Goal: Task Accomplishment & Management: Manage account settings

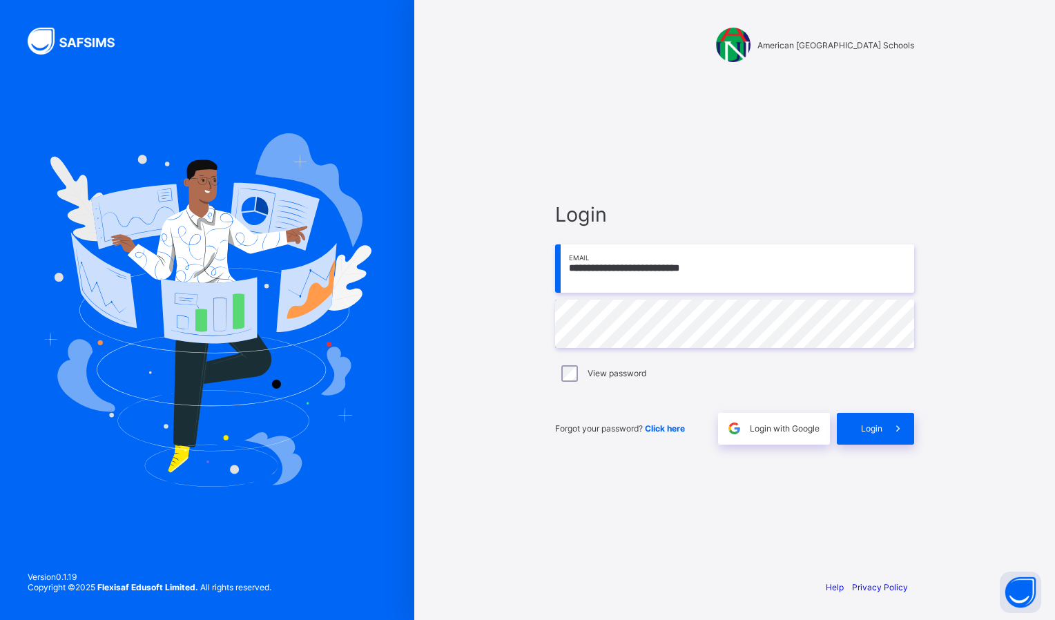
click at [864, 419] on div "Login" at bounding box center [875, 429] width 77 height 32
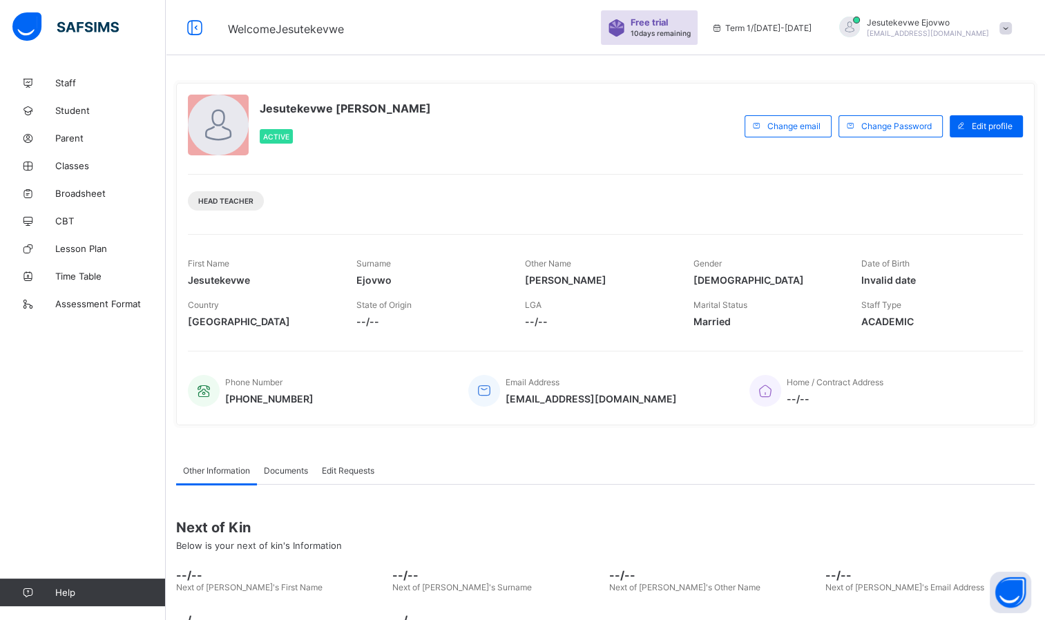
click at [81, 166] on span "Classes" at bounding box center [110, 165] width 110 height 11
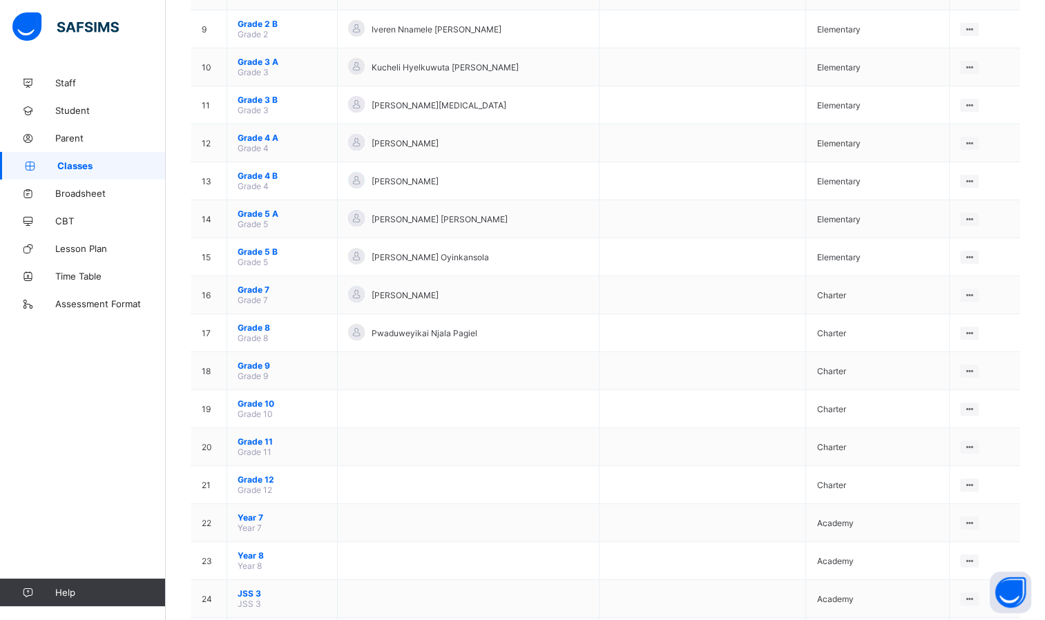
scroll to position [483, 0]
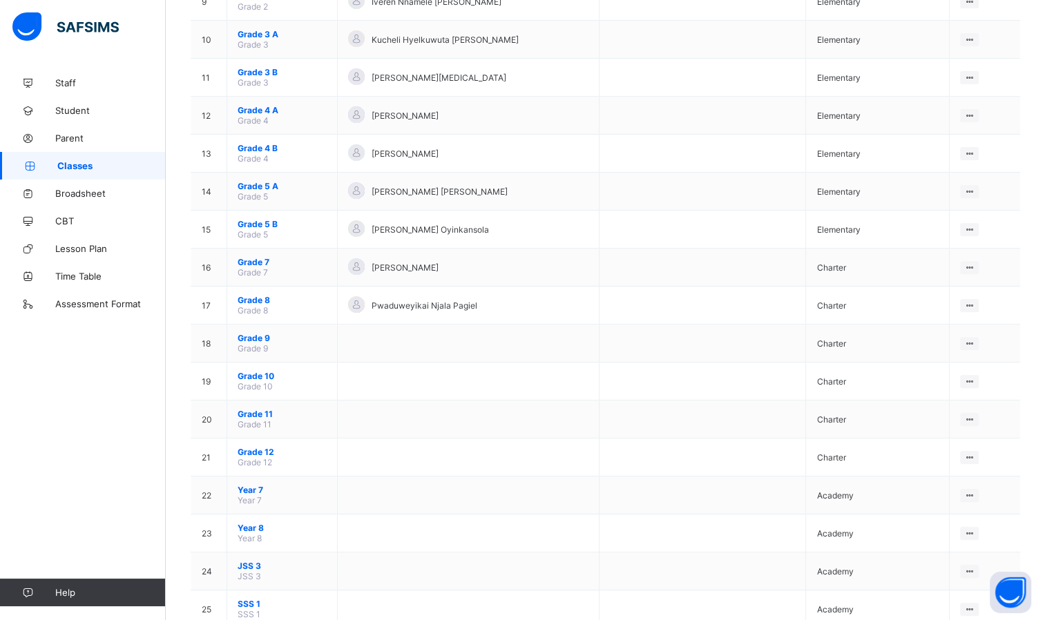
click at [252, 264] on span "Grade 7" at bounding box center [282, 262] width 89 height 10
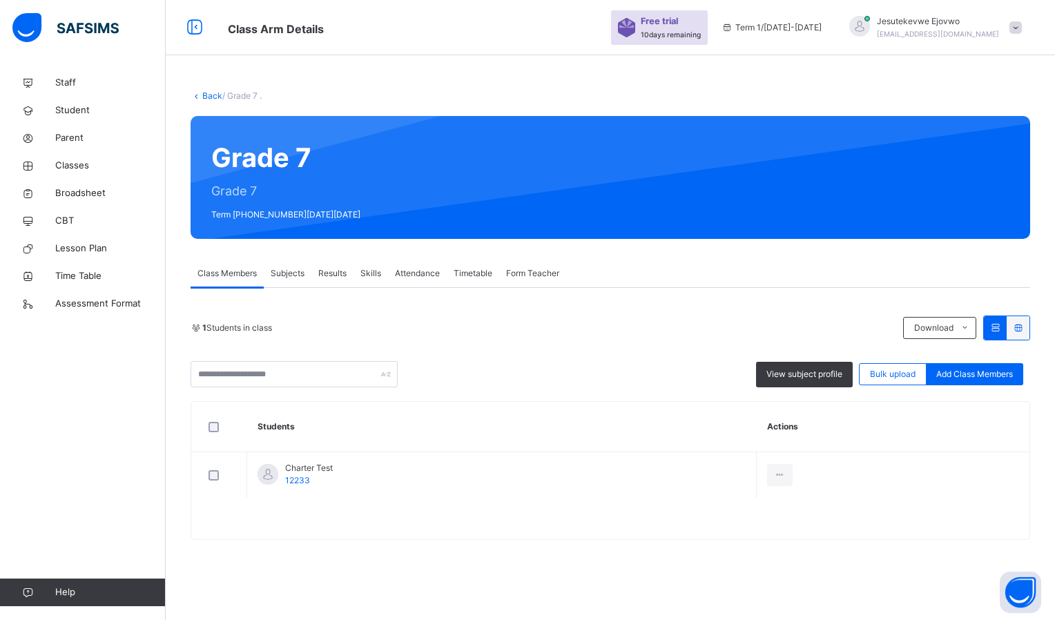
click at [293, 272] on span "Subjects" at bounding box center [288, 273] width 34 height 12
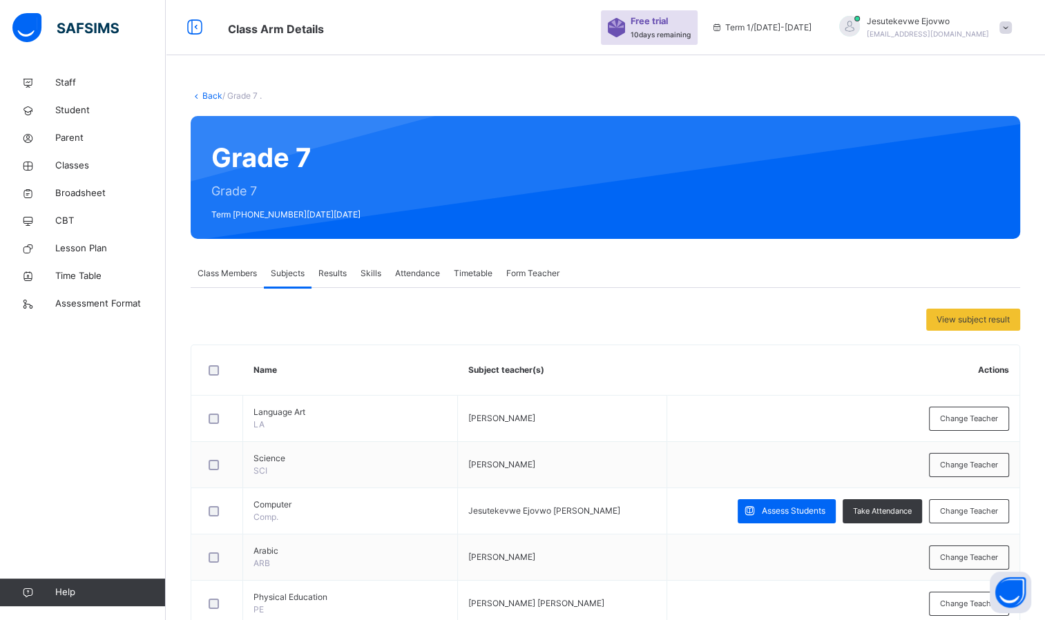
click at [229, 274] on span "Class Members" at bounding box center [226, 273] width 59 height 12
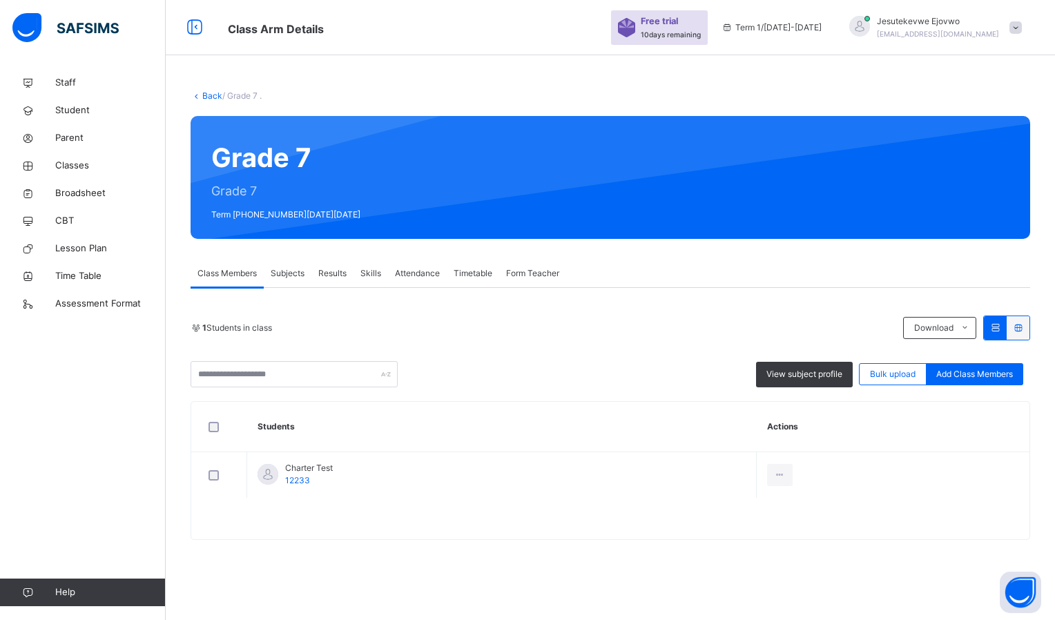
click at [298, 274] on span "Subjects" at bounding box center [288, 273] width 34 height 12
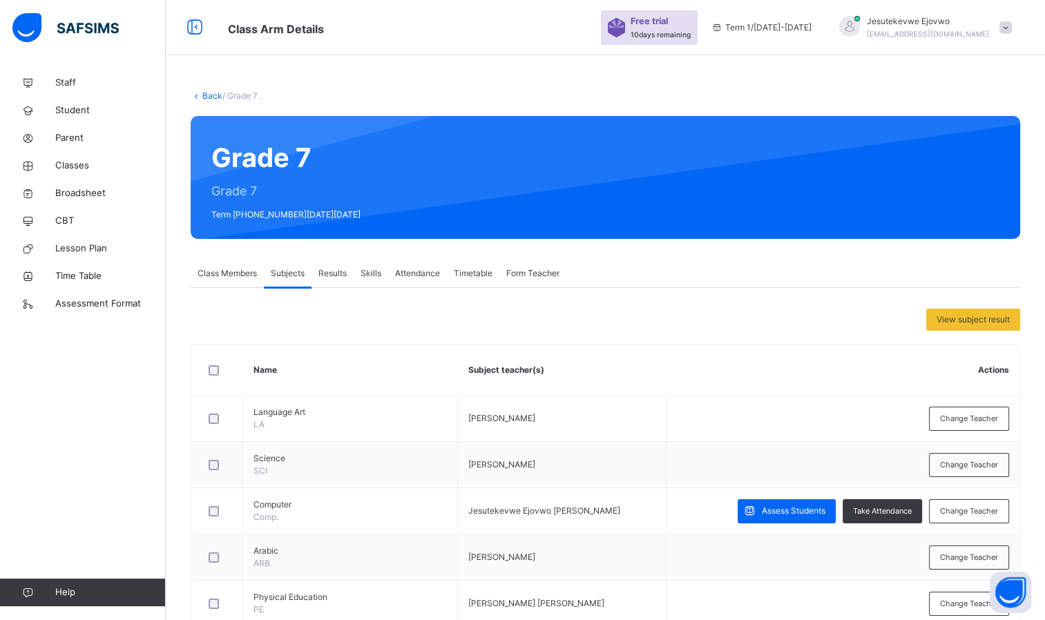
click at [238, 278] on span "Class Members" at bounding box center [226, 273] width 59 height 12
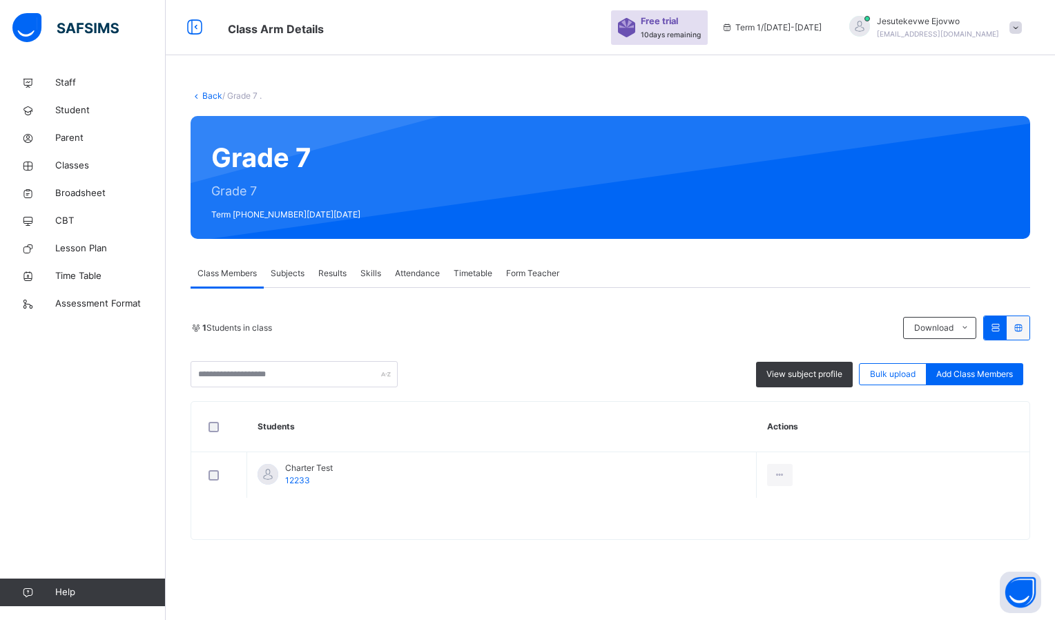
click at [291, 267] on span "Subjects" at bounding box center [288, 273] width 34 height 12
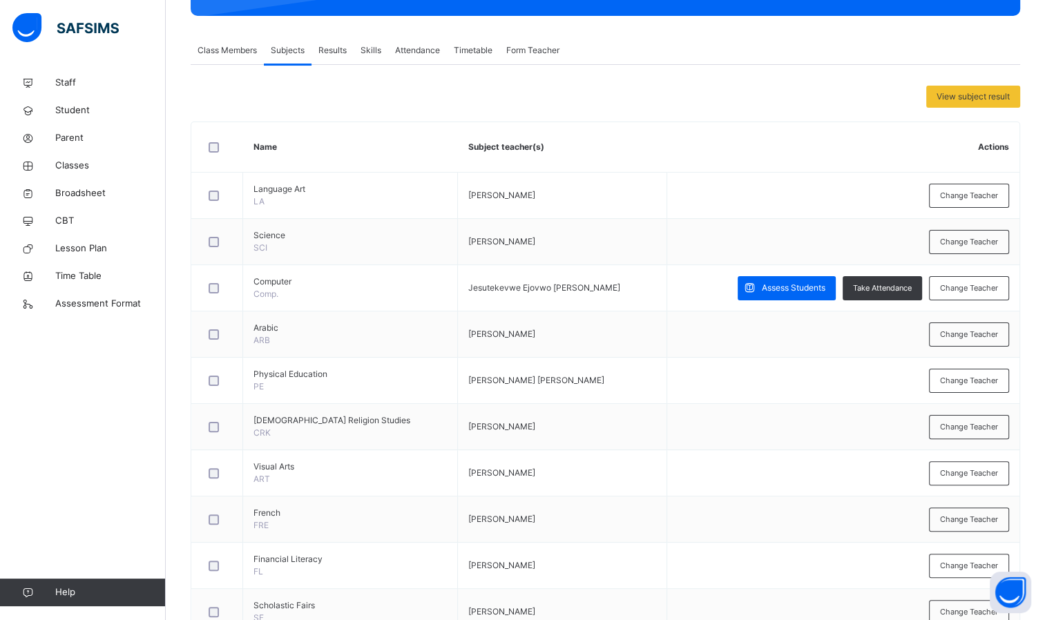
scroll to position [207, 0]
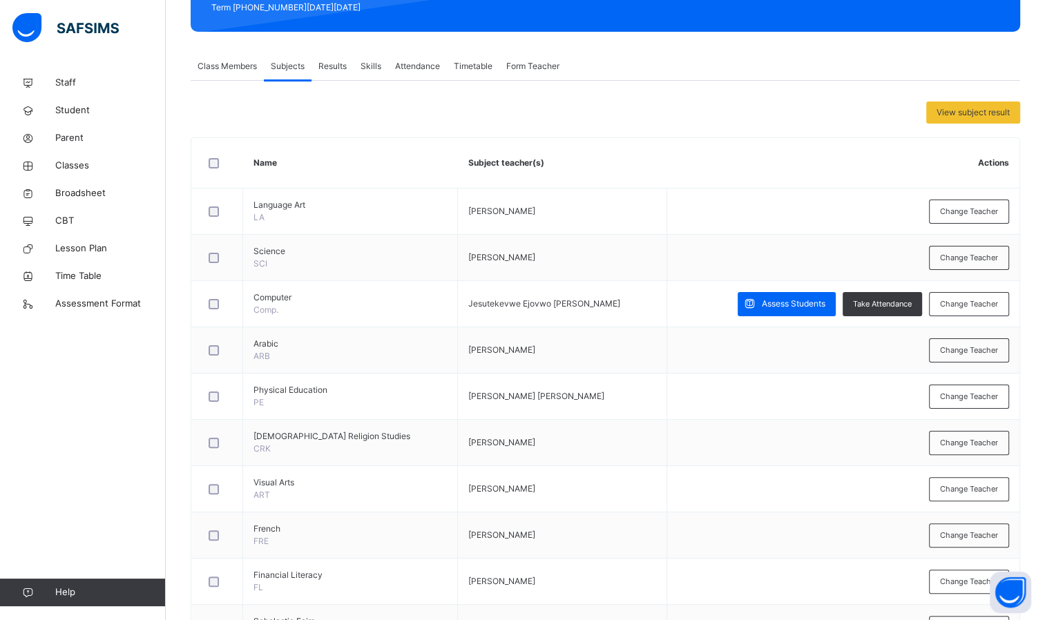
click at [809, 302] on span "Assess Students" at bounding box center [794, 304] width 64 height 12
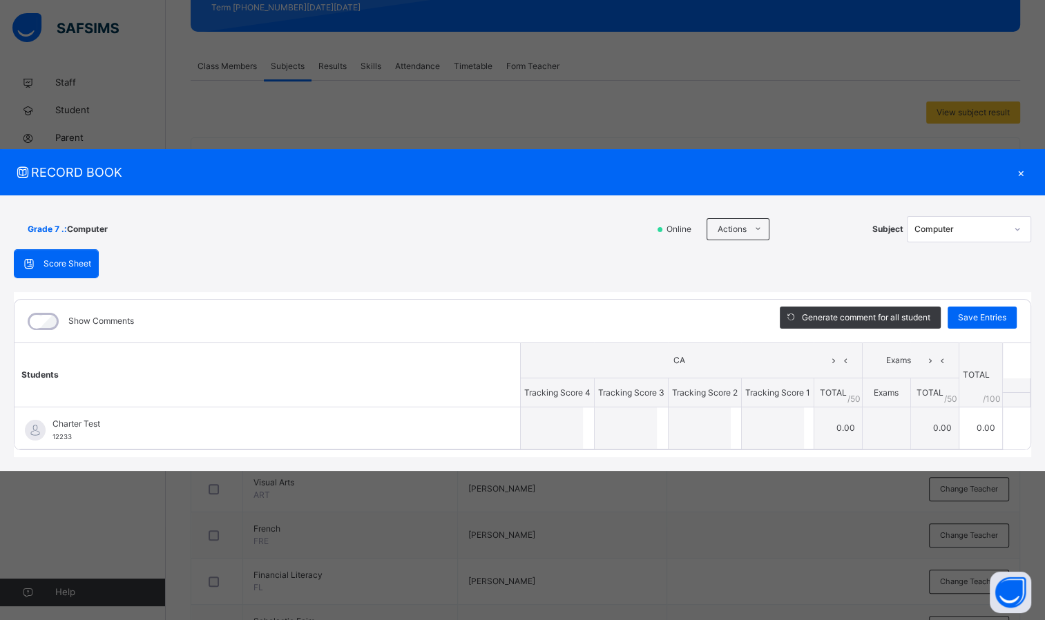
click at [1019, 175] on div "×" at bounding box center [1020, 172] width 21 height 19
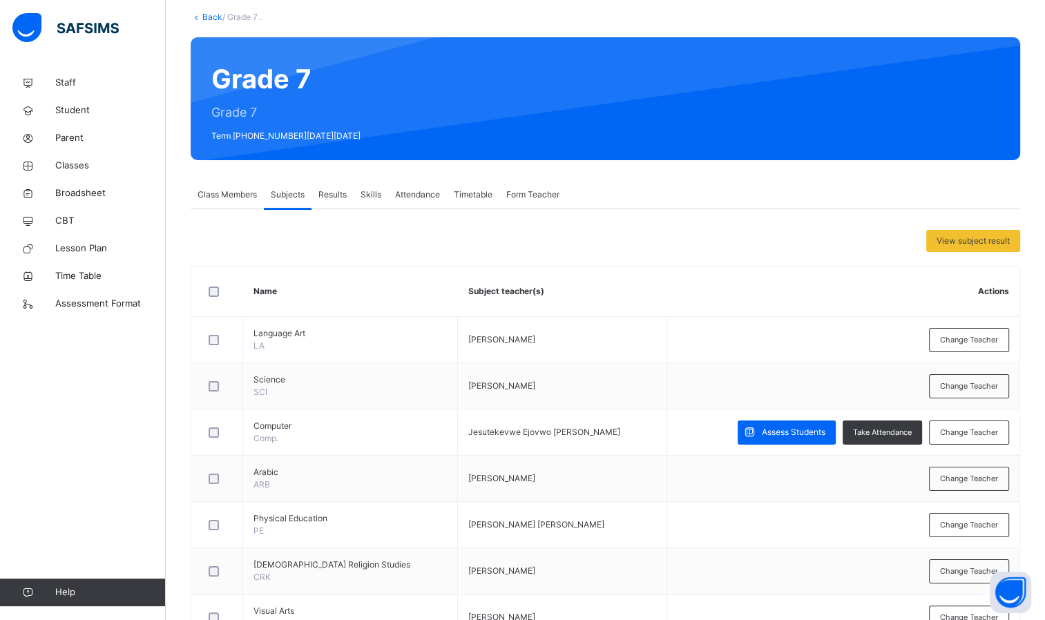
scroll to position [0, 0]
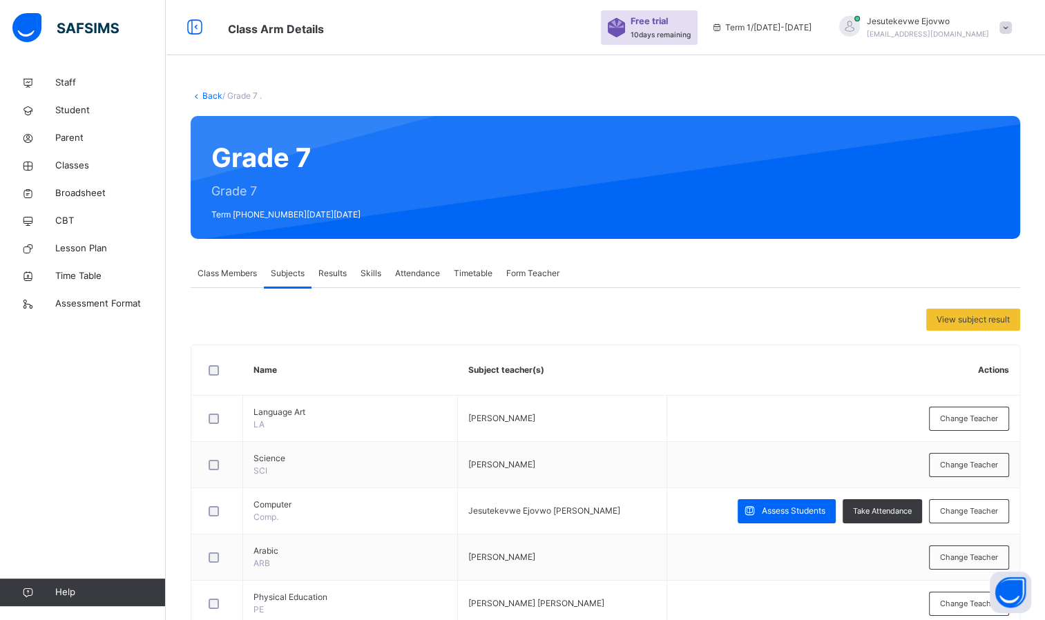
click at [217, 275] on span "Class Members" at bounding box center [226, 273] width 59 height 12
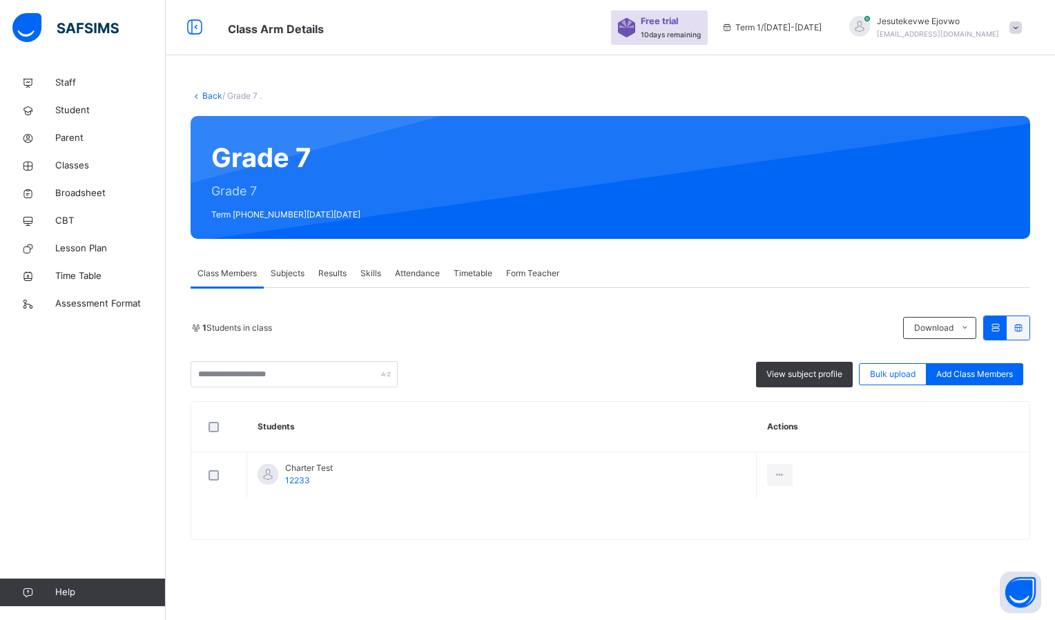
click at [214, 95] on link "Back" at bounding box center [212, 95] width 20 height 10
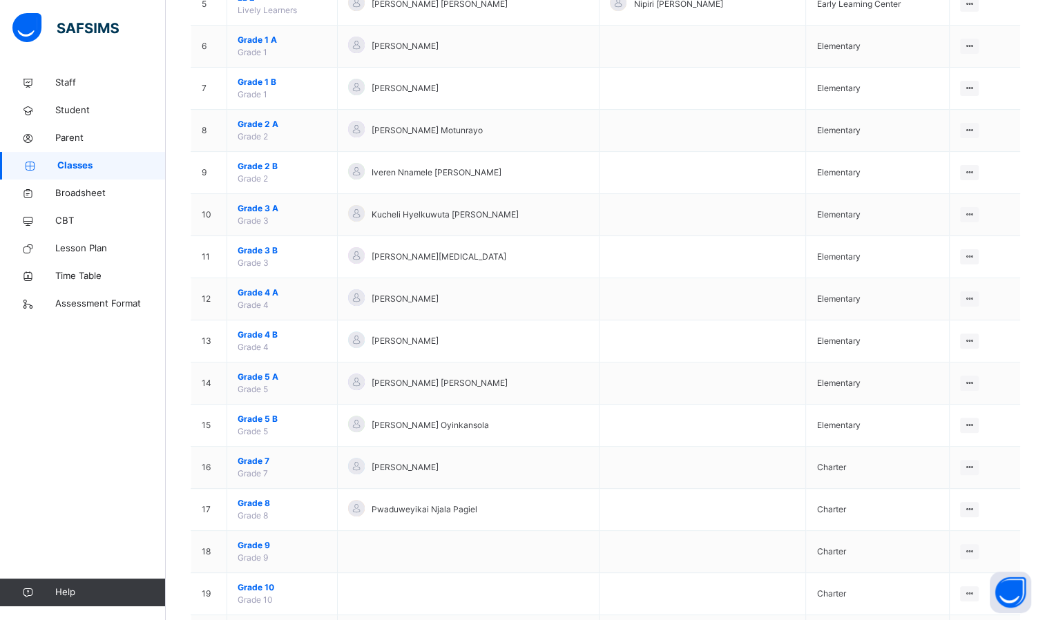
scroll to position [483, 0]
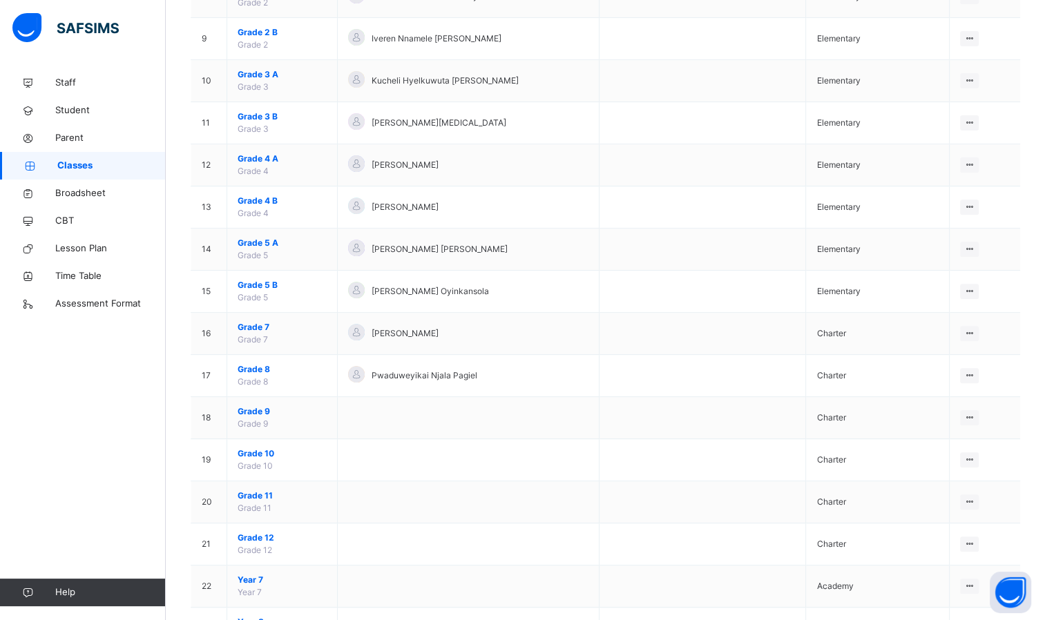
click at [252, 367] on span "Grade 8" at bounding box center [282, 369] width 89 height 12
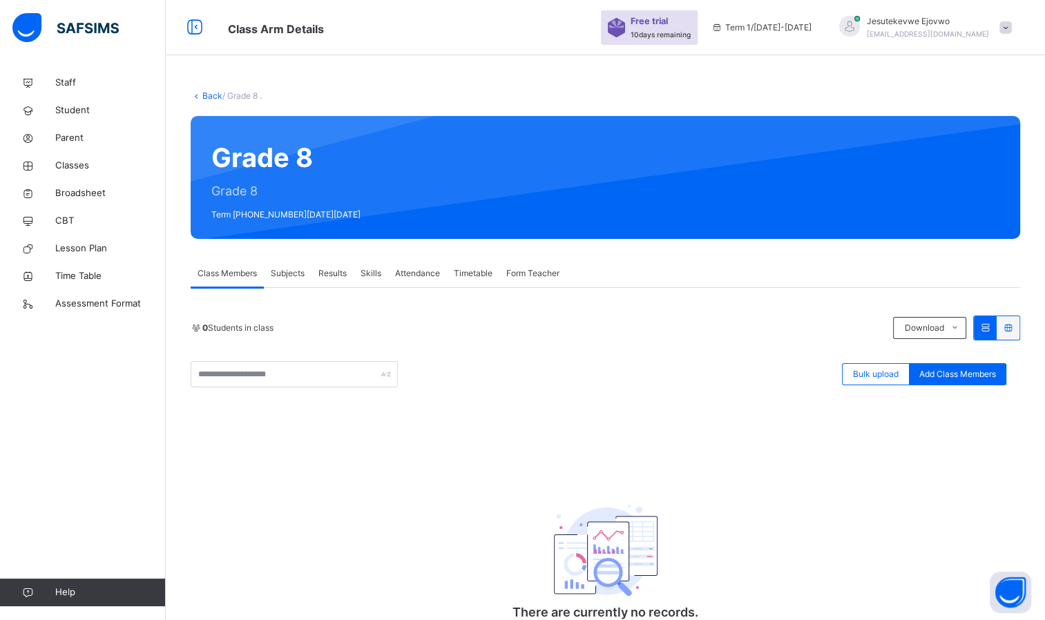
click at [284, 274] on span "Subjects" at bounding box center [288, 273] width 34 height 12
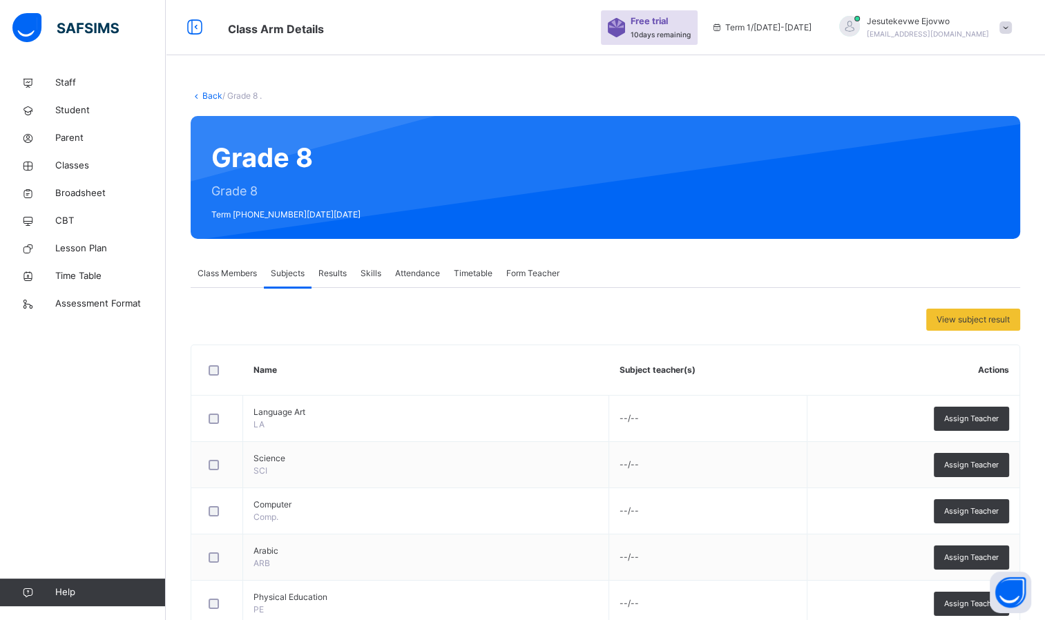
click at [220, 273] on span "Class Members" at bounding box center [226, 273] width 59 height 12
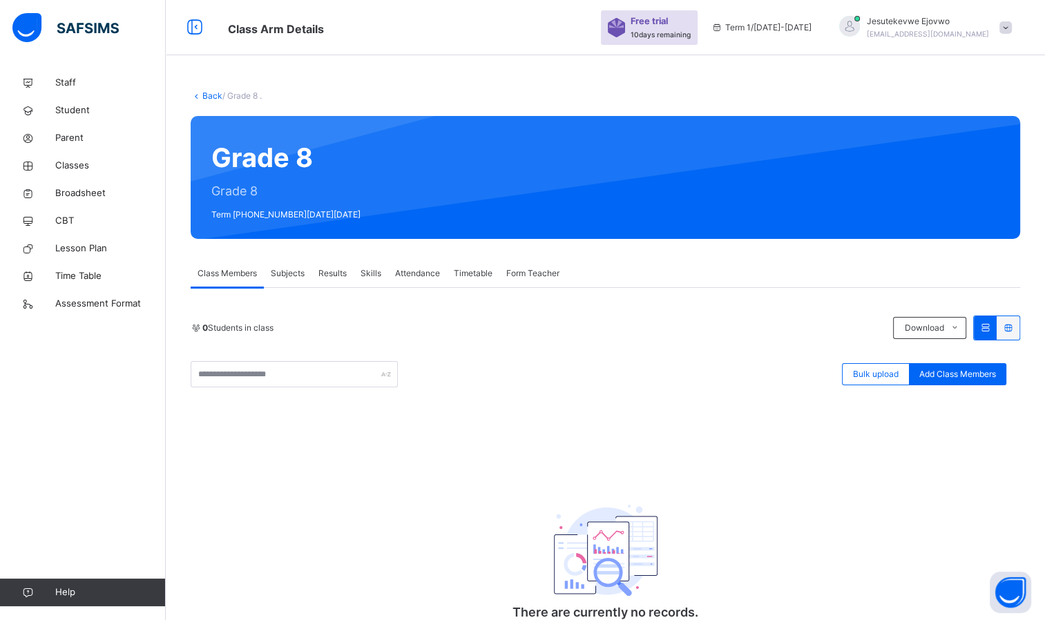
click at [212, 93] on link "Back" at bounding box center [212, 95] width 20 height 10
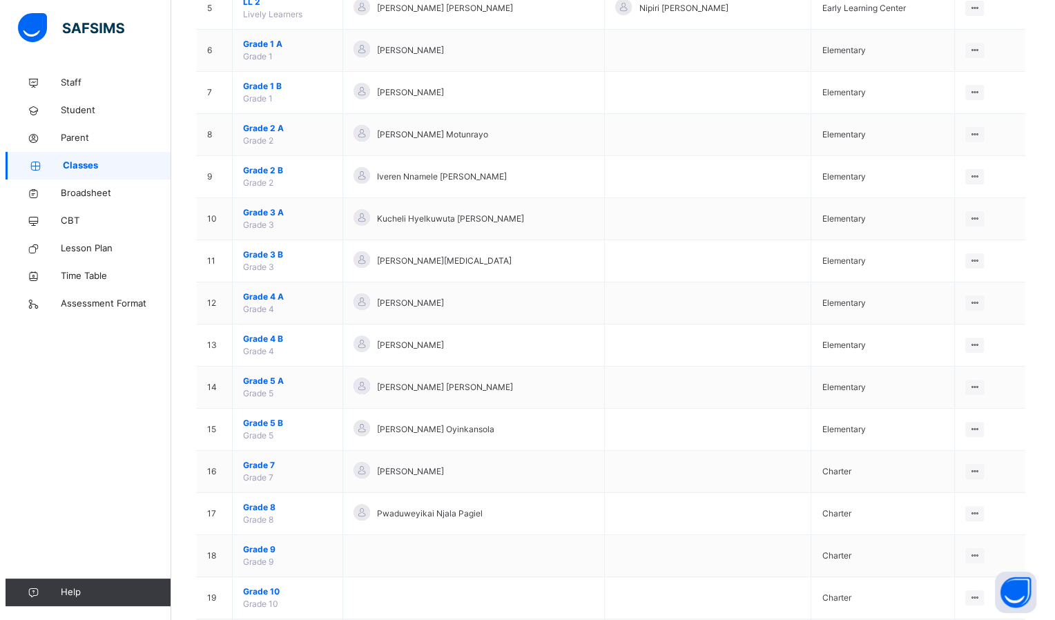
scroll to position [414, 0]
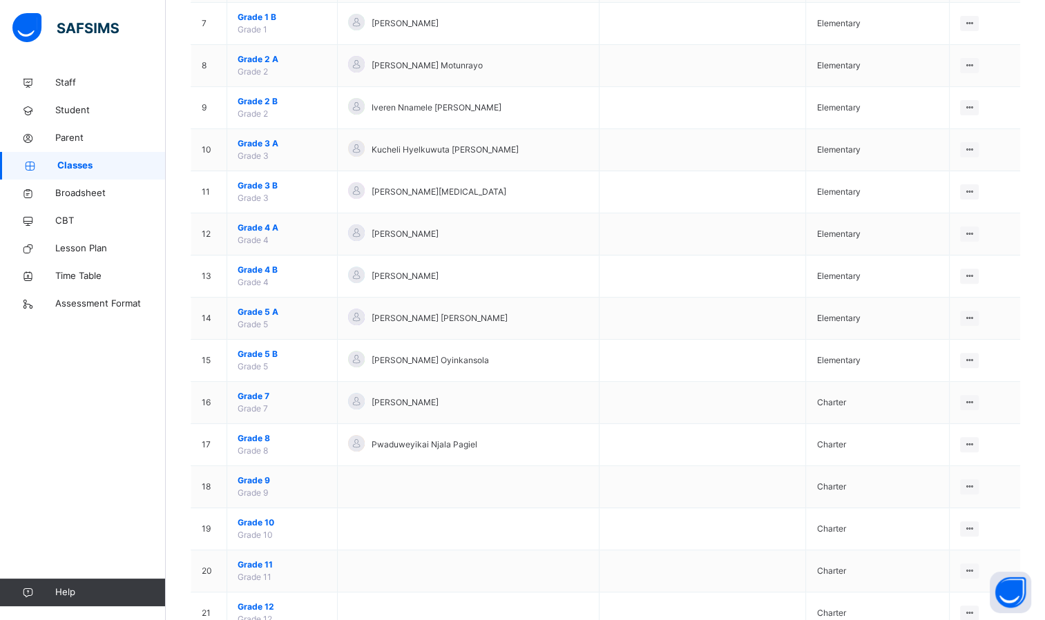
click at [0, 0] on ul "View Class Assign form Teacher" at bounding box center [0, 0] width 0 height 0
click at [0, 0] on div "Assign form Teacher" at bounding box center [0, 0] width 0 height 0
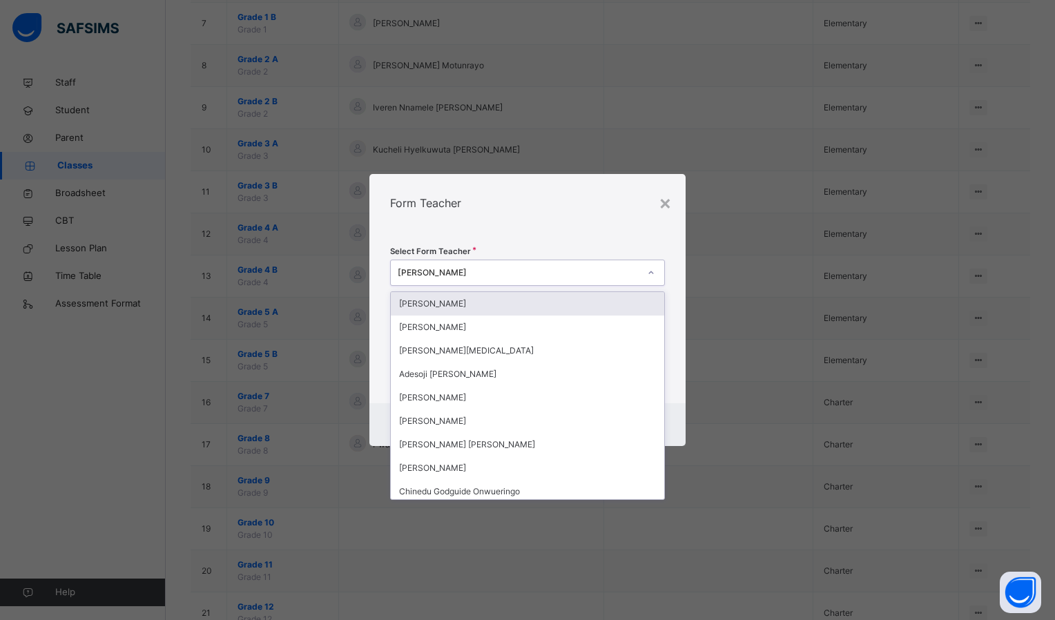
click at [486, 276] on div "[PERSON_NAME]" at bounding box center [519, 272] width 242 height 12
type input "**"
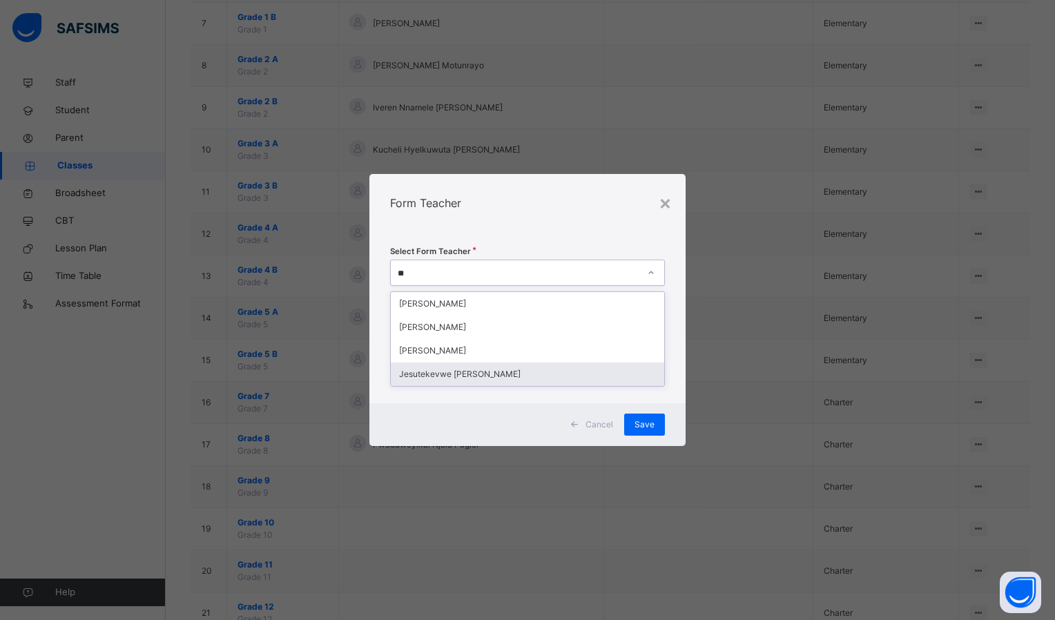
click at [478, 371] on div "Jesutekevwe [PERSON_NAME]" at bounding box center [527, 373] width 273 height 23
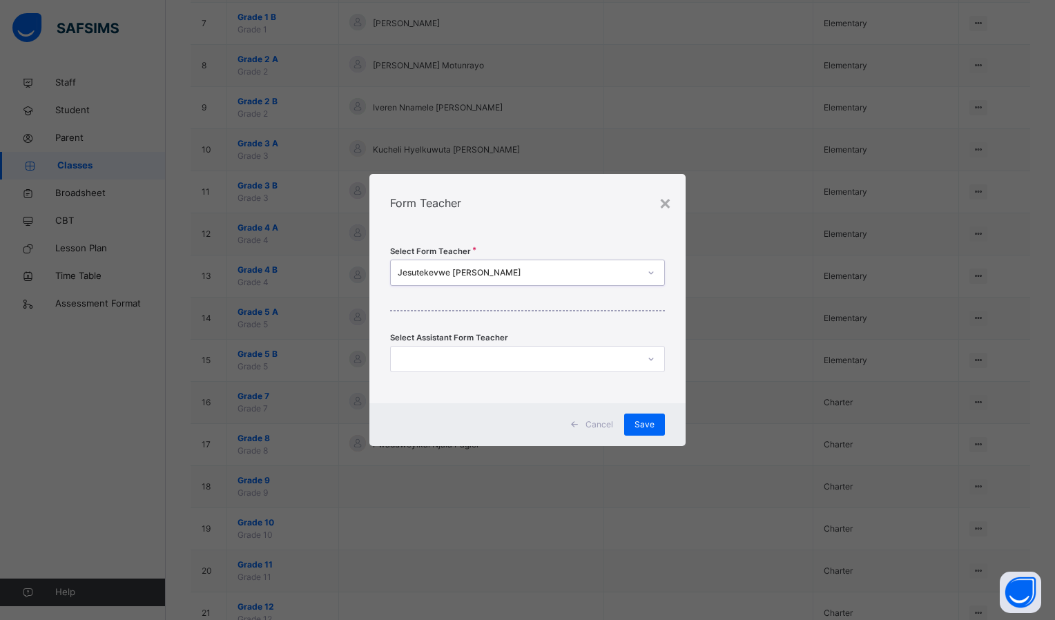
click at [655, 425] on span "Save" at bounding box center [644, 424] width 20 height 12
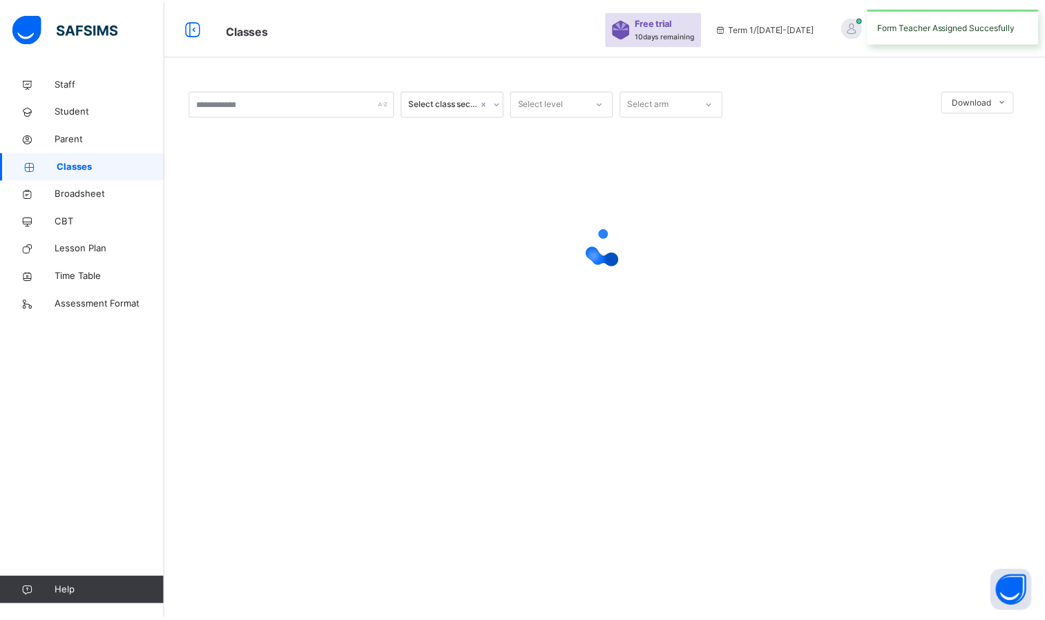
scroll to position [0, 0]
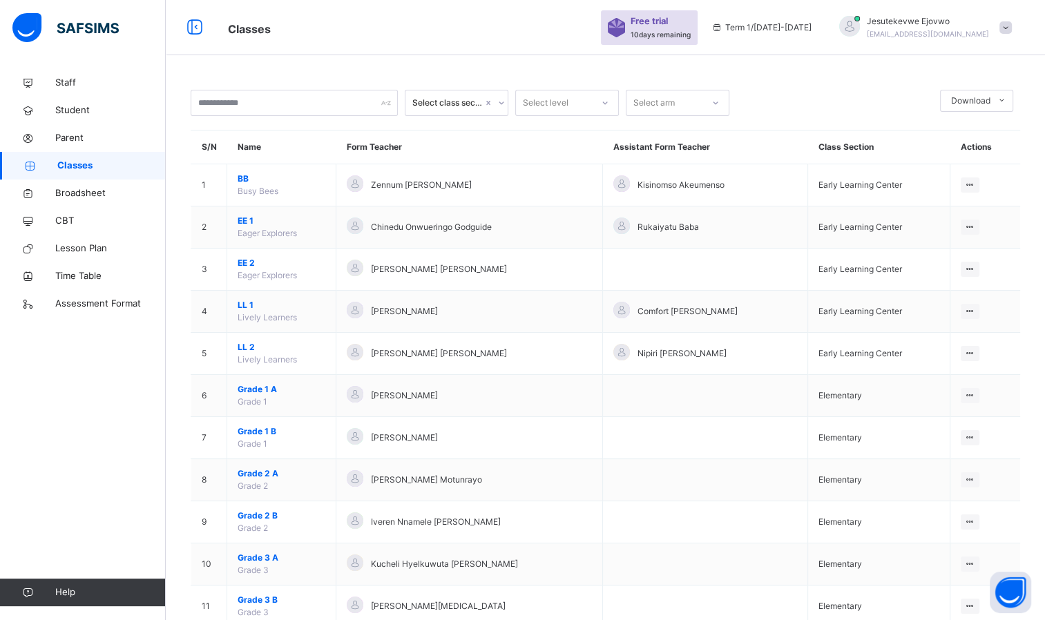
click at [1011, 26] on span at bounding box center [1005, 27] width 12 height 12
click at [986, 177] on span "Logout" at bounding box center [966, 175] width 91 height 19
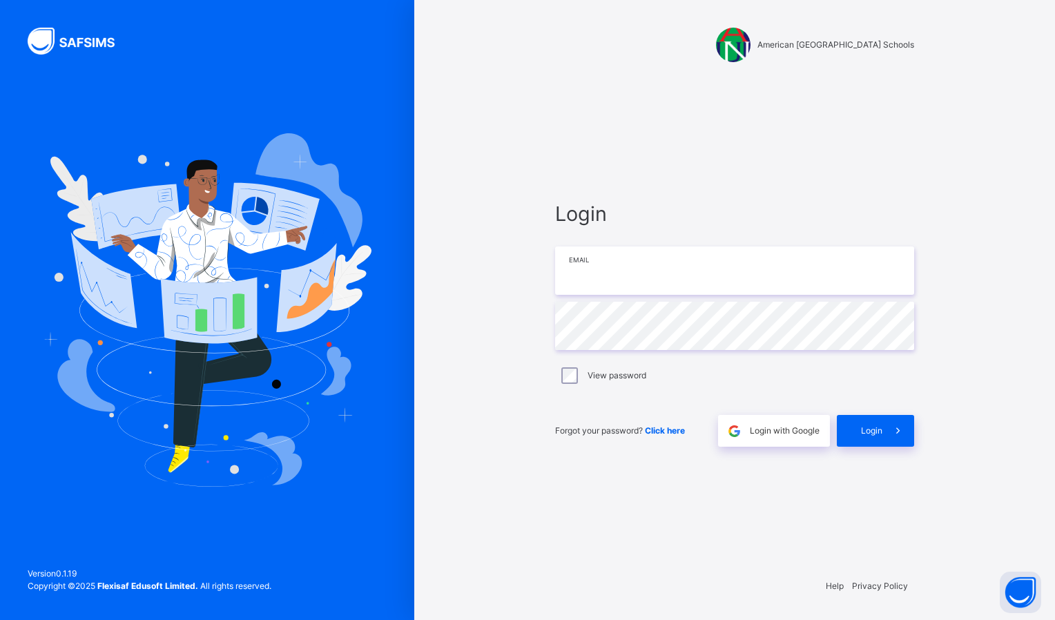
type input "**********"
click at [884, 428] on span at bounding box center [898, 431] width 32 height 32
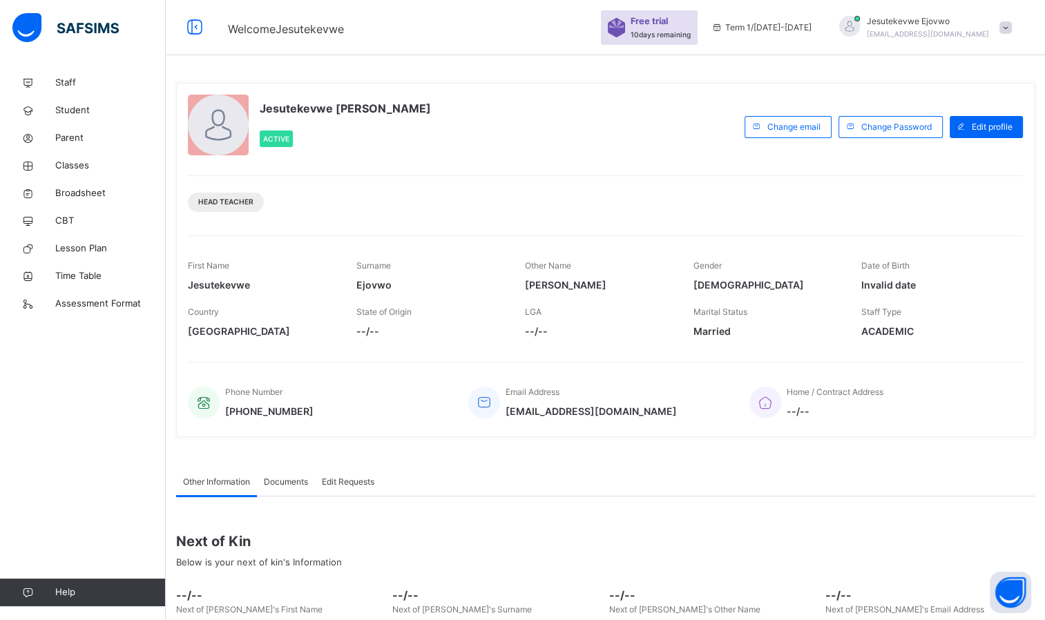
click at [69, 160] on span "Classes" at bounding box center [110, 166] width 110 height 14
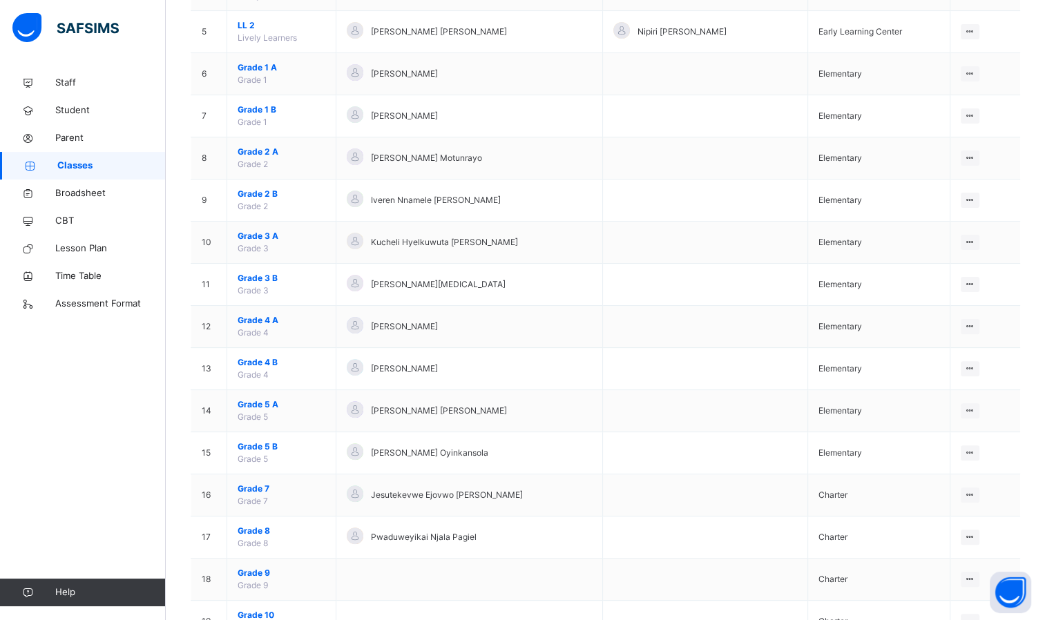
scroll to position [345, 0]
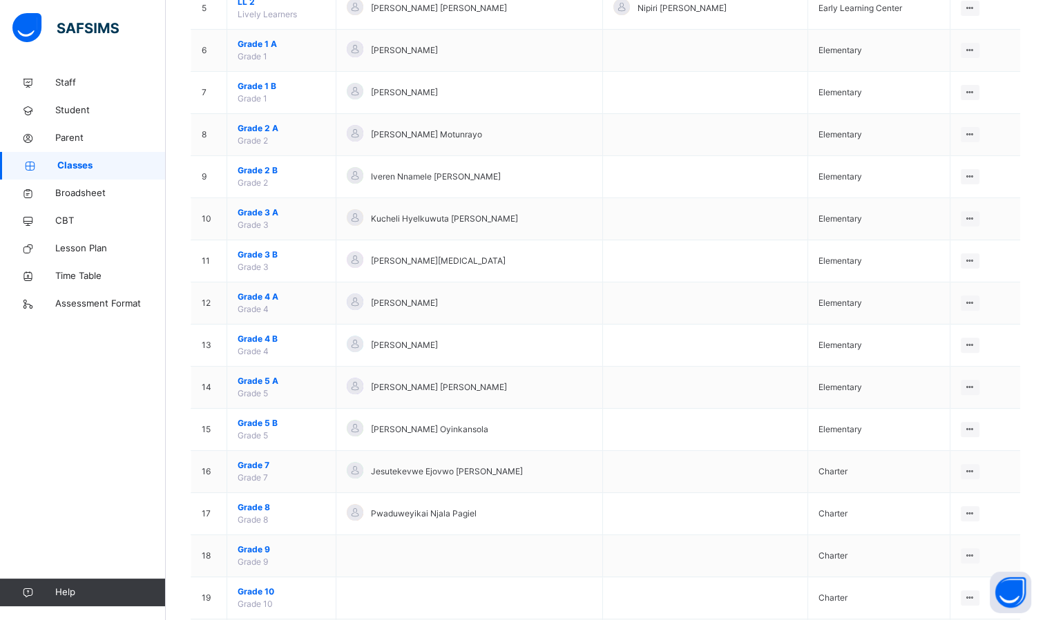
click at [253, 461] on span "Grade 7" at bounding box center [282, 465] width 88 height 12
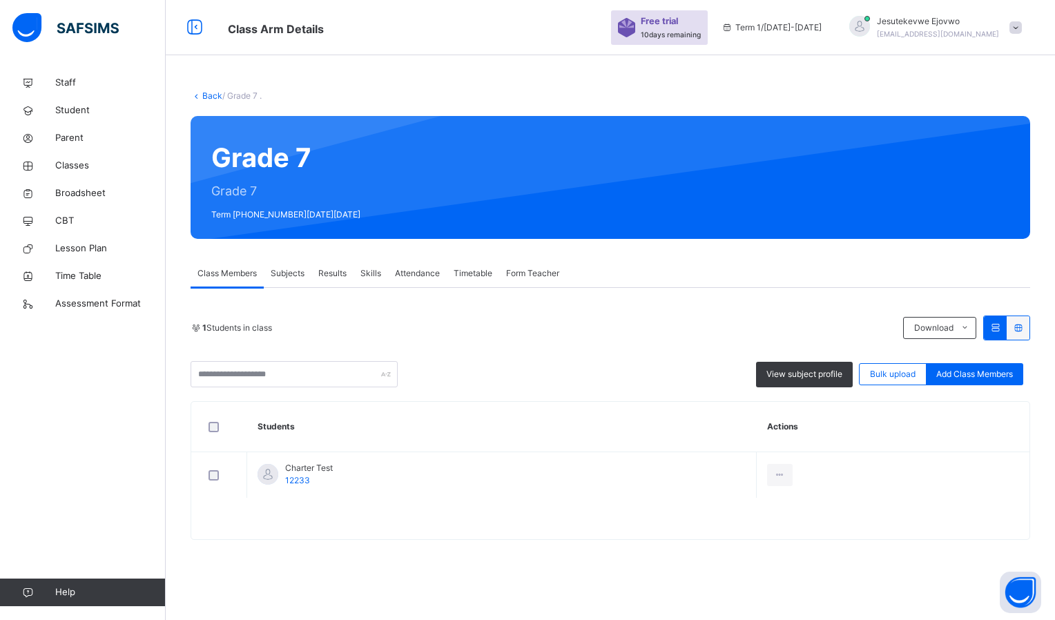
click at [421, 269] on span "Attendance" at bounding box center [417, 273] width 45 height 12
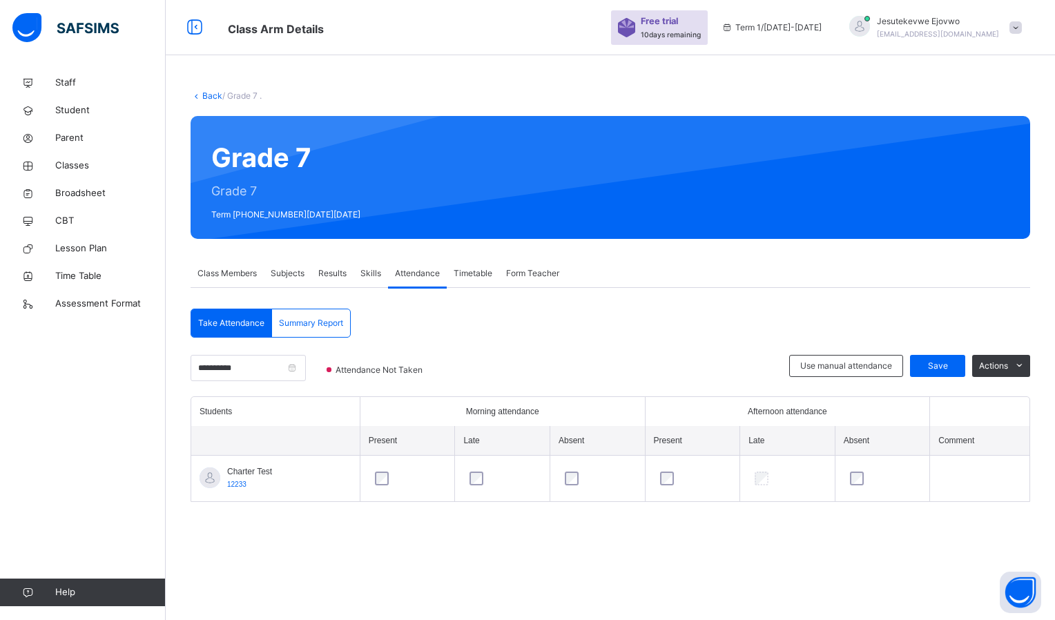
click at [229, 327] on span "Take Attendance" at bounding box center [231, 323] width 66 height 12
click at [237, 320] on span "Take Attendance" at bounding box center [231, 323] width 66 height 12
click at [304, 326] on span "Summary Report" at bounding box center [311, 323] width 64 height 12
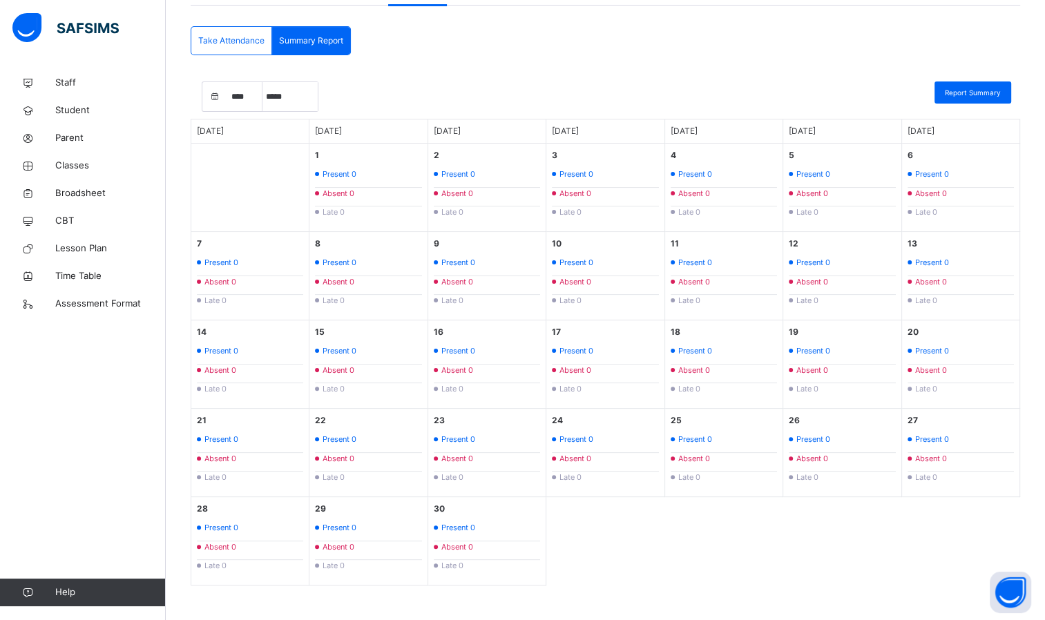
scroll to position [284, 0]
click at [88, 171] on span "Classes" at bounding box center [110, 166] width 110 height 14
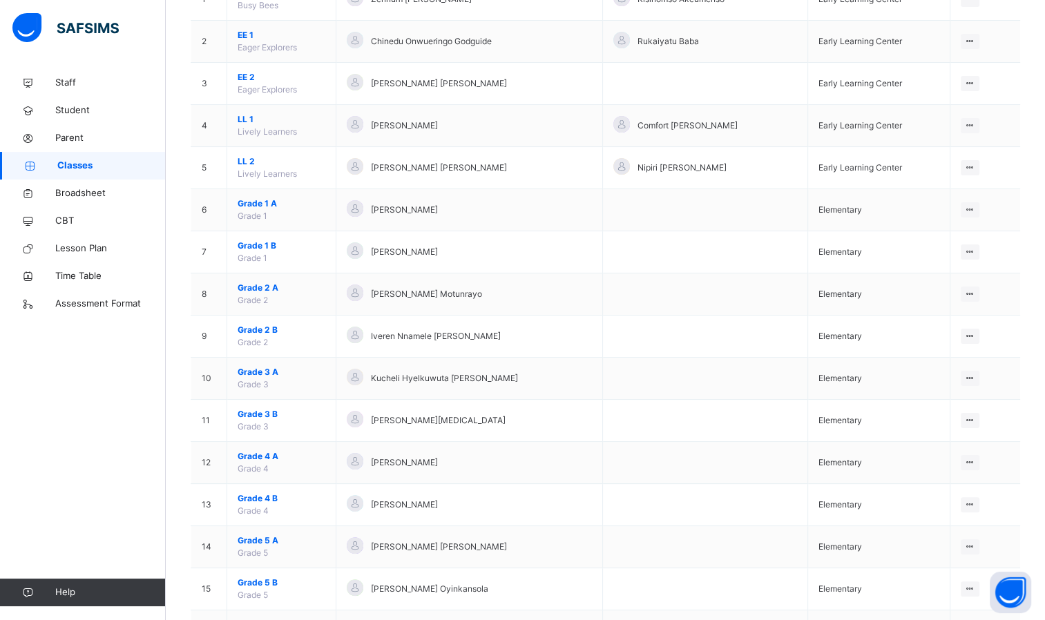
scroll to position [276, 0]
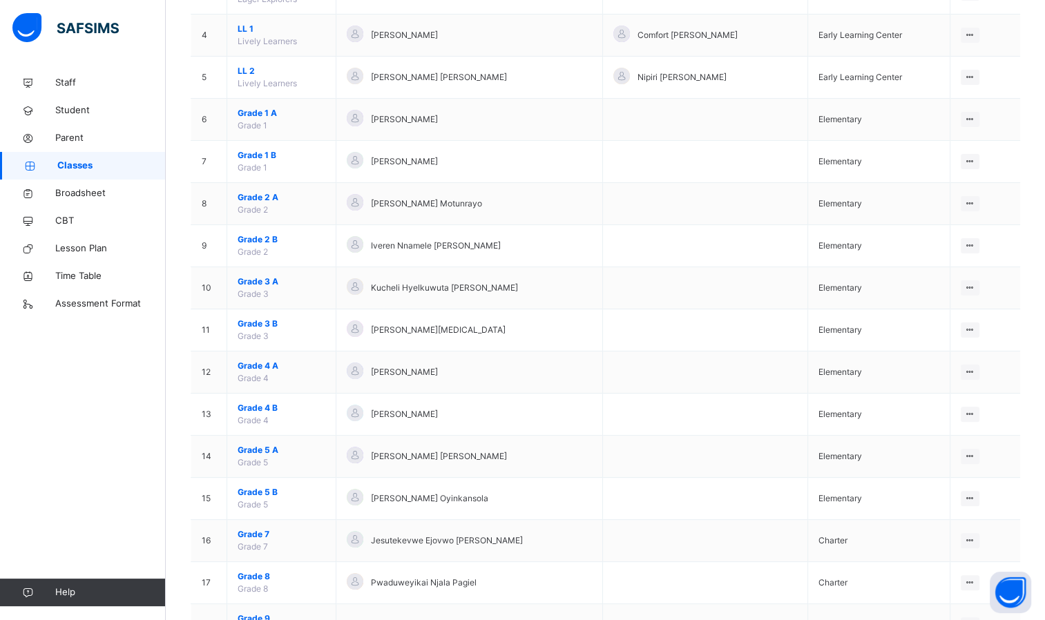
click at [279, 539] on td "Grade 7 Grade 7" at bounding box center [281, 541] width 109 height 42
click at [239, 531] on span "Grade 7" at bounding box center [282, 534] width 88 height 12
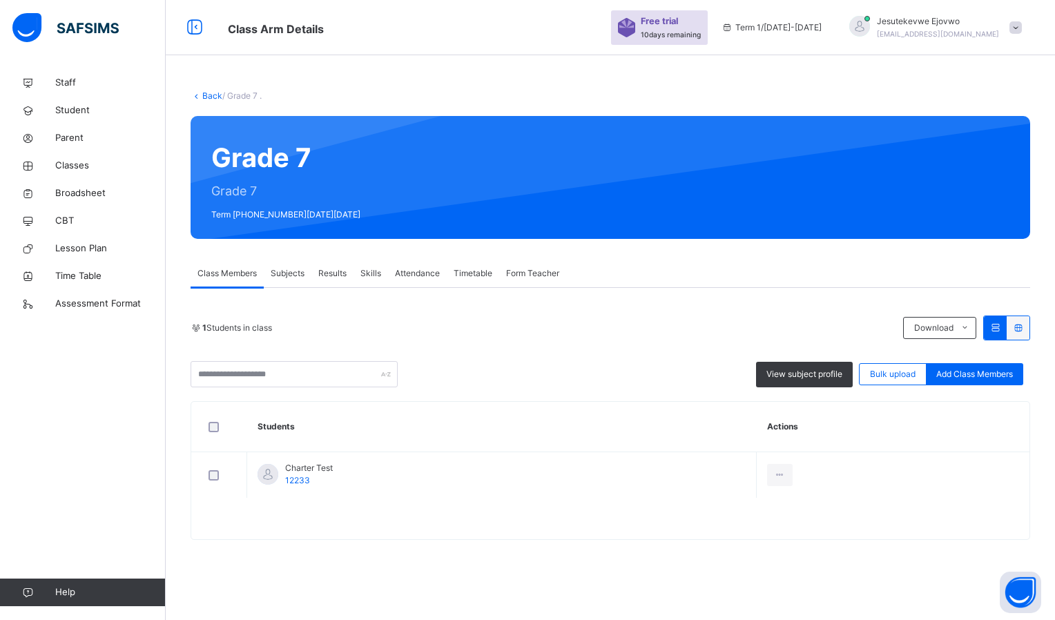
drag, startPoint x: 72, startPoint y: 163, endPoint x: 82, endPoint y: 175, distance: 16.2
click at [72, 163] on span "Classes" at bounding box center [110, 166] width 110 height 14
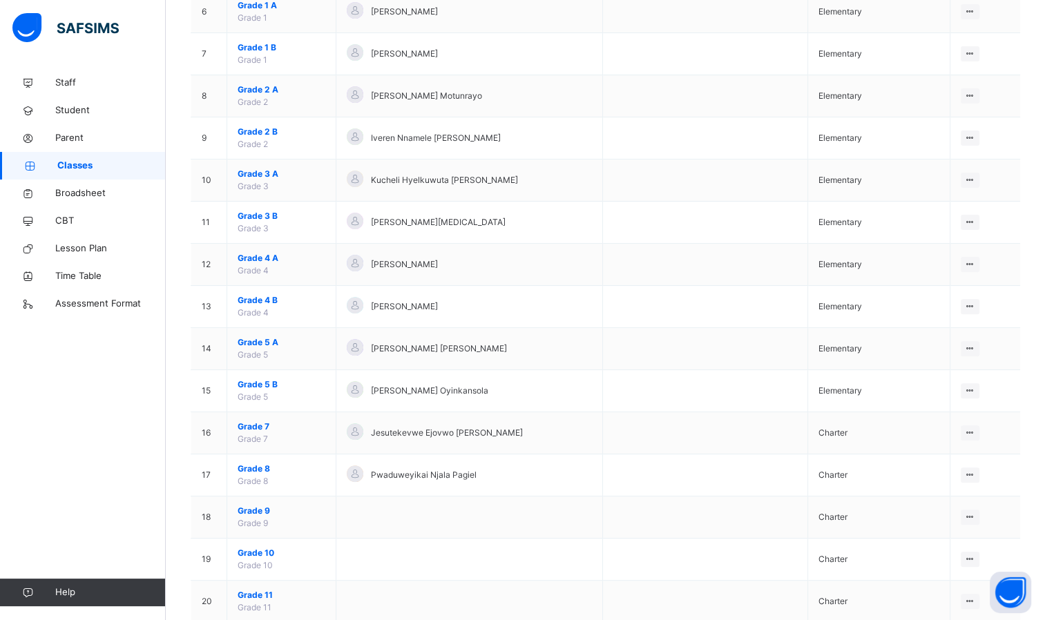
scroll to position [414, 0]
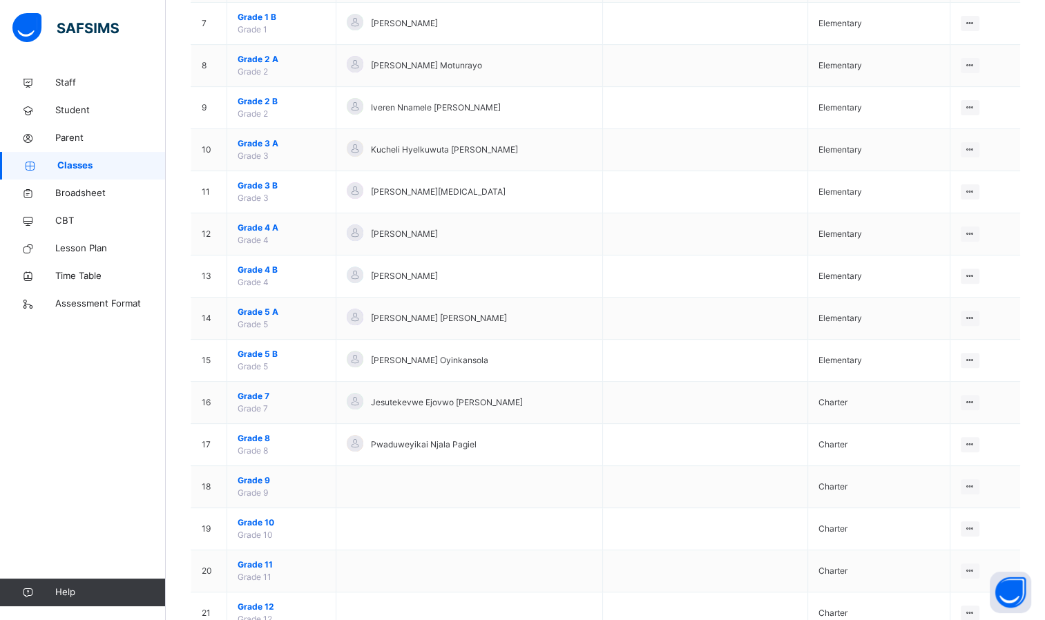
click at [978, 449] on td "View Class Assign form Teacher" at bounding box center [984, 445] width 70 height 42
click at [976, 441] on icon at bounding box center [970, 444] width 12 height 10
click at [0, 0] on div "View Class" at bounding box center [0, 0] width 0 height 0
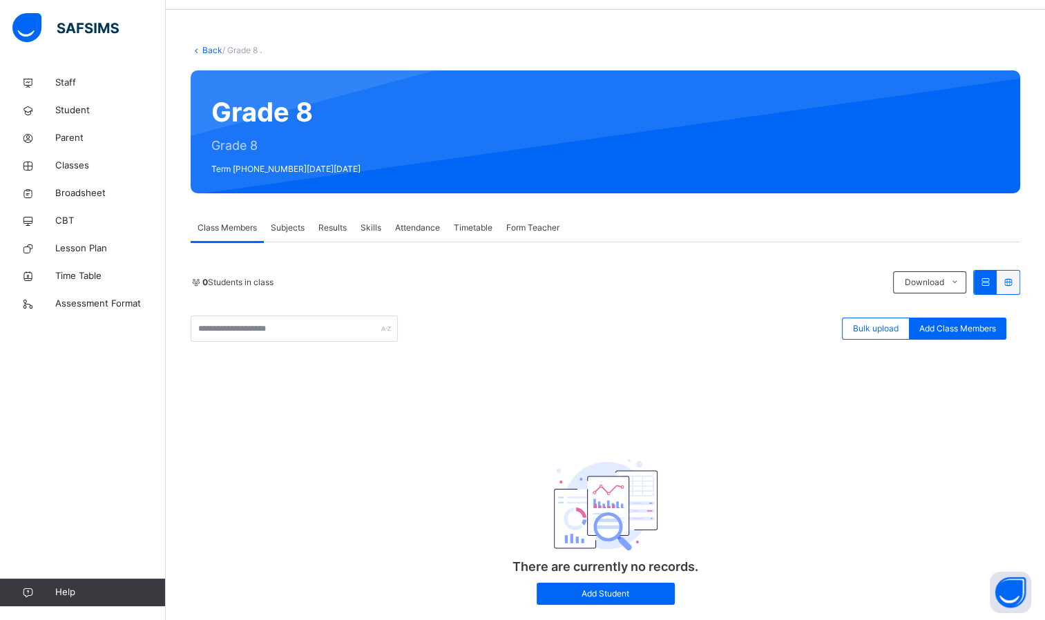
scroll to position [69, 0]
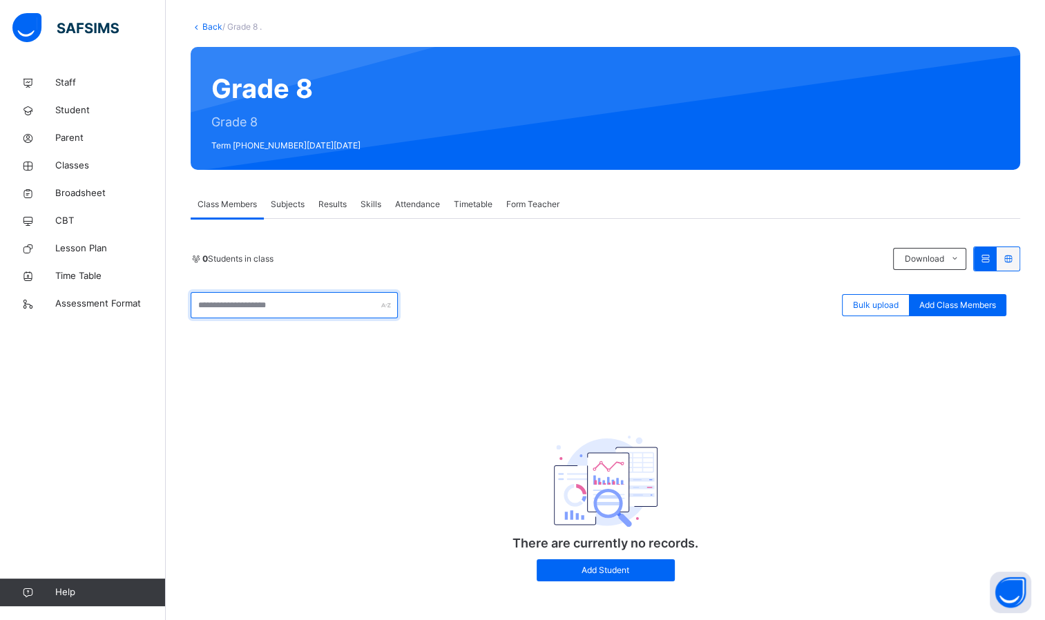
click at [355, 307] on input "text" at bounding box center [294, 305] width 207 height 26
click at [318, 235] on div "0 Students in class Download Pdf Report Excel Report Bulk upload Add Class Memb…" at bounding box center [605, 407] width 829 height 376
click at [287, 204] on span "Subjects" at bounding box center [288, 204] width 34 height 12
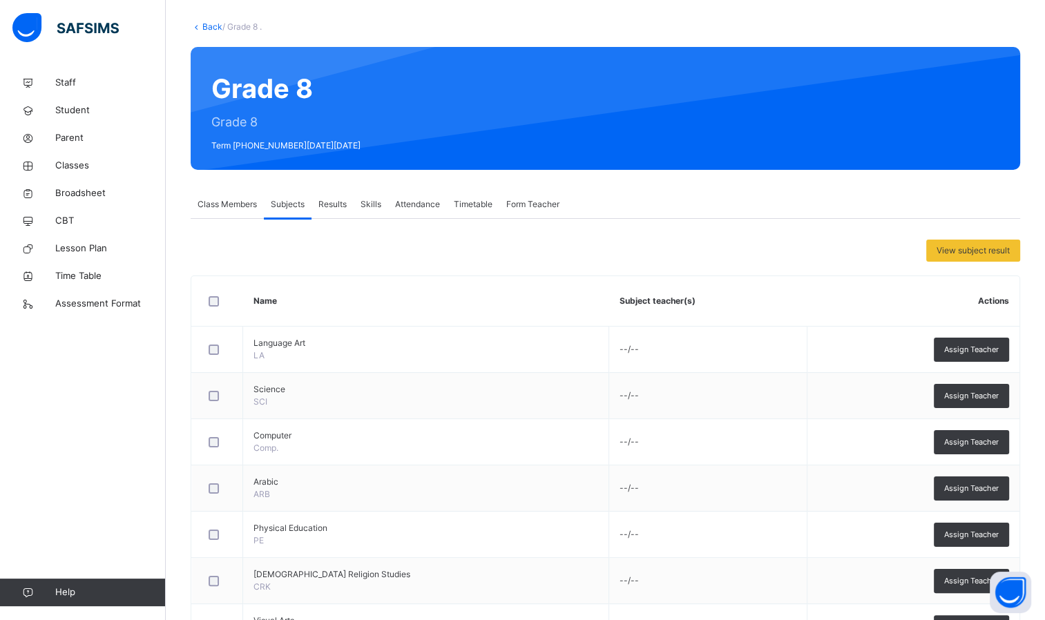
click at [980, 488] on span "Assign Teacher" at bounding box center [971, 489] width 55 height 12
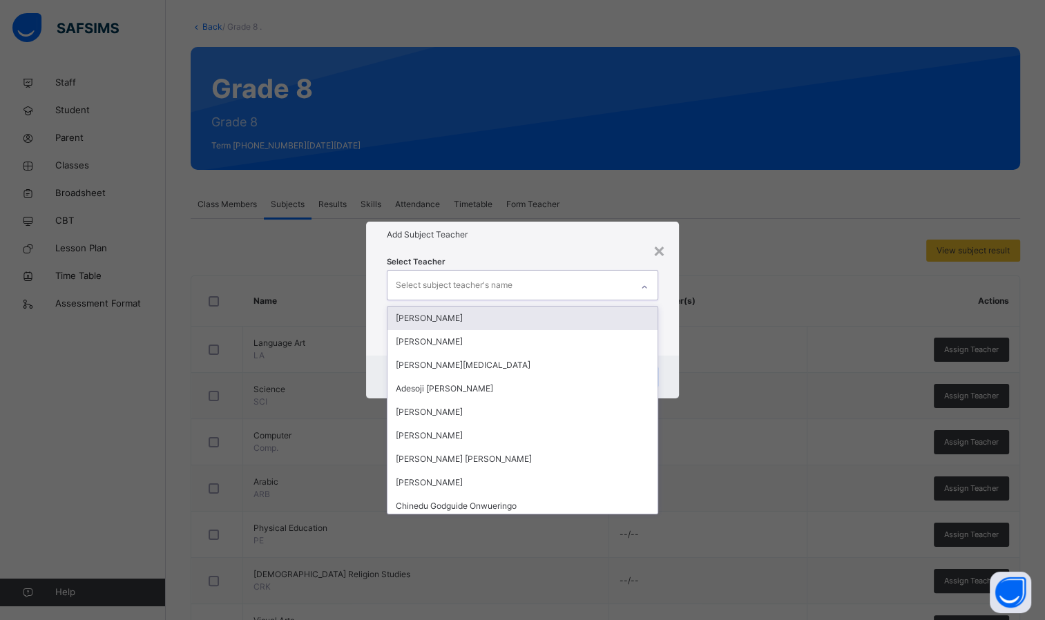
click at [570, 287] on div "Select subject teacher's name" at bounding box center [509, 285] width 244 height 29
type input "**"
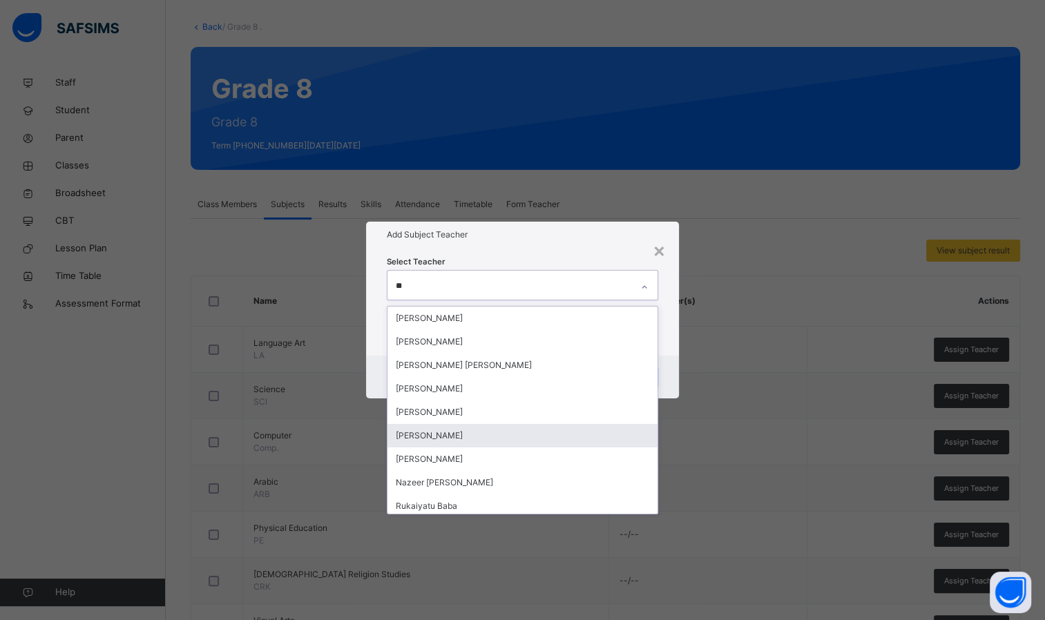
click at [492, 437] on div "[PERSON_NAME]" at bounding box center [522, 435] width 271 height 23
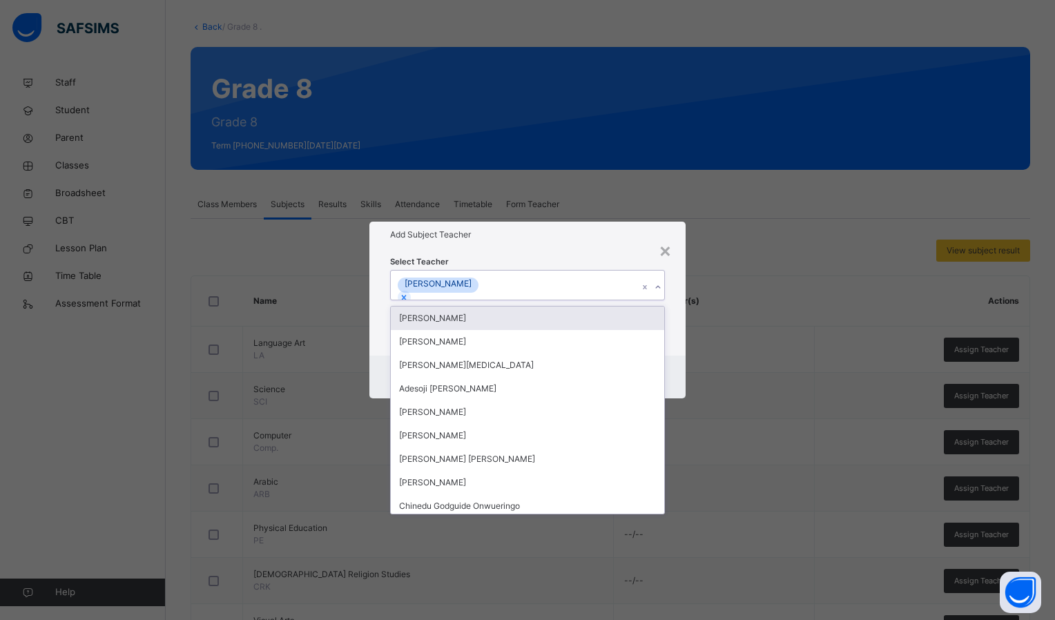
click at [544, 257] on div "Select Teacher option [PERSON_NAME], selected. option [PERSON_NAME] focused, 1 …" at bounding box center [527, 302] width 275 height 94
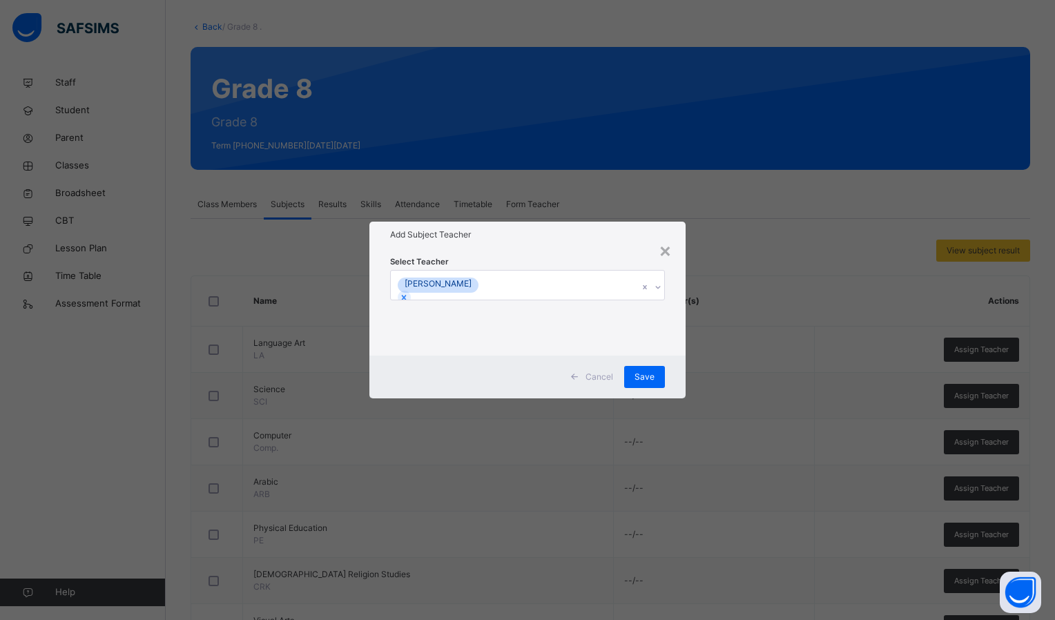
click at [639, 382] on span "Save" at bounding box center [644, 377] width 20 height 12
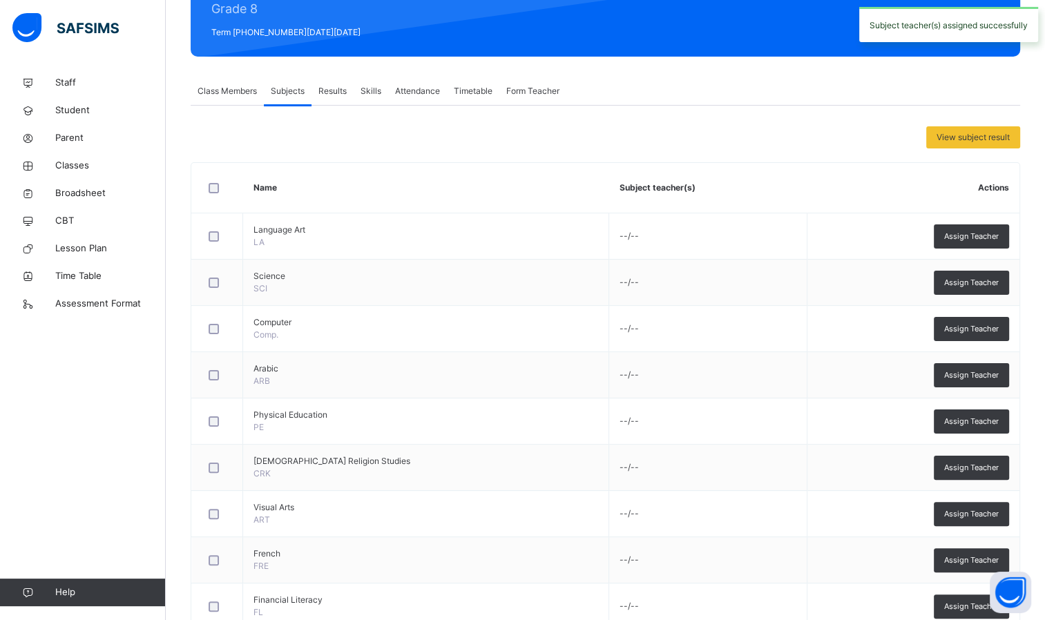
scroll to position [207, 0]
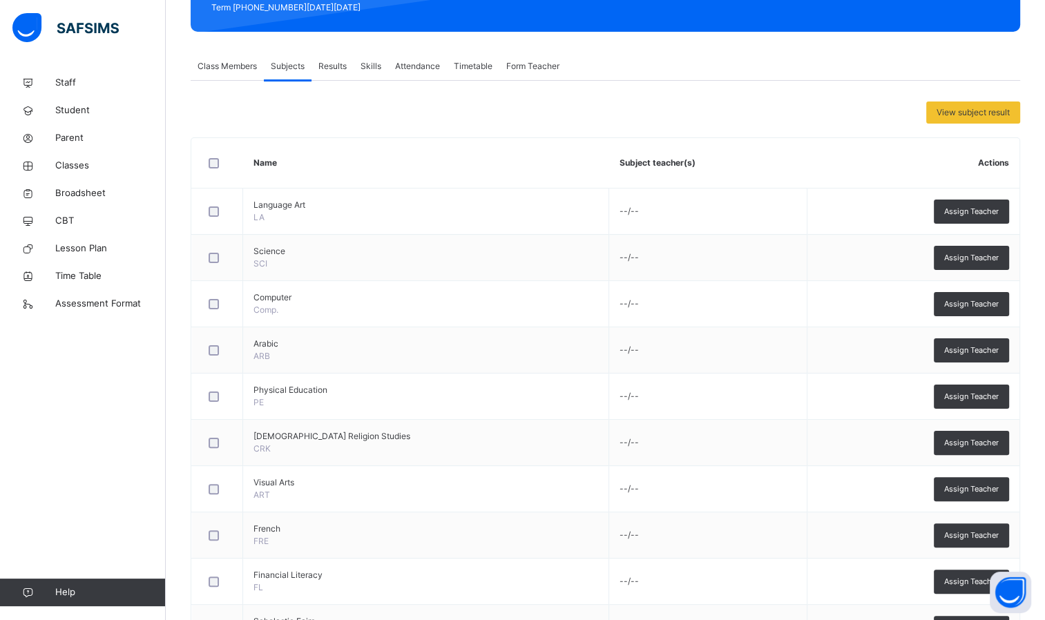
click at [975, 441] on span "Assign Teacher" at bounding box center [971, 443] width 55 height 12
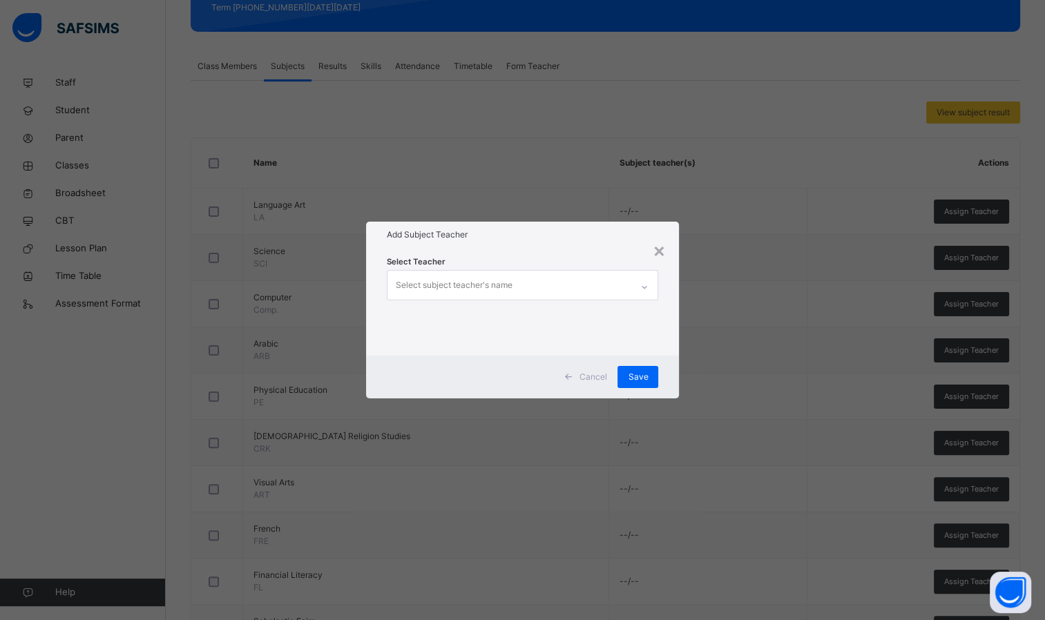
click at [577, 278] on div "Select subject teacher's name" at bounding box center [509, 285] width 244 height 29
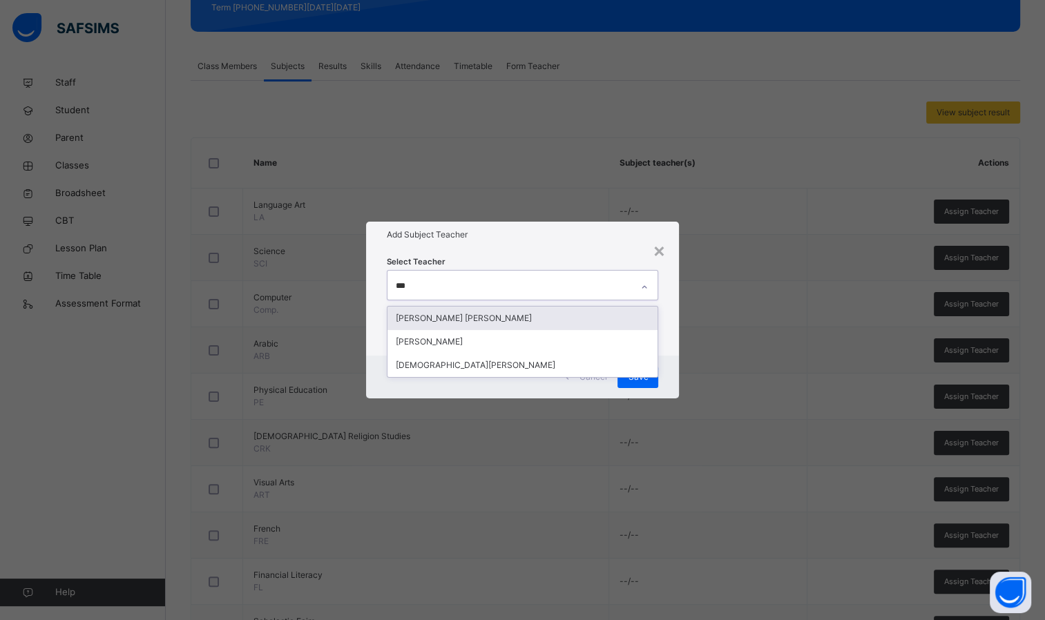
type input "****"
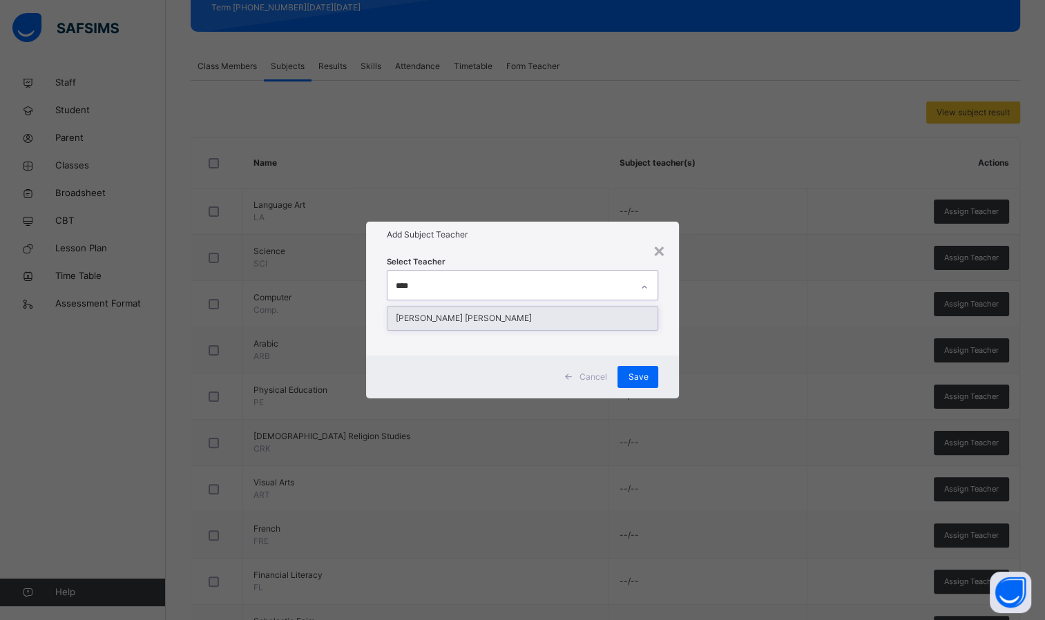
click at [559, 311] on div "[PERSON_NAME] [PERSON_NAME]" at bounding box center [522, 318] width 271 height 23
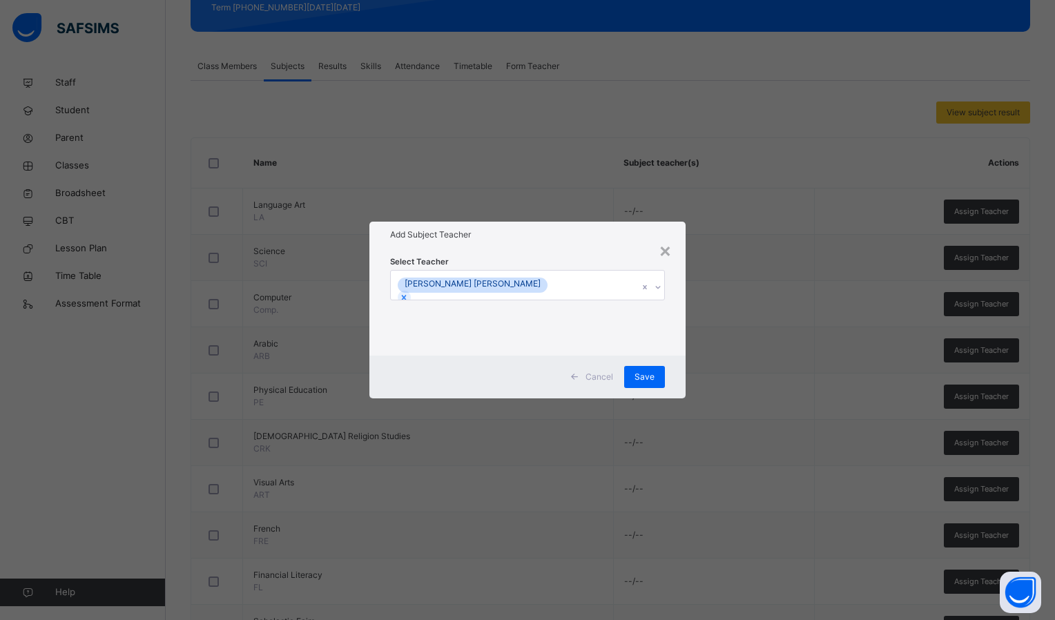
click at [599, 264] on div "Select Teacher [PERSON_NAME] [PERSON_NAME]" at bounding box center [527, 302] width 275 height 94
click at [651, 375] on span "Save" at bounding box center [644, 377] width 20 height 12
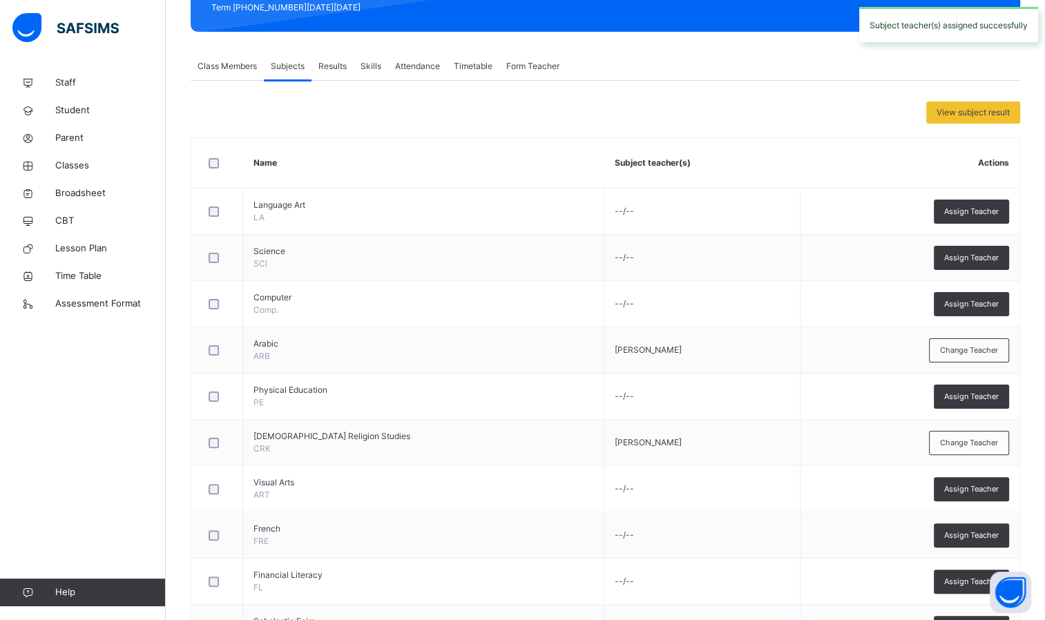
click at [963, 305] on span "Assign Teacher" at bounding box center [971, 304] width 55 height 12
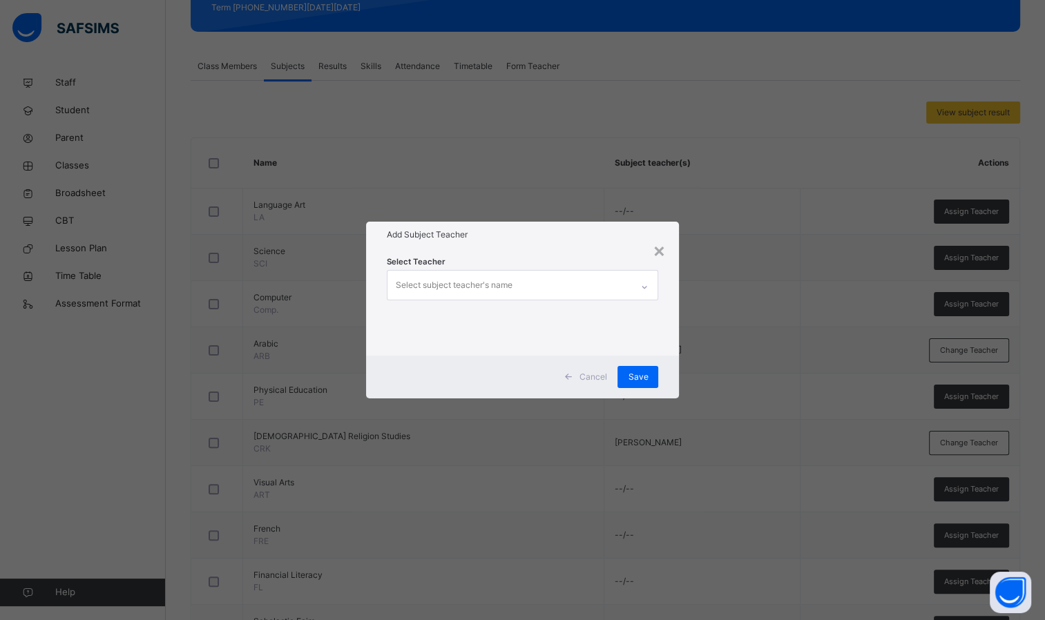
click at [665, 252] on div "×" at bounding box center [658, 249] width 13 height 29
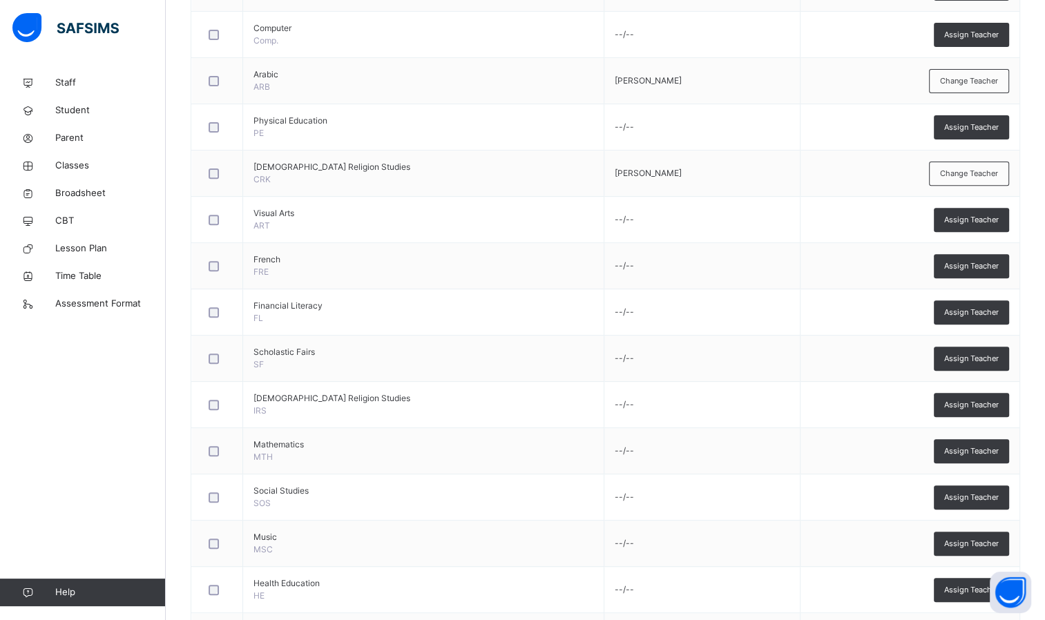
scroll to position [547, 0]
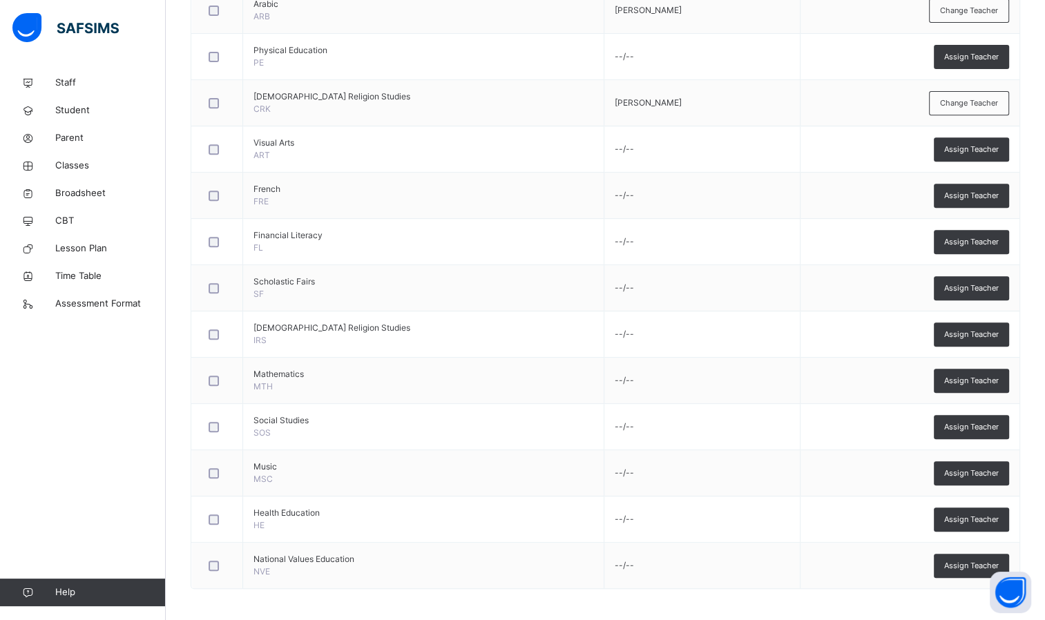
click at [1009, 288] on div "Assign Teacher" at bounding box center [970, 288] width 75 height 24
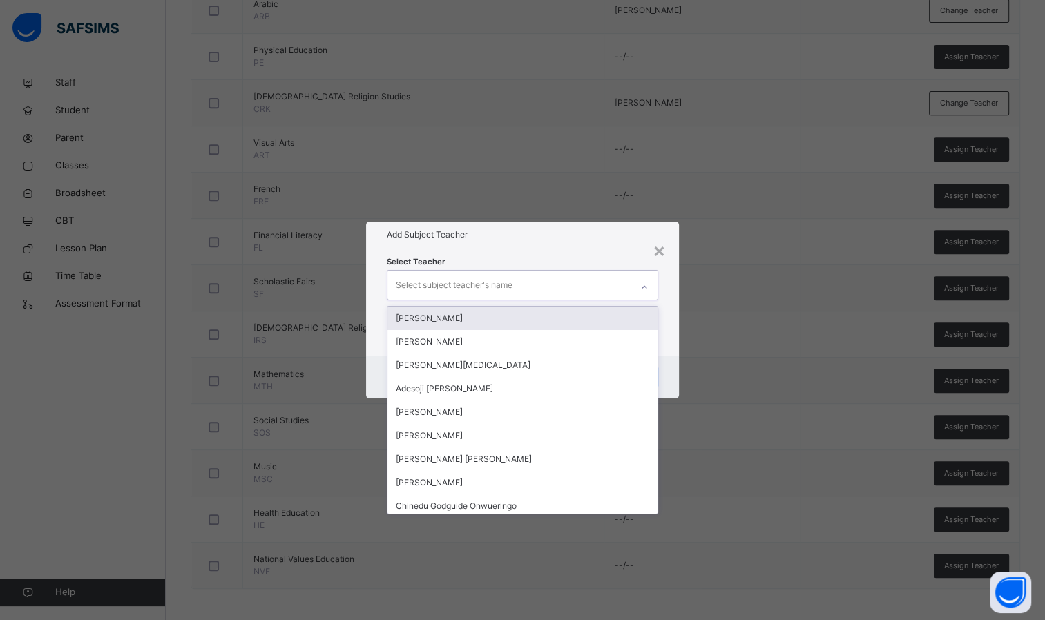
click at [583, 293] on div "Select subject teacher's name" at bounding box center [509, 285] width 244 height 29
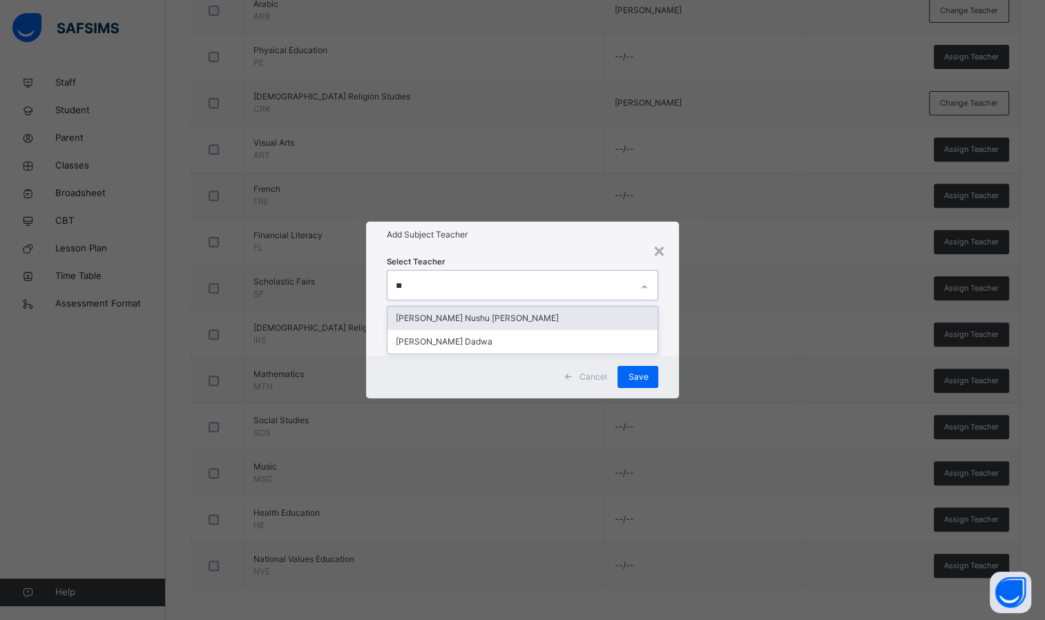
type input "***"
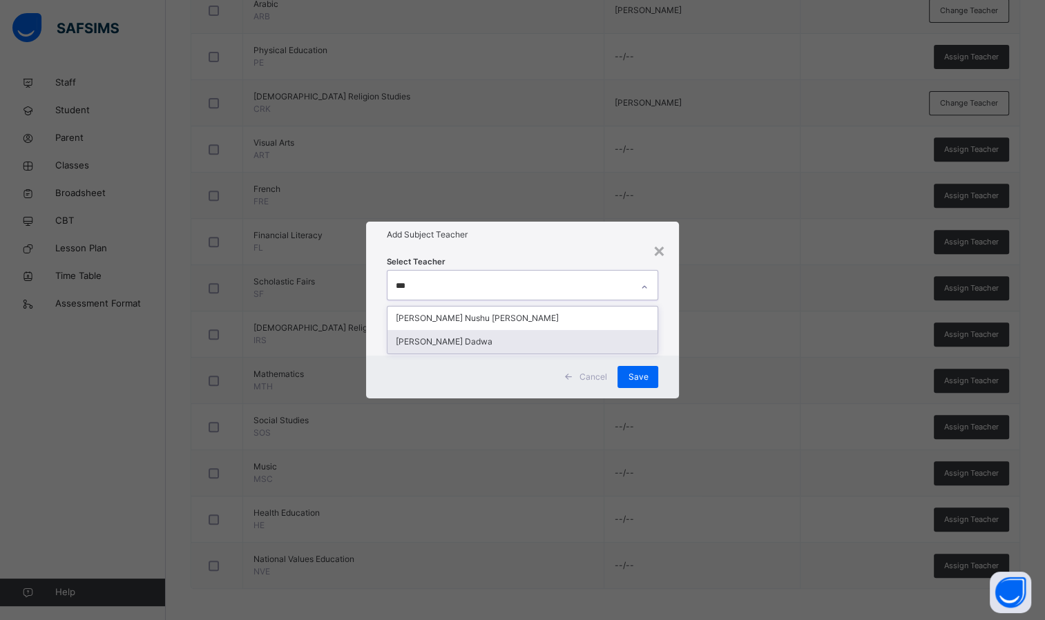
click at [517, 347] on div "[PERSON_NAME] Dadwa" at bounding box center [522, 341] width 271 height 23
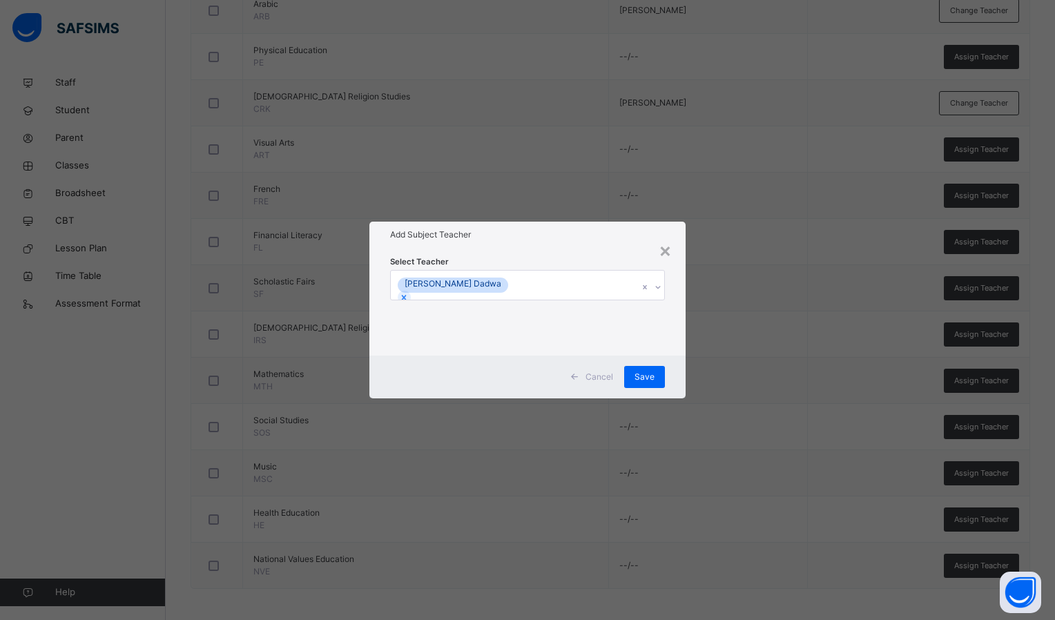
click at [577, 242] on div "Add Subject Teacher" at bounding box center [527, 235] width 316 height 26
click at [637, 374] on span "Save" at bounding box center [644, 377] width 20 height 12
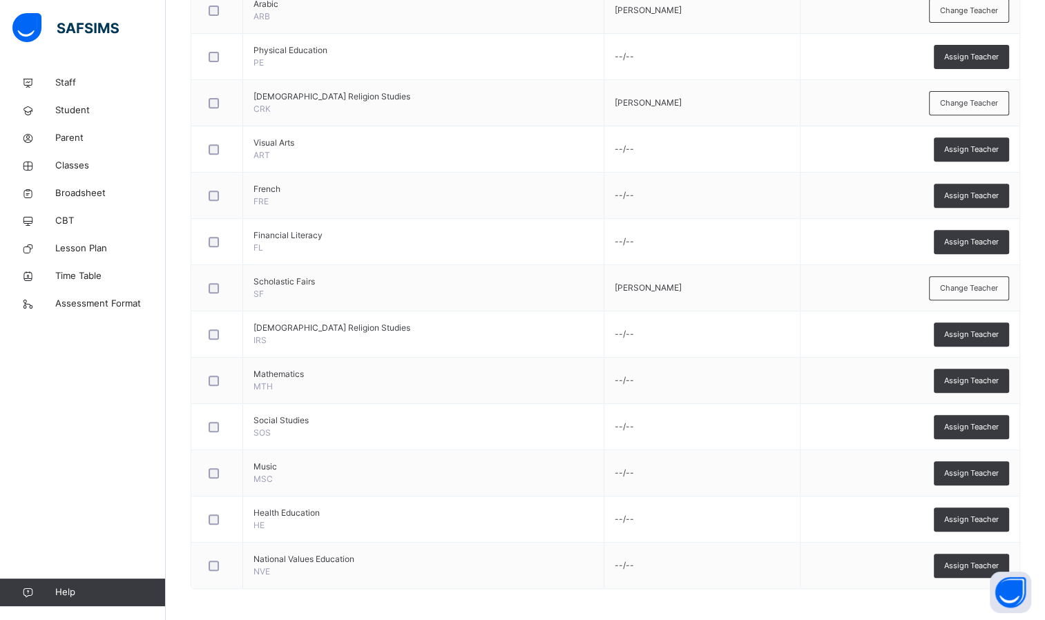
click at [1009, 235] on div "Assign Teacher" at bounding box center [970, 242] width 75 height 24
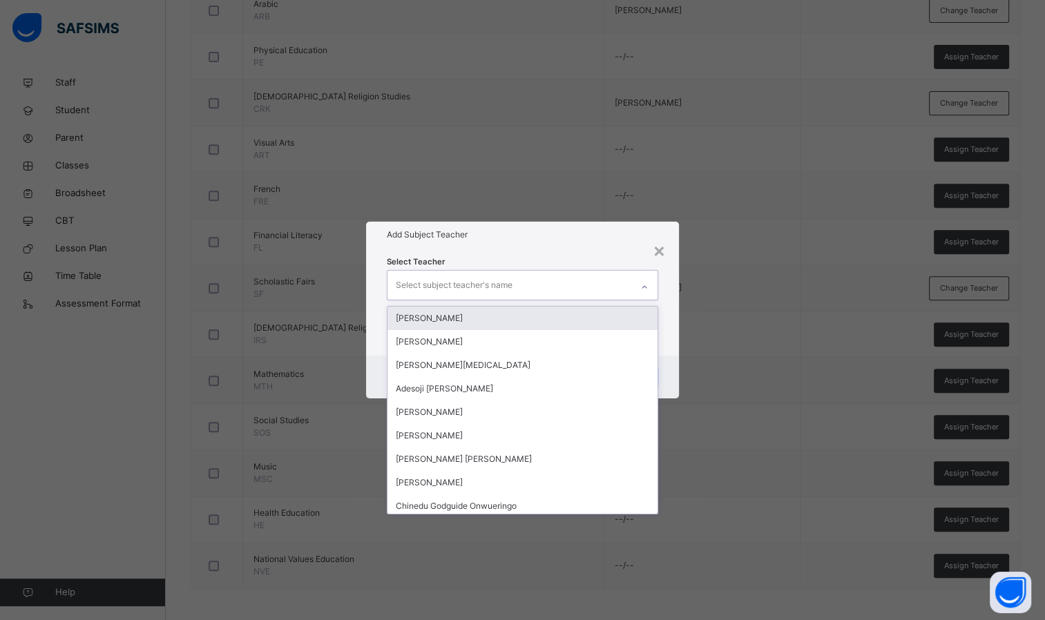
click at [572, 284] on div "Select subject teacher's name" at bounding box center [509, 285] width 244 height 29
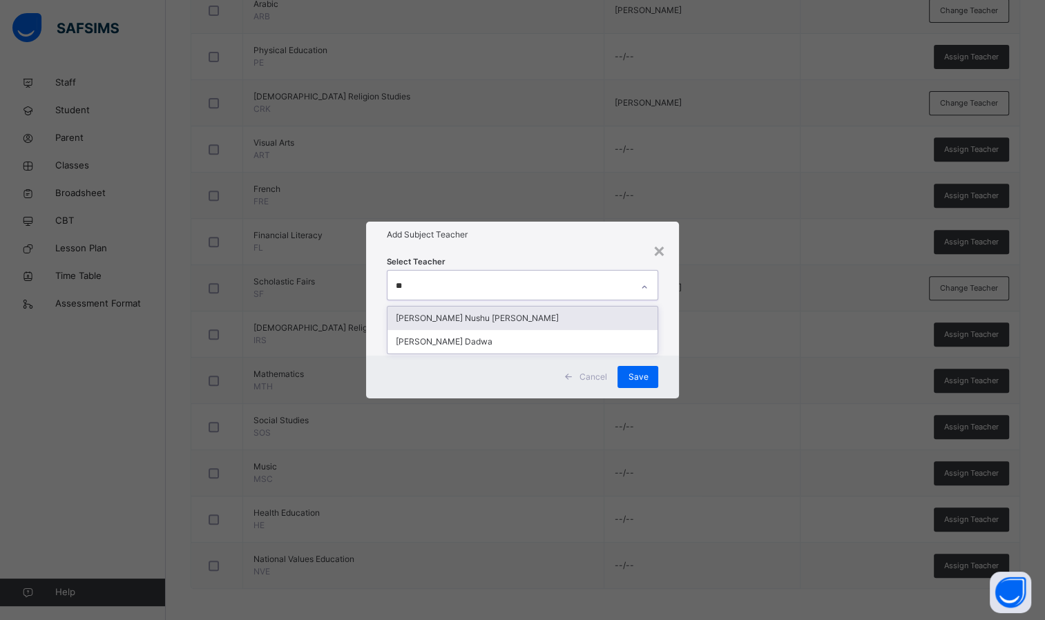
type input "***"
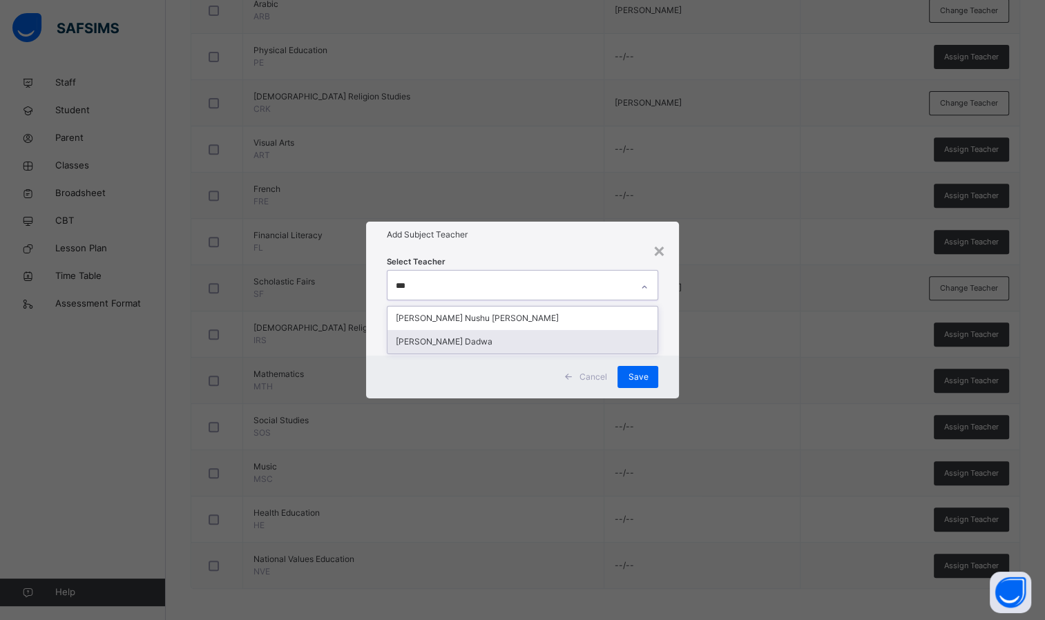
click at [545, 350] on div "[PERSON_NAME] Dadwa" at bounding box center [522, 341] width 271 height 23
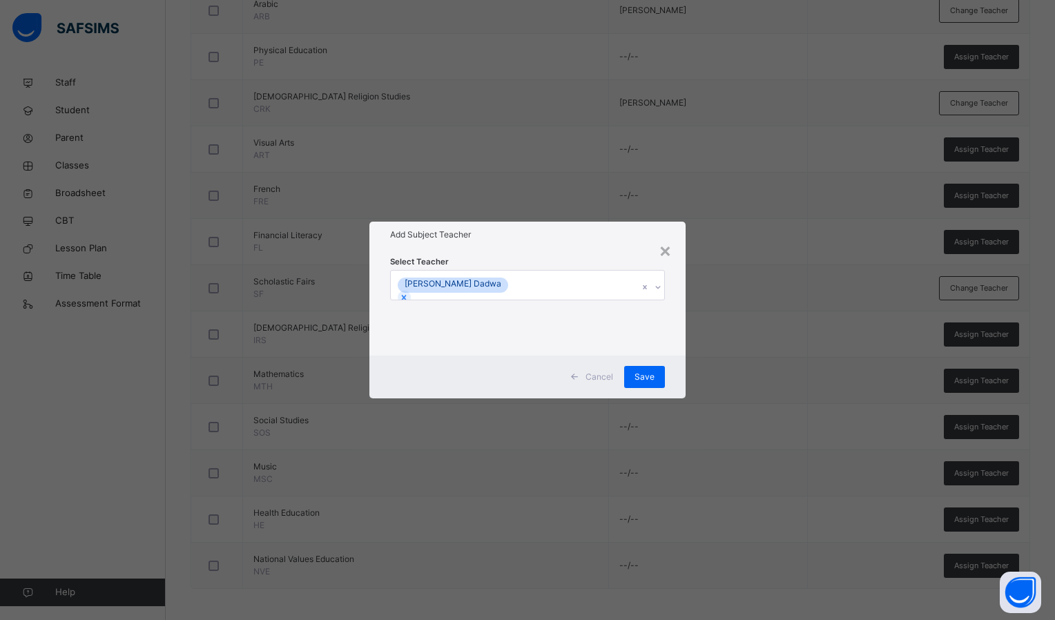
click at [570, 253] on div "Select Teacher [PERSON_NAME] Dadwa" at bounding box center [527, 302] width 316 height 108
click at [646, 380] on span "Save" at bounding box center [644, 377] width 20 height 12
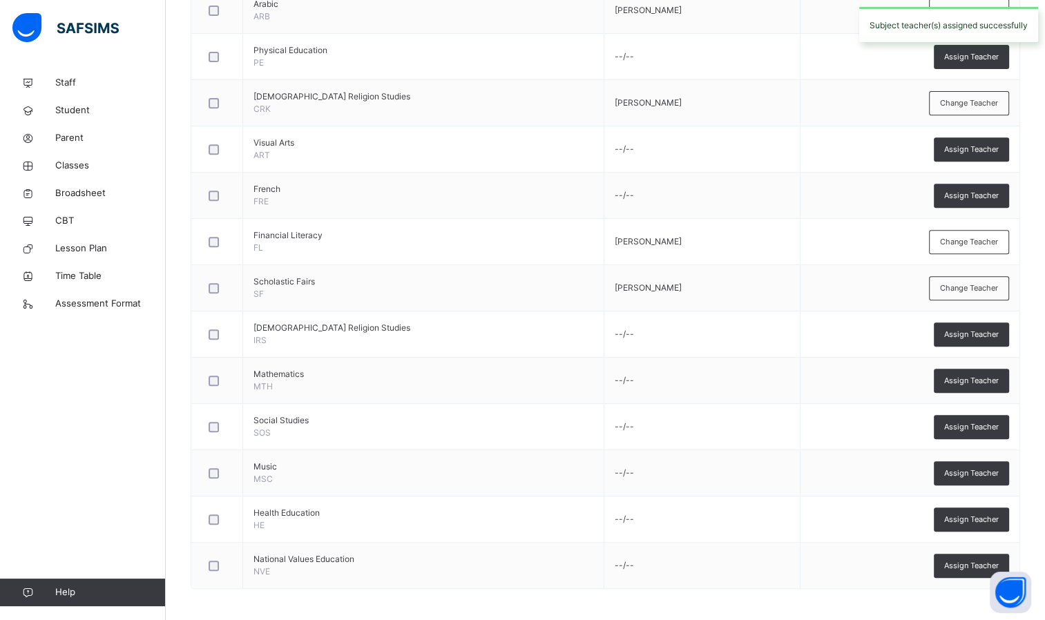
click at [976, 186] on div "Assign Teacher" at bounding box center [970, 196] width 75 height 24
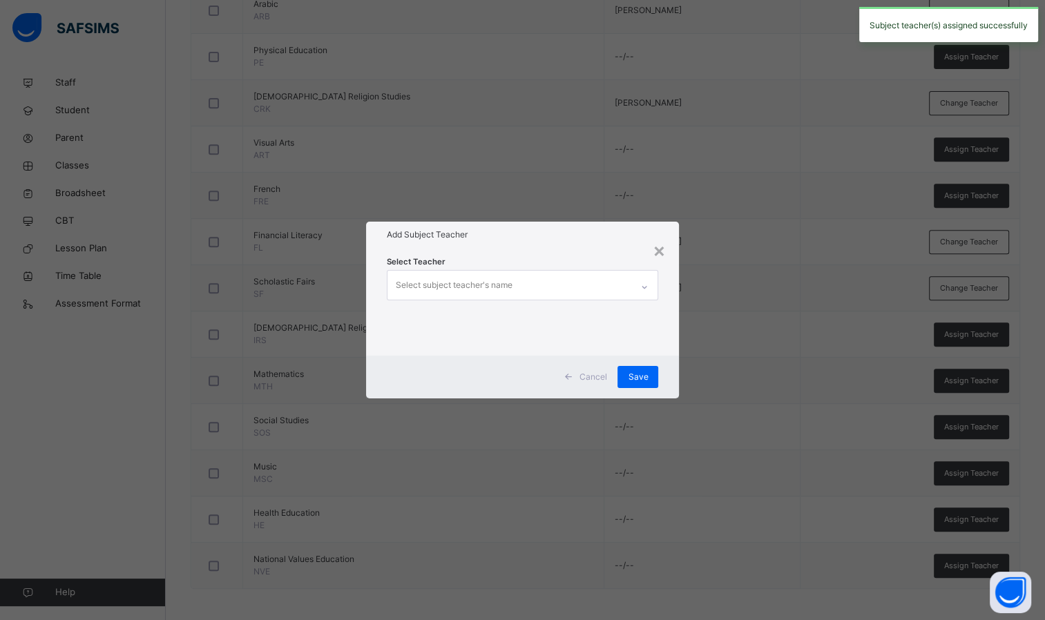
click at [576, 283] on div "Select subject teacher's name" at bounding box center [509, 285] width 244 height 29
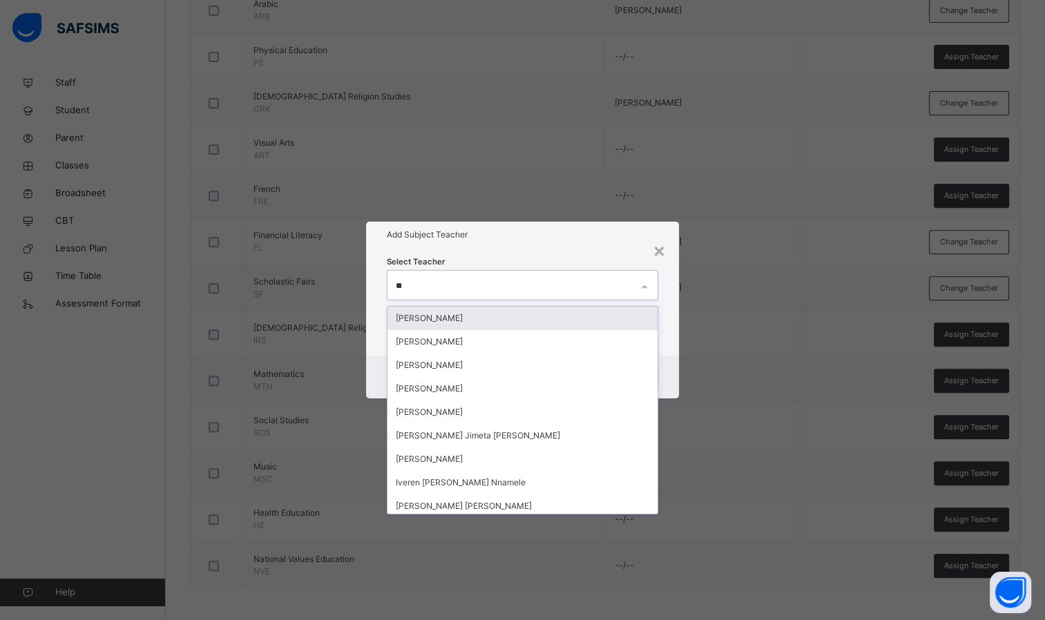
type input "***"
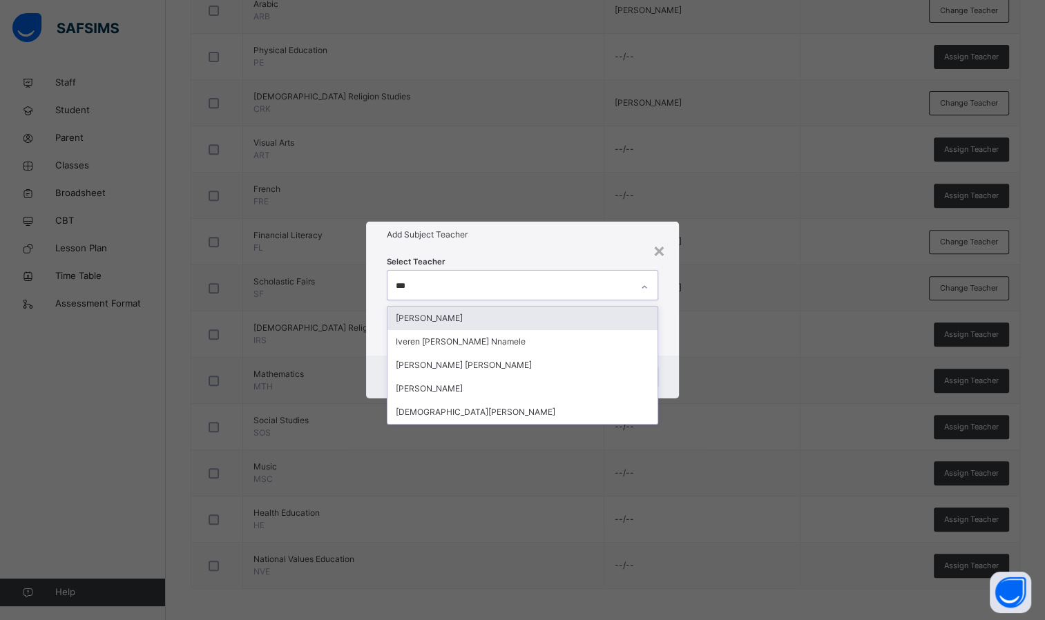
click at [479, 317] on div "[PERSON_NAME]" at bounding box center [522, 318] width 271 height 23
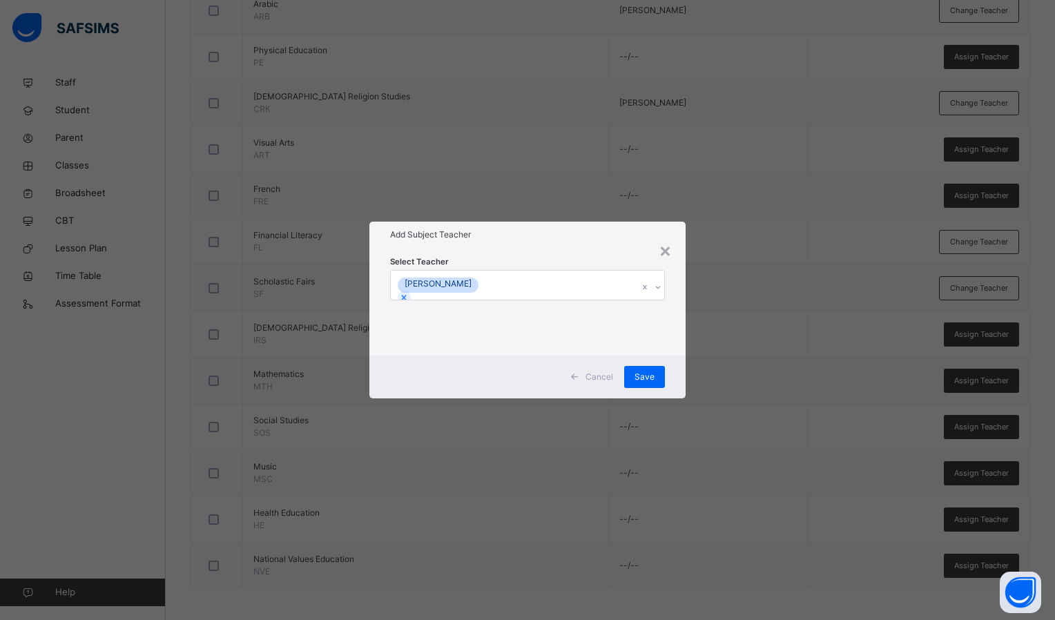
click at [527, 236] on h1 "Add Subject Teacher" at bounding box center [527, 235] width 275 height 12
click at [639, 382] on span "Save" at bounding box center [644, 377] width 20 height 12
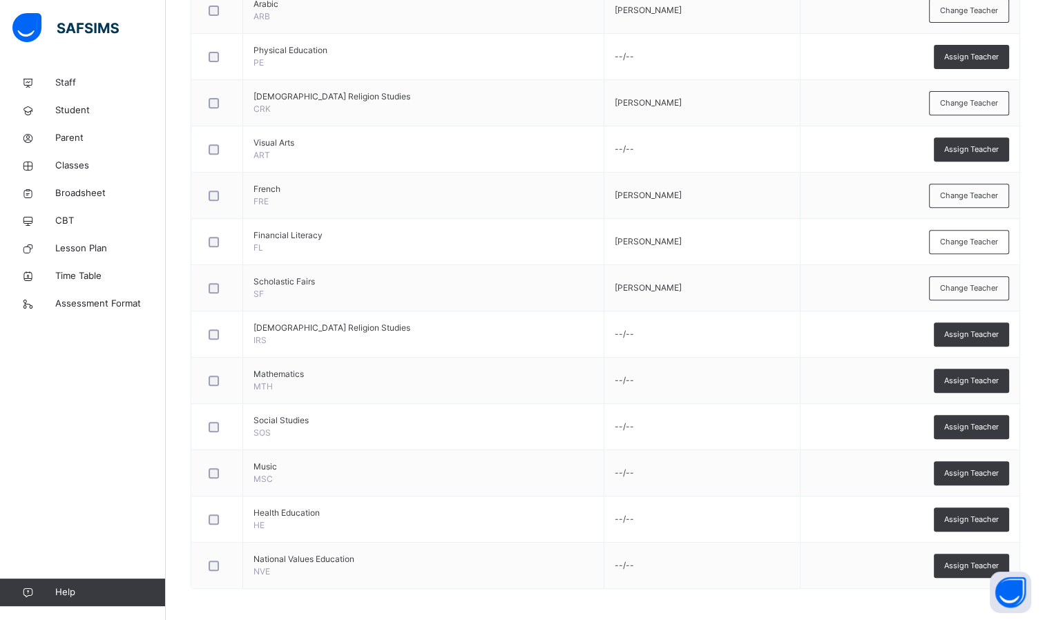
click at [956, 518] on span "Assign Teacher" at bounding box center [971, 520] width 55 height 12
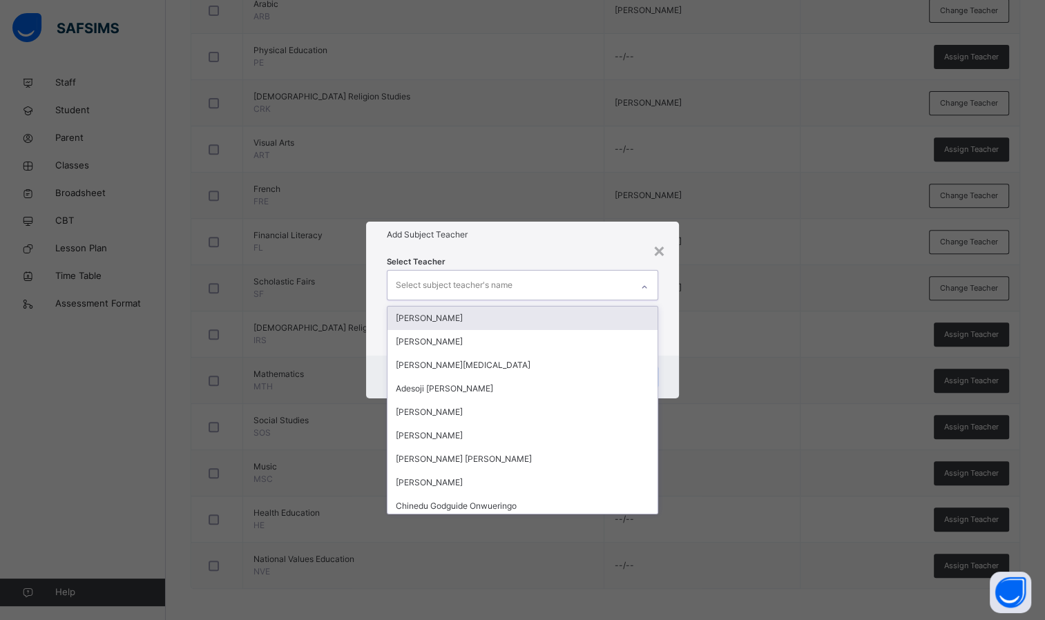
click at [498, 283] on div "Select subject teacher's name" at bounding box center [454, 285] width 117 height 26
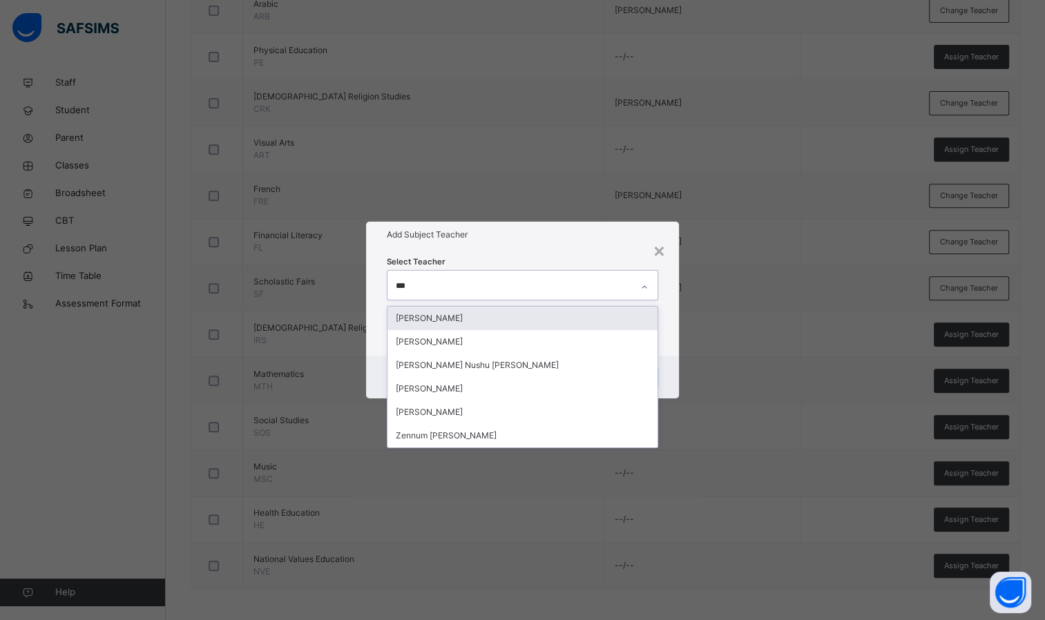
type input "****"
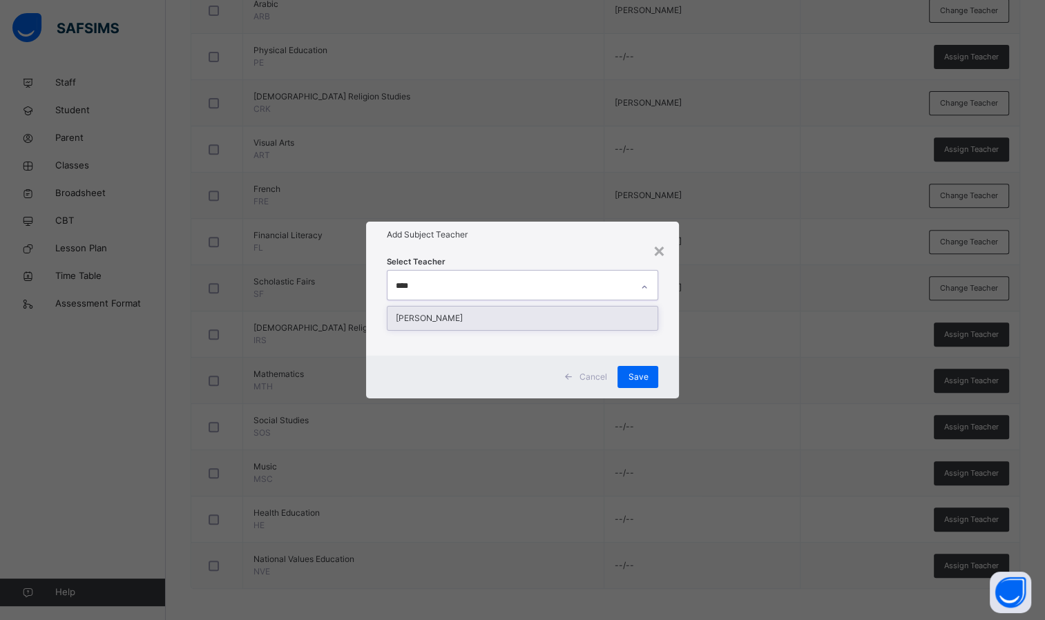
click at [466, 314] on div "[PERSON_NAME]" at bounding box center [522, 318] width 271 height 23
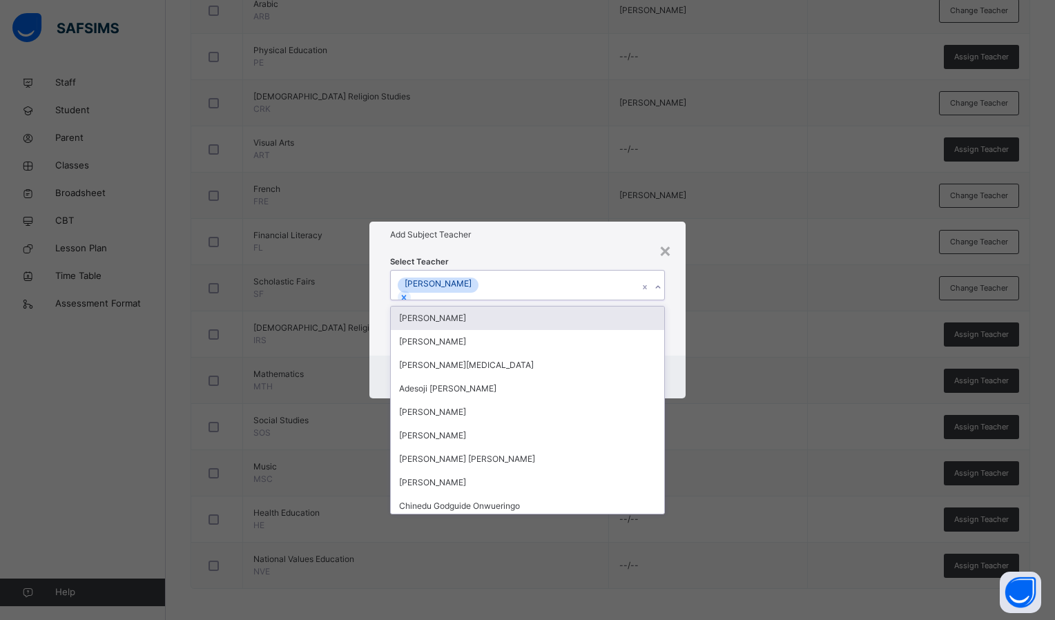
click at [497, 254] on div "Select Teacher option [PERSON_NAME], selected. option [PERSON_NAME] focused, 1 …" at bounding box center [527, 302] width 316 height 108
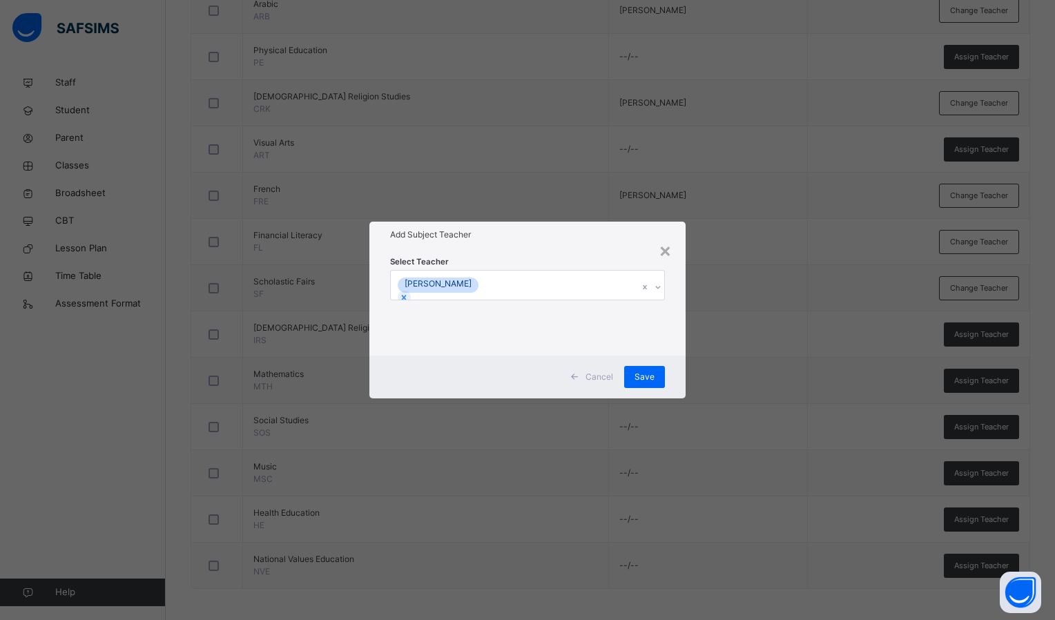
click at [648, 378] on span "Save" at bounding box center [644, 377] width 20 height 12
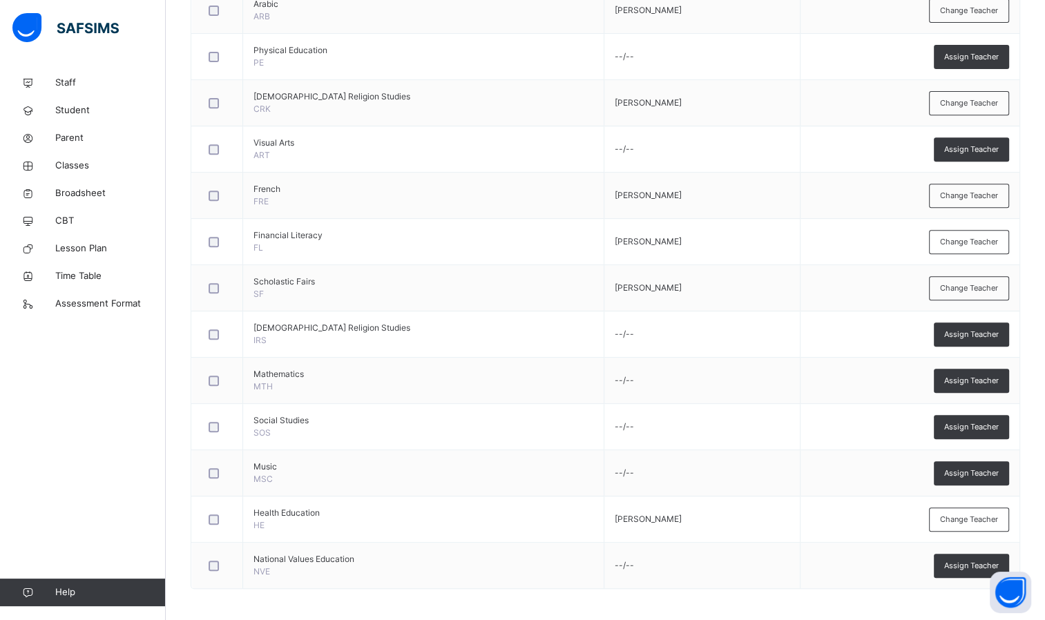
click at [969, 338] on div "Assign Teacher" at bounding box center [970, 334] width 75 height 24
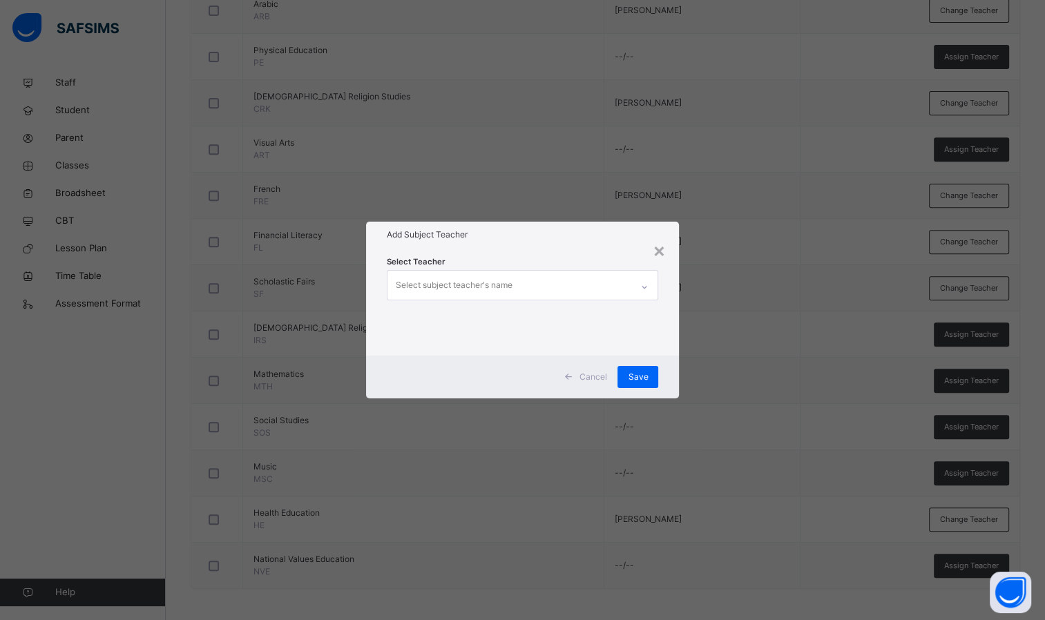
click at [522, 284] on div "Select subject teacher's name" at bounding box center [509, 285] width 244 height 29
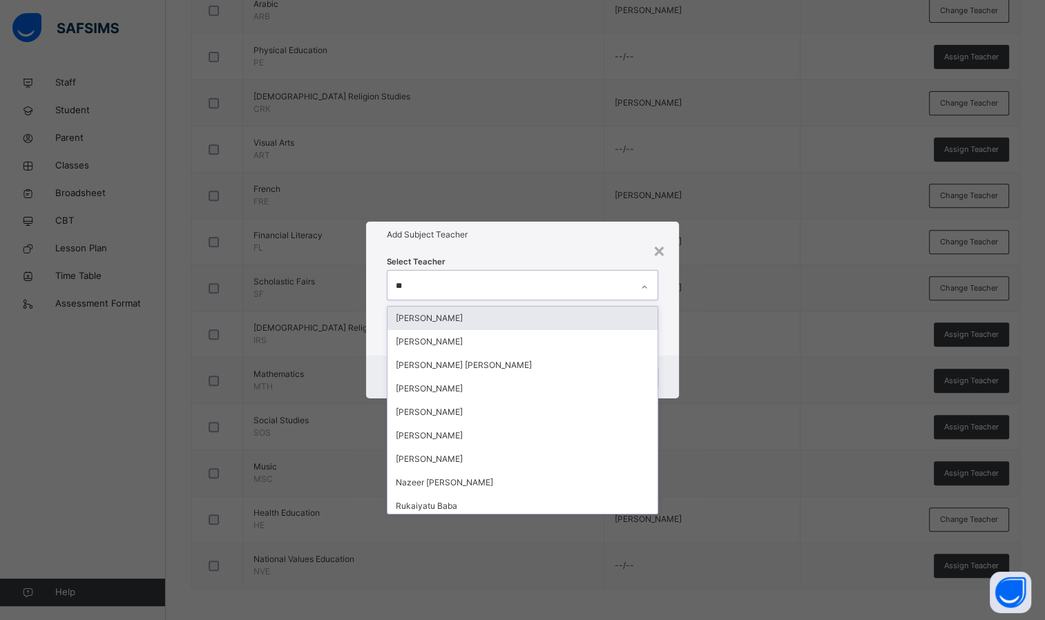
type input "***"
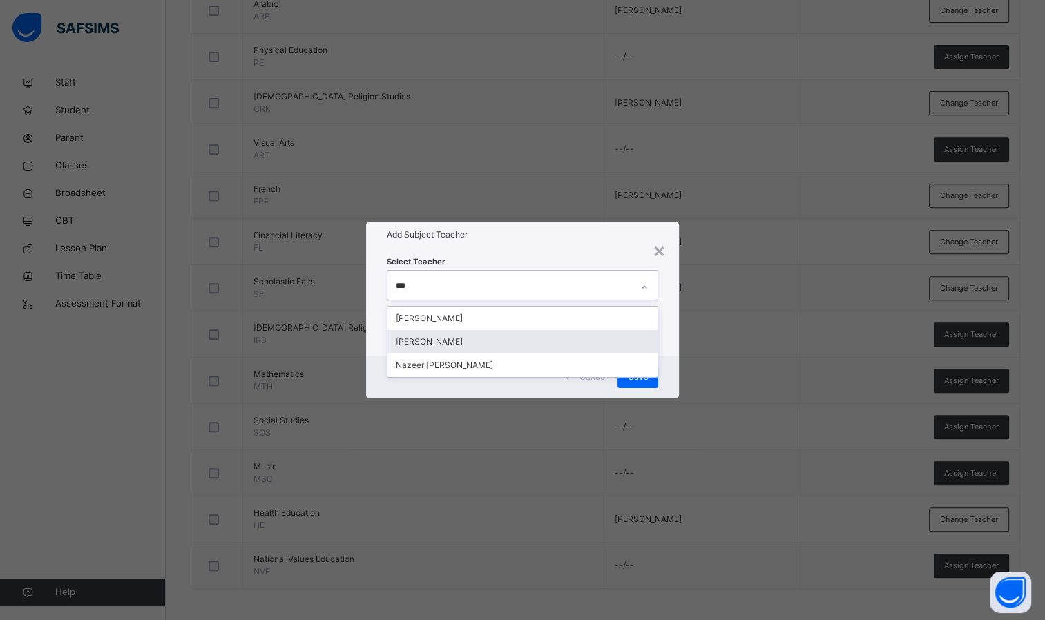
click at [512, 349] on div "[PERSON_NAME]" at bounding box center [522, 341] width 271 height 23
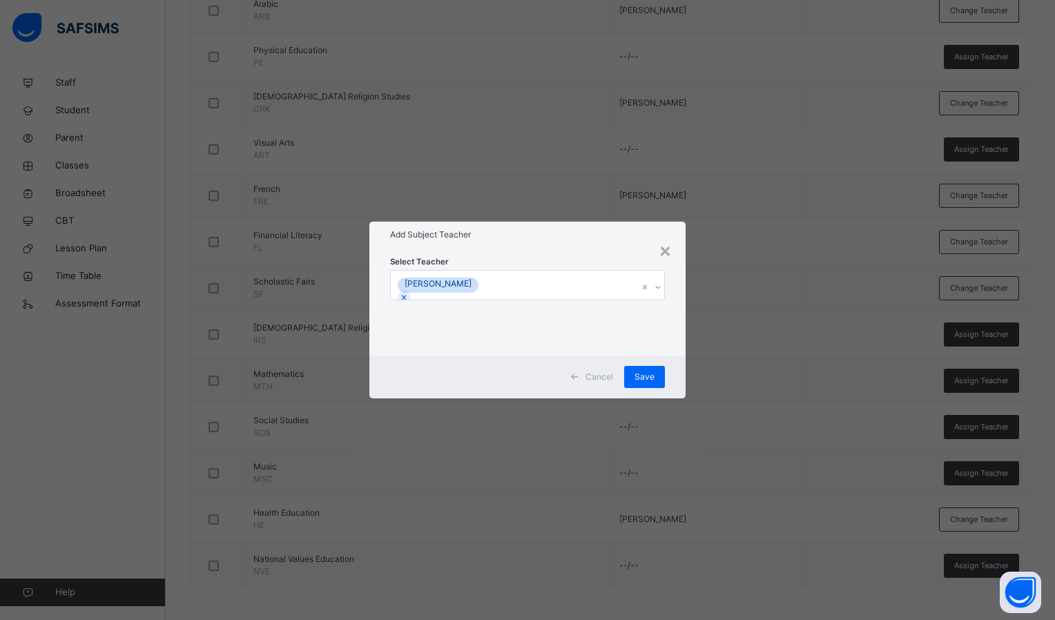
click at [536, 261] on div "Select Teacher [PERSON_NAME]" at bounding box center [527, 302] width 275 height 94
click at [642, 376] on span "Save" at bounding box center [644, 377] width 20 height 12
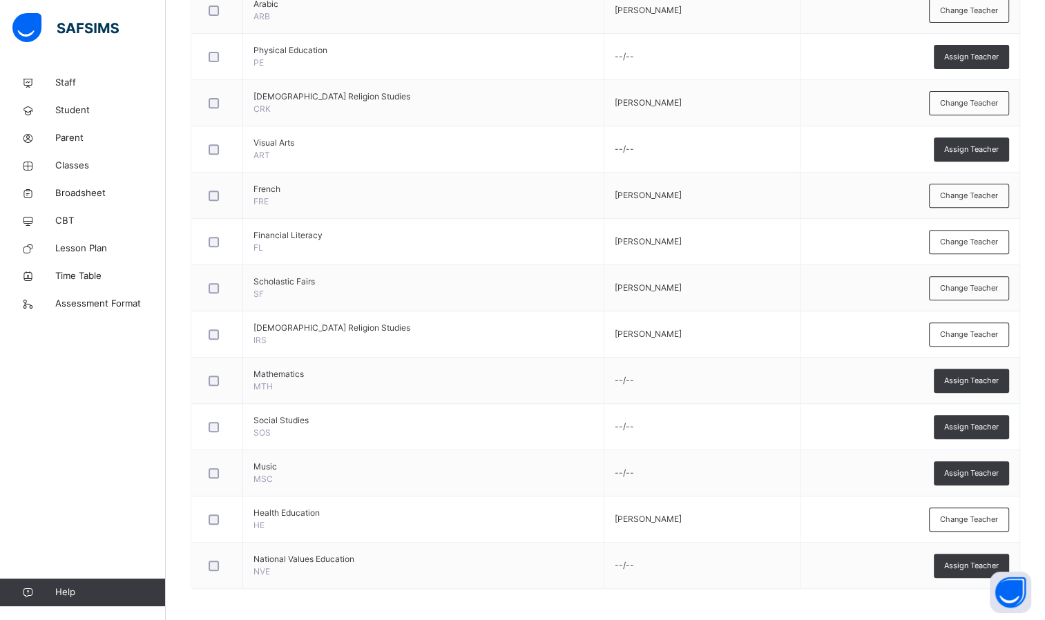
click at [985, 561] on span "Assign Teacher" at bounding box center [971, 566] width 55 height 12
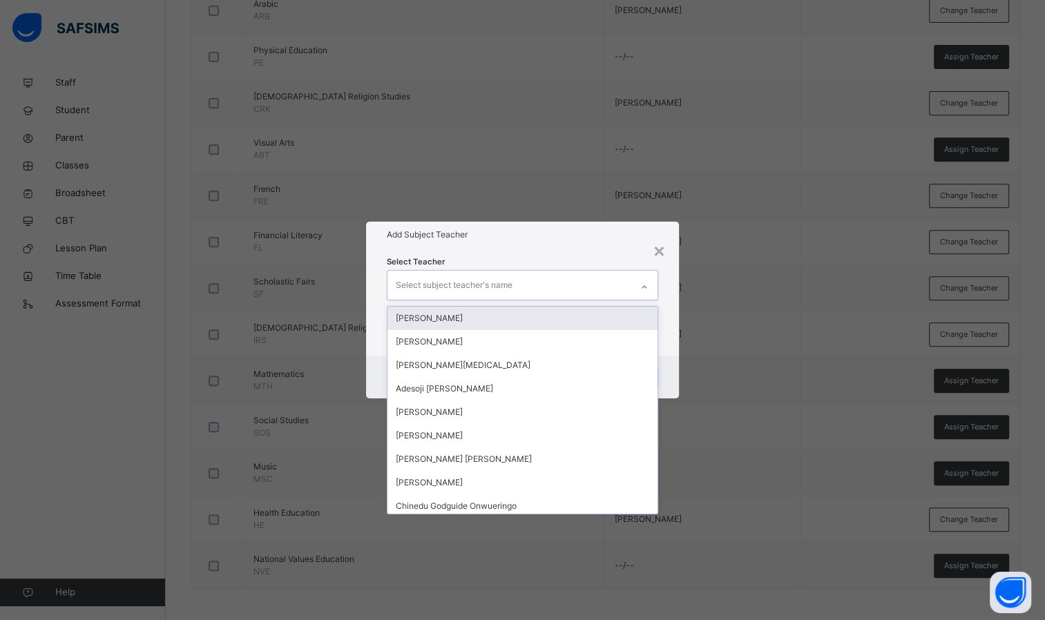
click at [545, 280] on div "Select subject teacher's name" at bounding box center [509, 285] width 244 height 29
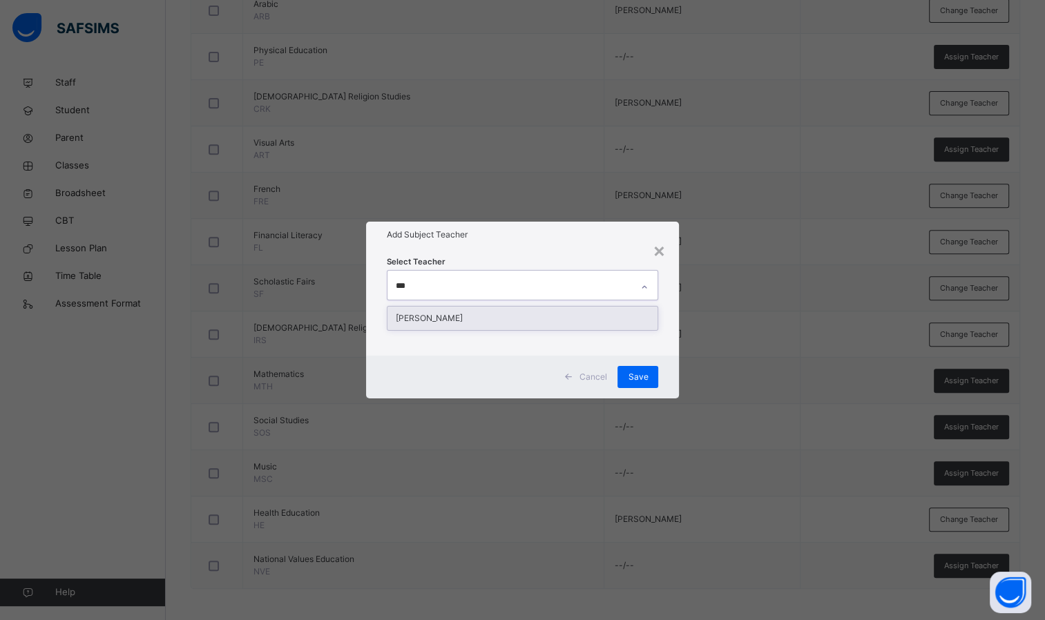
type input "****"
click at [478, 313] on div "[PERSON_NAME]" at bounding box center [522, 318] width 271 height 23
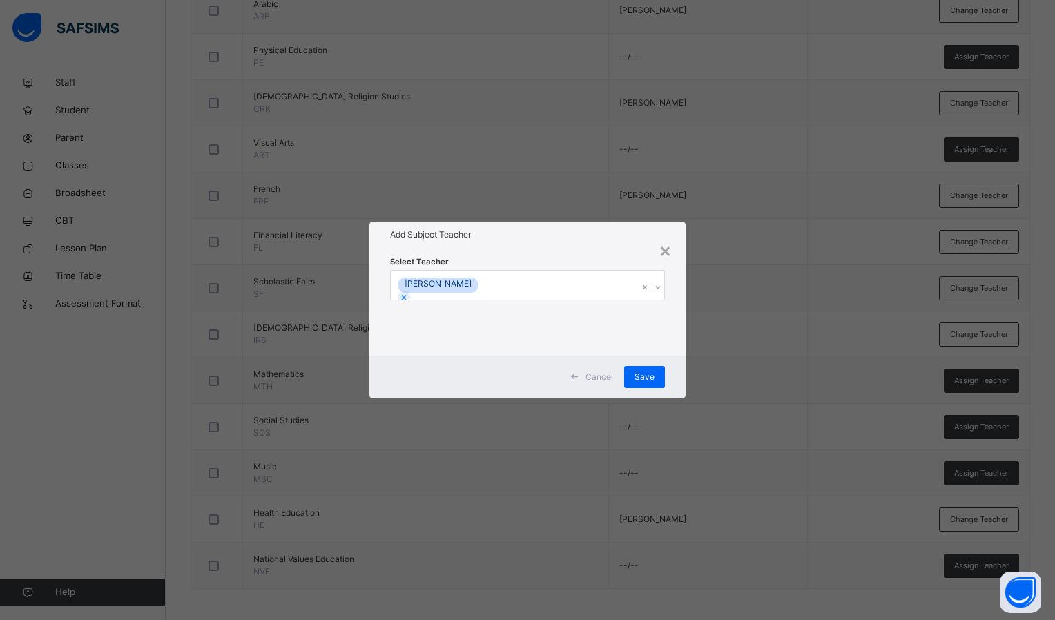
click at [552, 235] on h1 "Add Subject Teacher" at bounding box center [527, 235] width 275 height 12
click at [655, 374] on span "Save" at bounding box center [644, 377] width 20 height 12
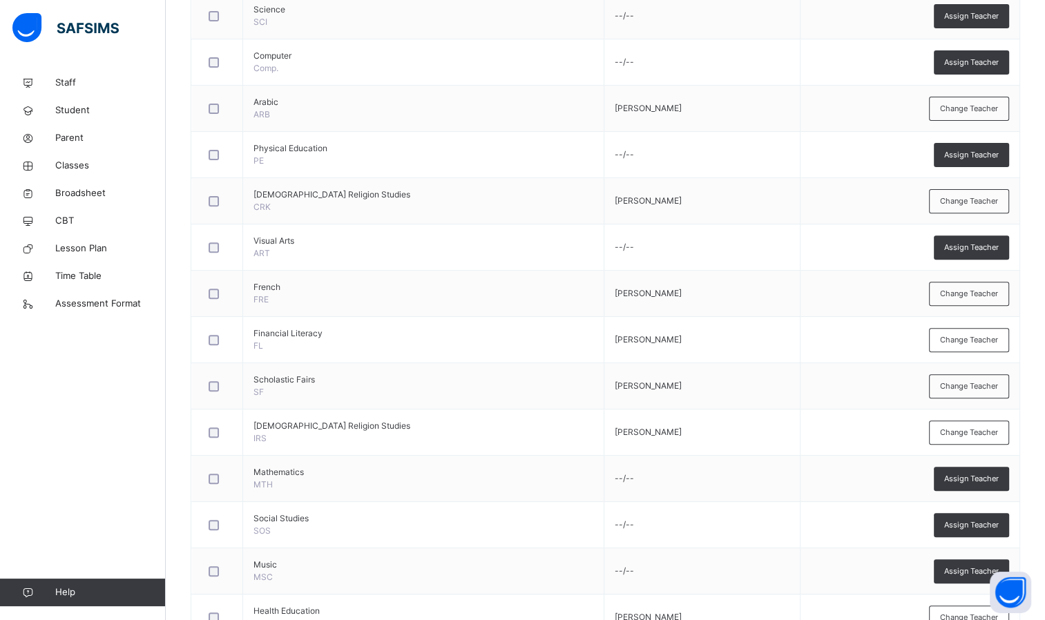
scroll to position [409, 0]
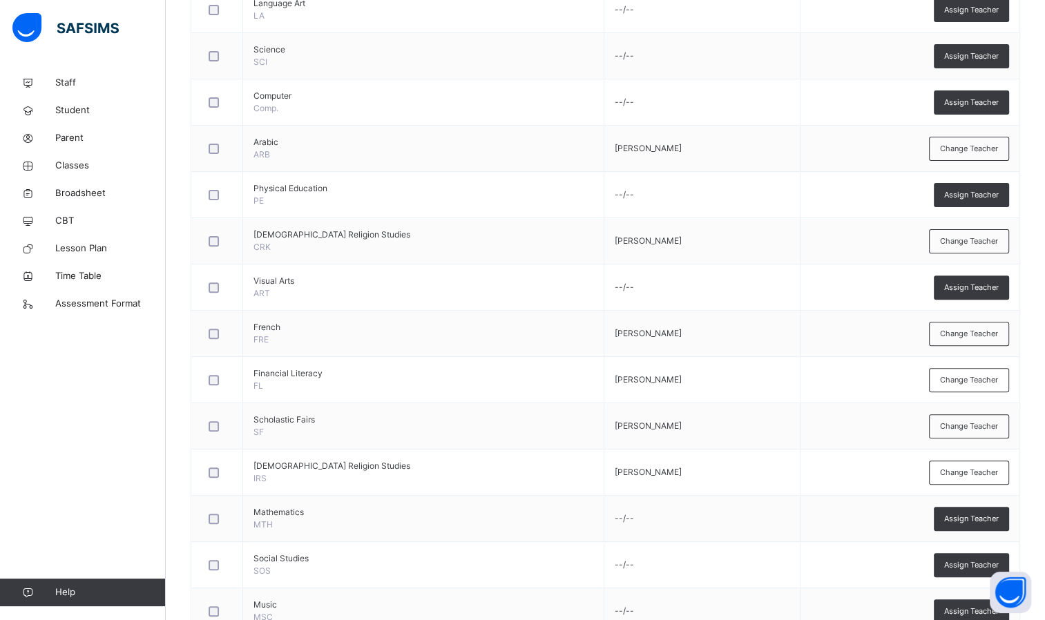
click at [961, 191] on span "Assign Teacher" at bounding box center [971, 195] width 55 height 12
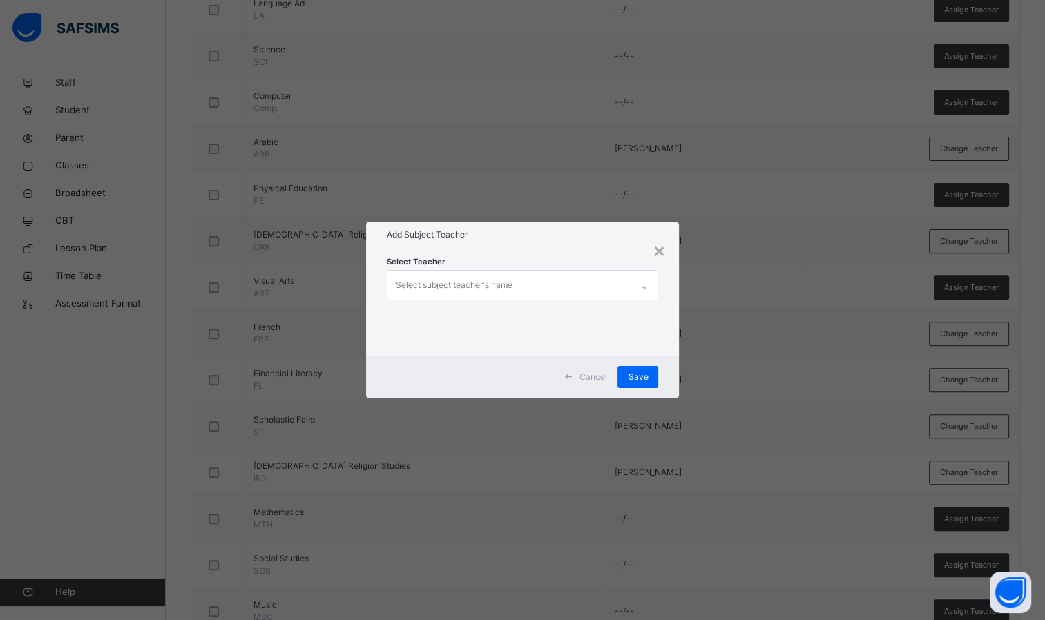
click at [530, 287] on div "Select subject teacher's name" at bounding box center [509, 285] width 244 height 29
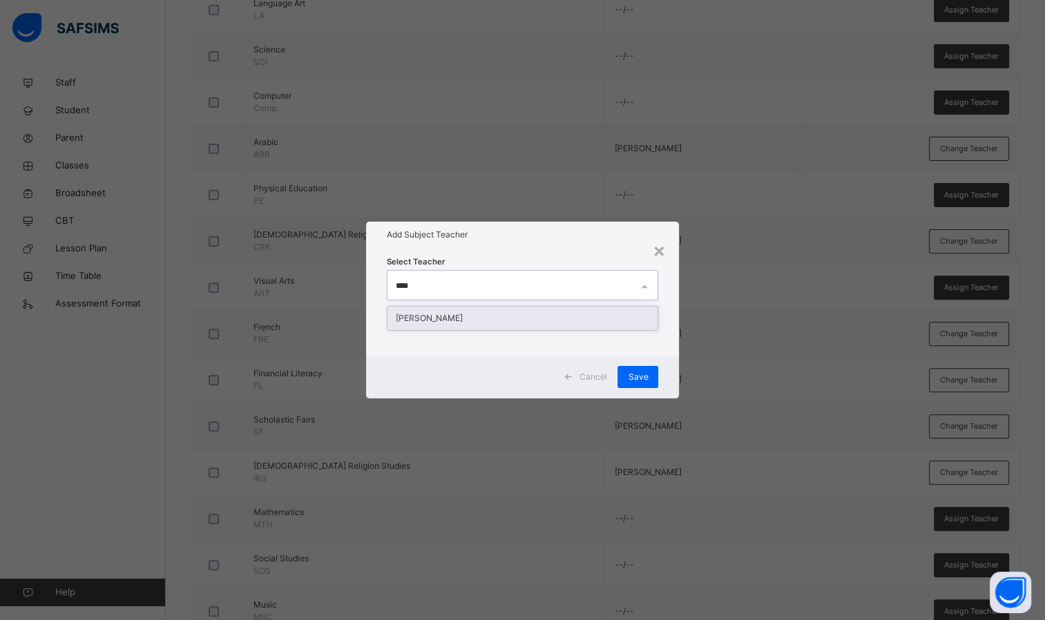
type input "*****"
click at [527, 311] on div "[PERSON_NAME]" at bounding box center [522, 318] width 271 height 23
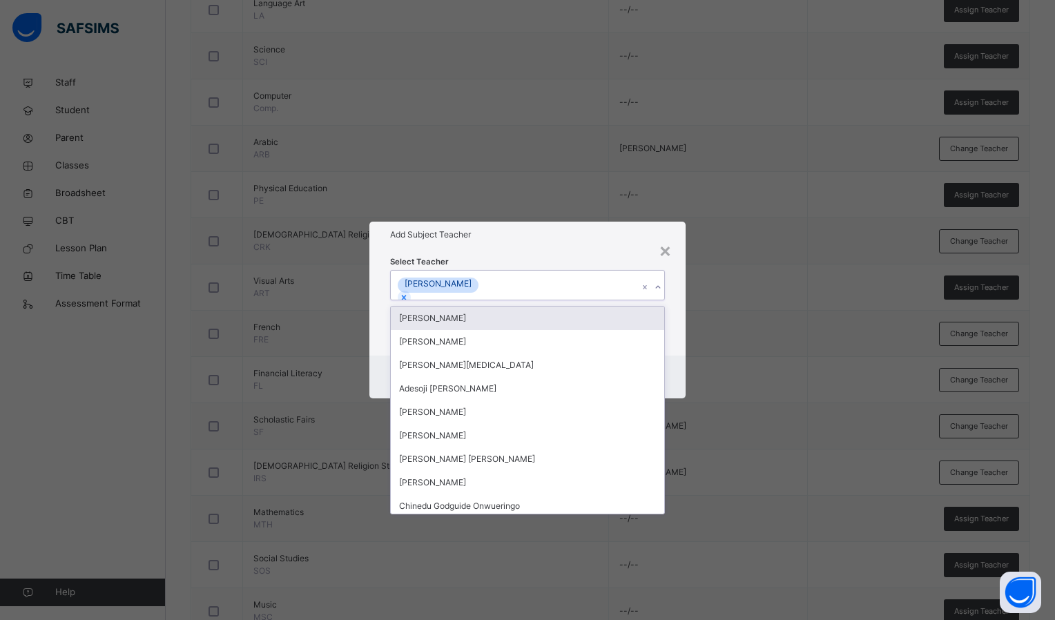
click at [547, 231] on h1 "Add Subject Teacher" at bounding box center [527, 235] width 275 height 12
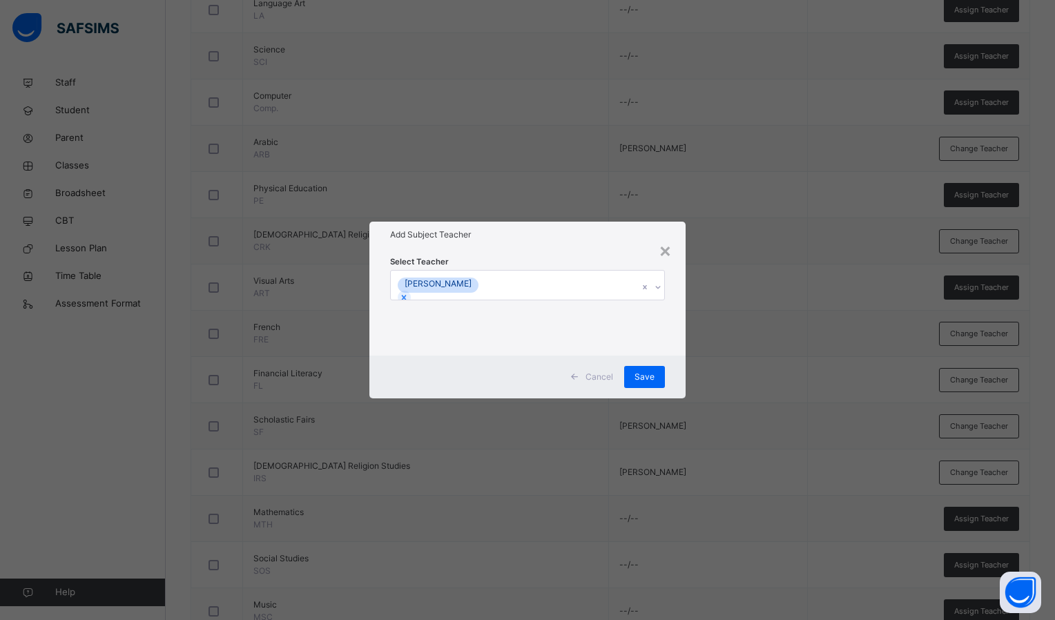
click at [643, 374] on span "Save" at bounding box center [644, 377] width 20 height 12
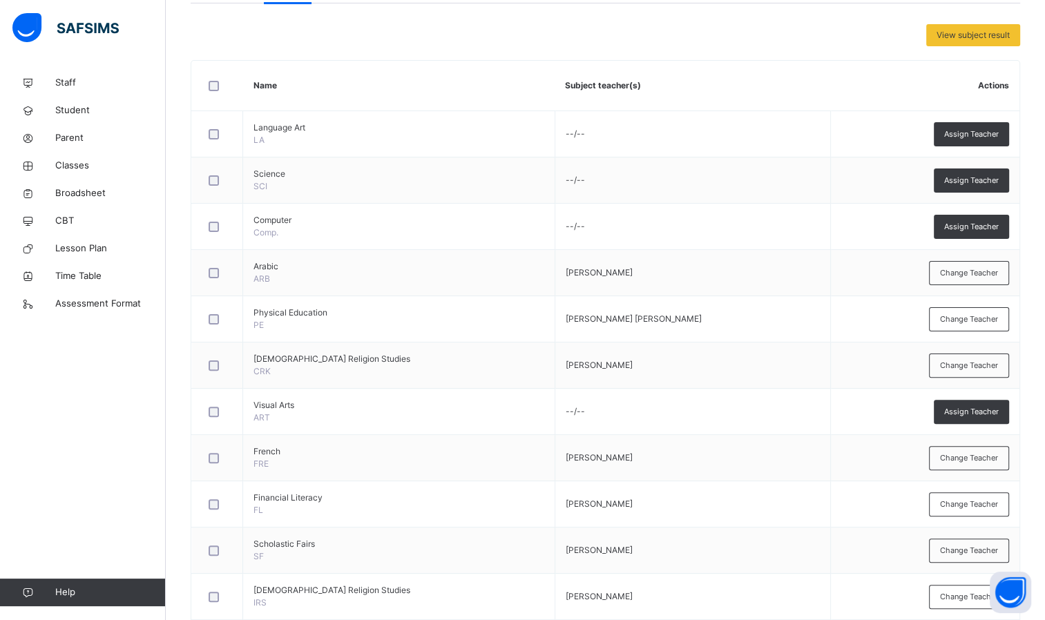
scroll to position [271, 0]
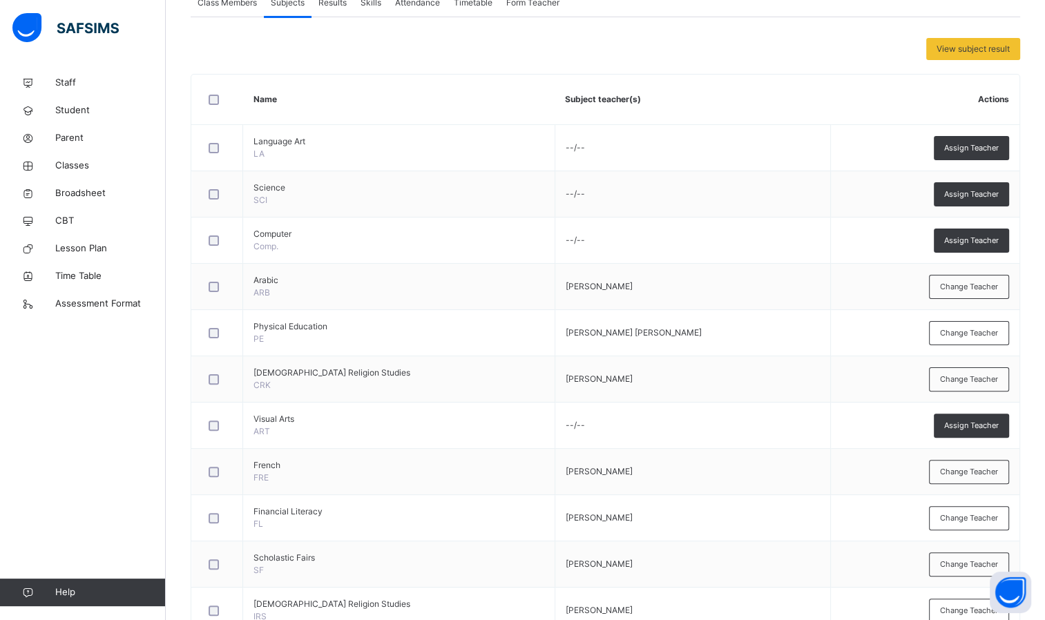
click at [986, 191] on span "Assign Teacher" at bounding box center [971, 194] width 55 height 12
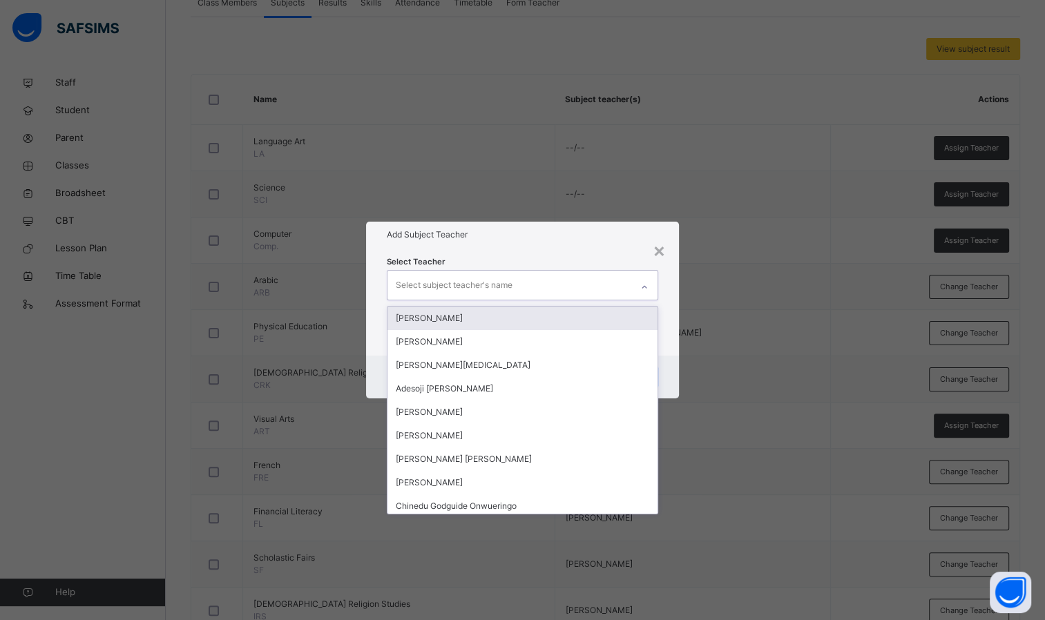
click at [578, 284] on div "Select subject teacher's name" at bounding box center [509, 285] width 244 height 29
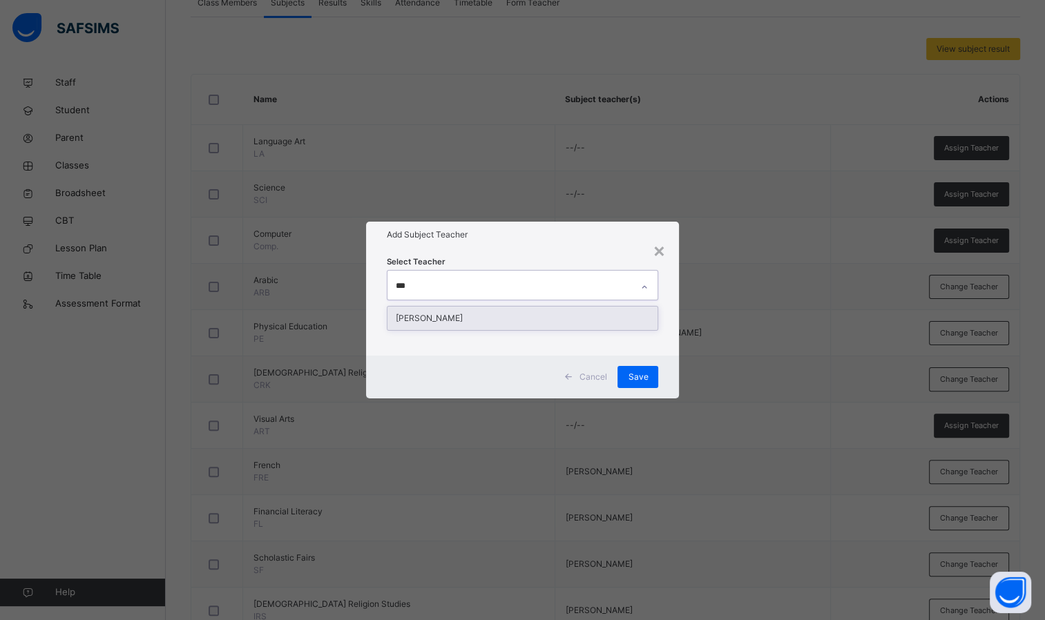
type input "****"
click at [552, 324] on div "[PERSON_NAME]" at bounding box center [522, 318] width 271 height 23
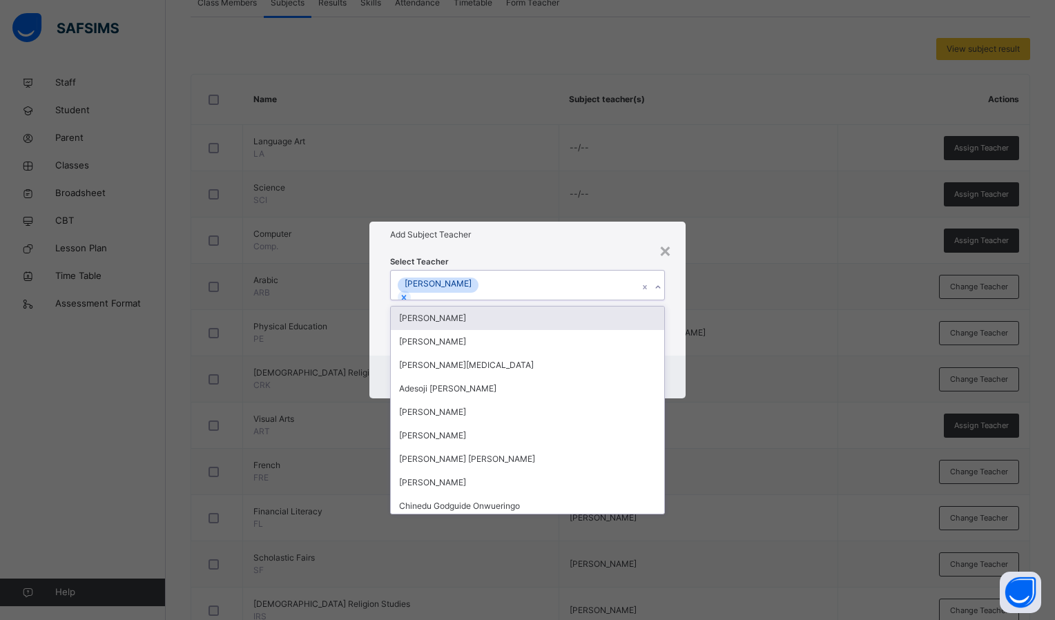
click at [577, 233] on h1 "Add Subject Teacher" at bounding box center [527, 235] width 275 height 12
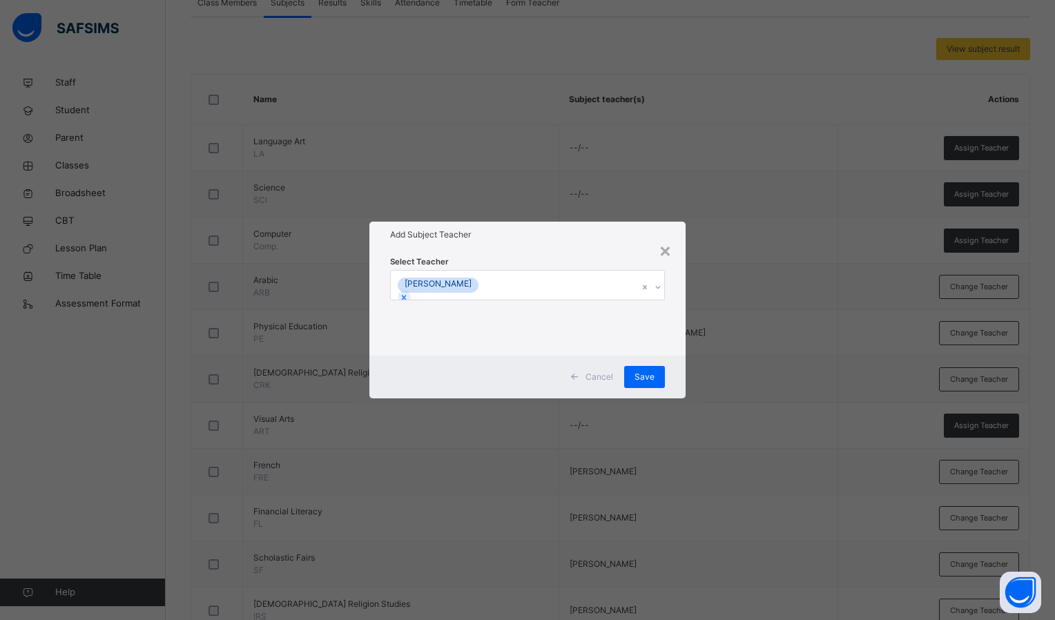
click at [652, 375] on span "Save" at bounding box center [644, 377] width 20 height 12
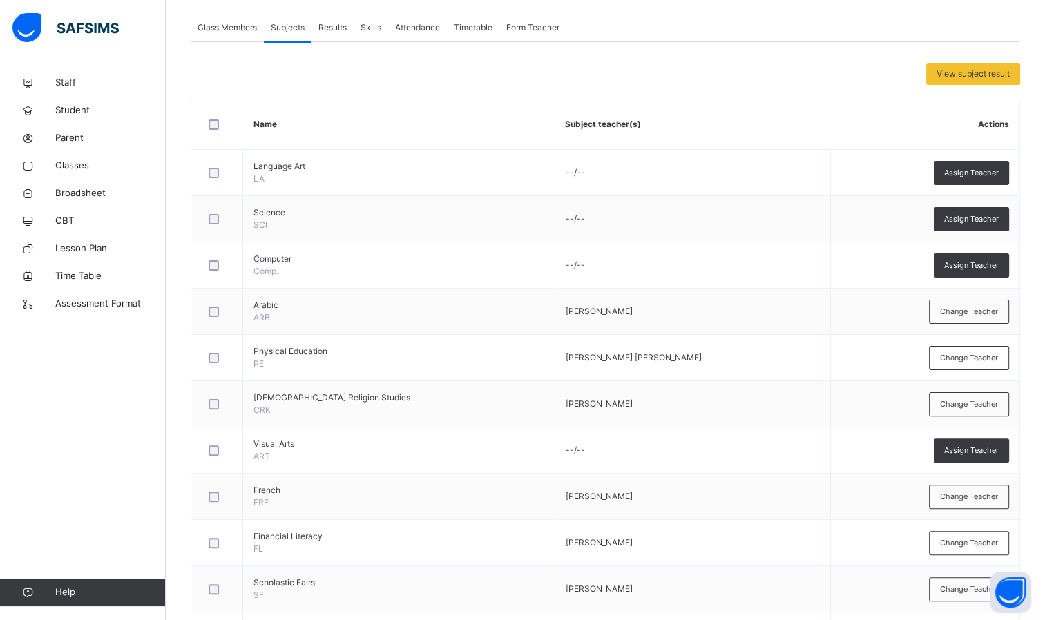
scroll to position [202, 0]
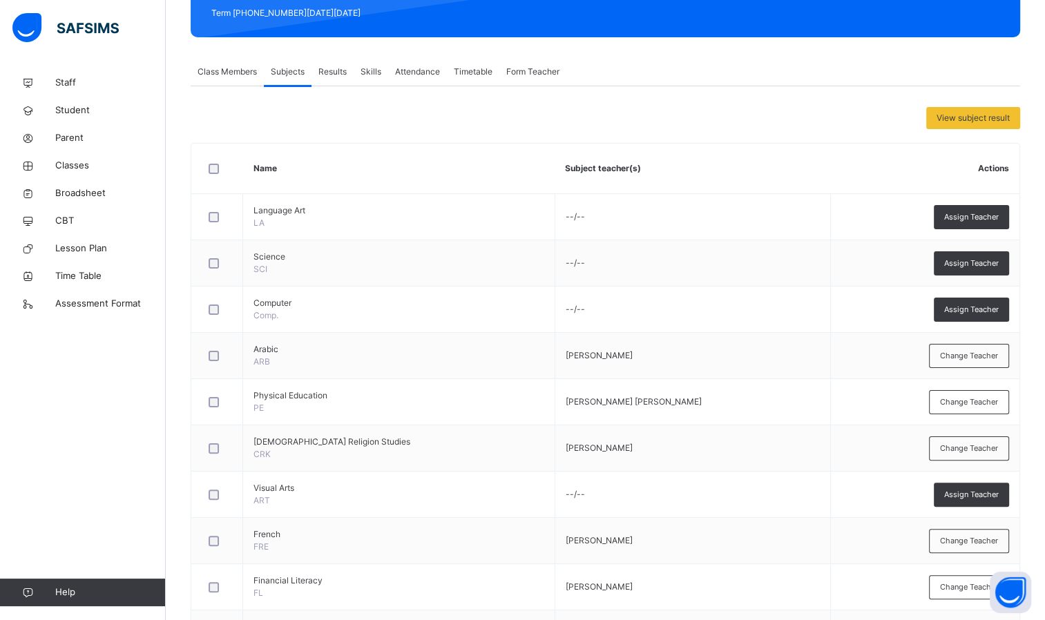
click at [978, 227] on div "Assign Teacher" at bounding box center [970, 217] width 75 height 24
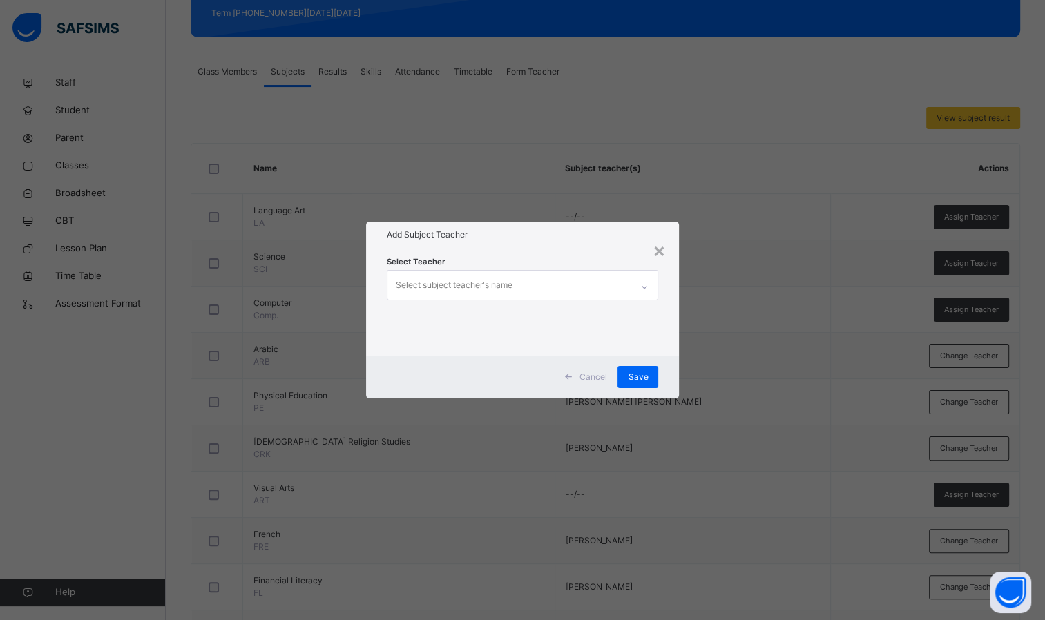
click at [530, 284] on div "Select subject teacher's name" at bounding box center [509, 285] width 244 height 29
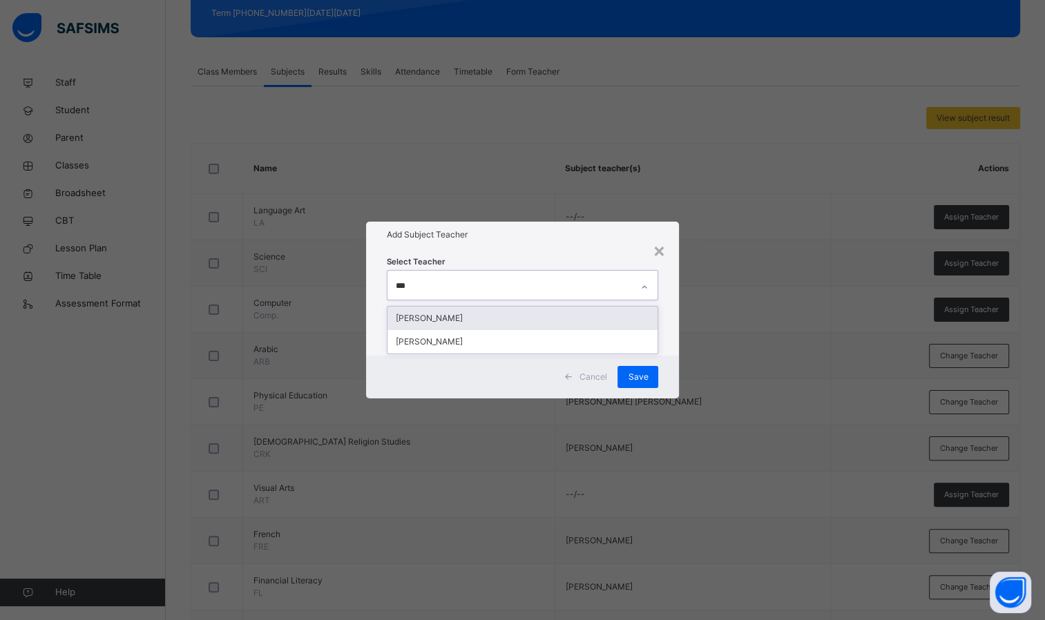
type input "****"
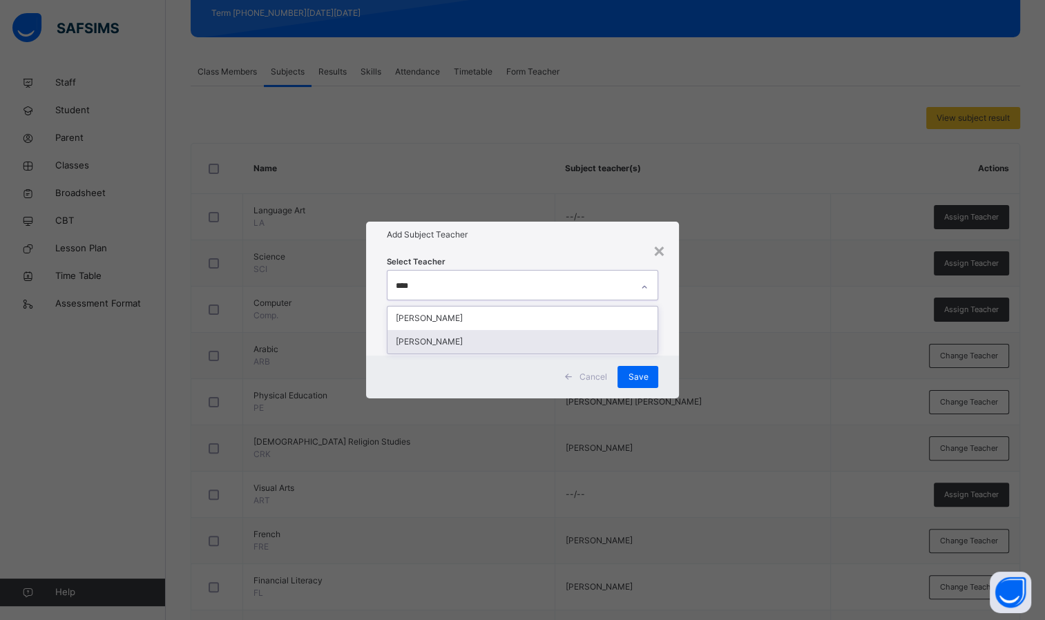
click at [494, 341] on div "[PERSON_NAME]" at bounding box center [522, 341] width 271 height 23
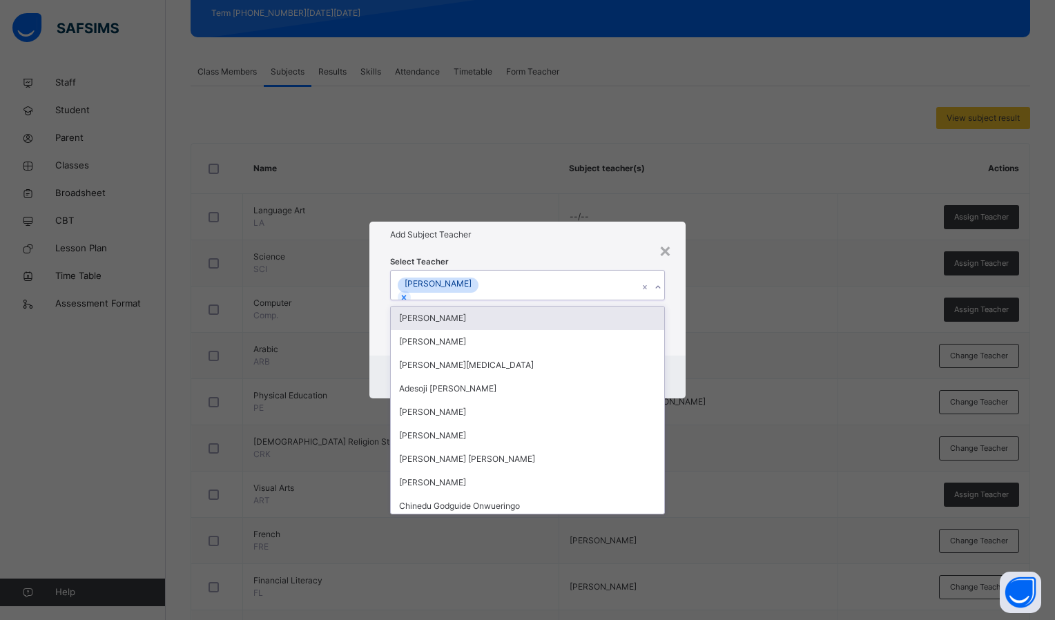
click at [579, 242] on div "Add Subject Teacher" at bounding box center [527, 235] width 316 height 26
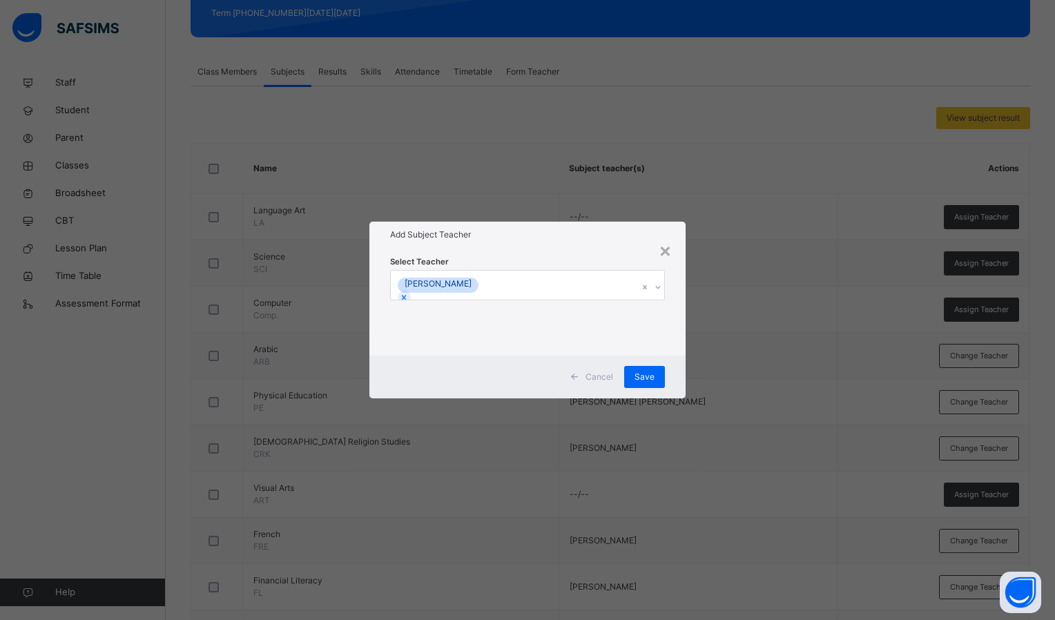
click at [643, 372] on span "Save" at bounding box center [644, 377] width 20 height 12
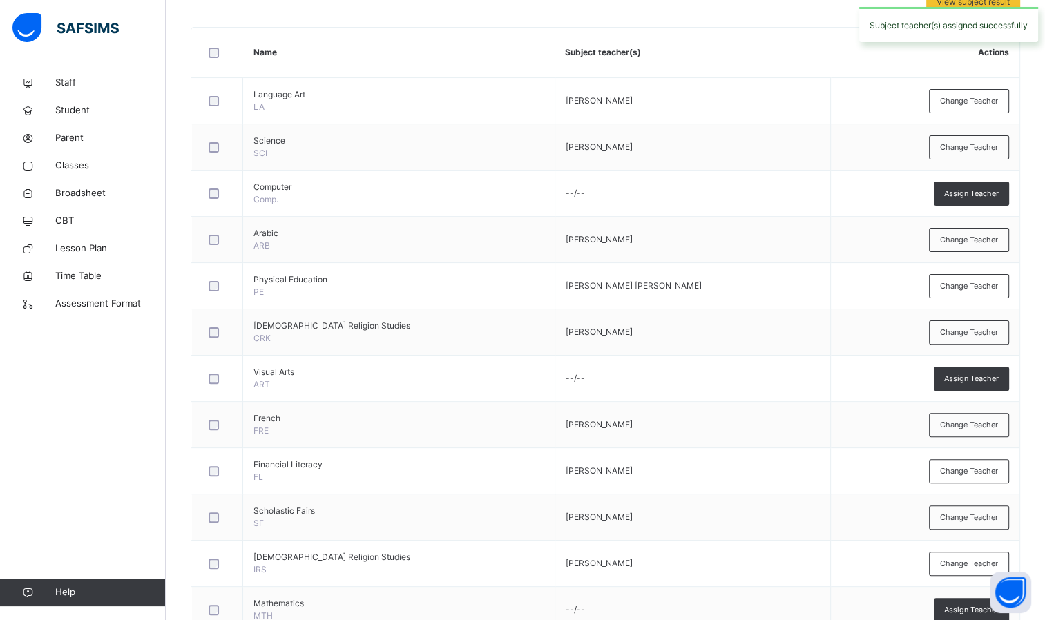
scroll to position [340, 0]
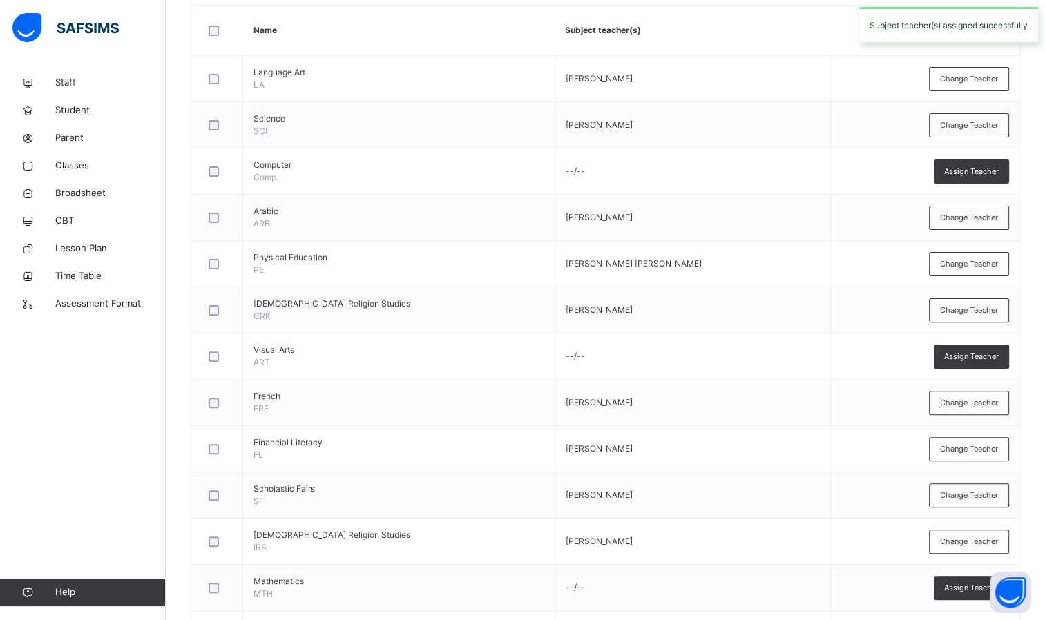
click at [973, 363] on div "Assign Teacher" at bounding box center [970, 357] width 75 height 24
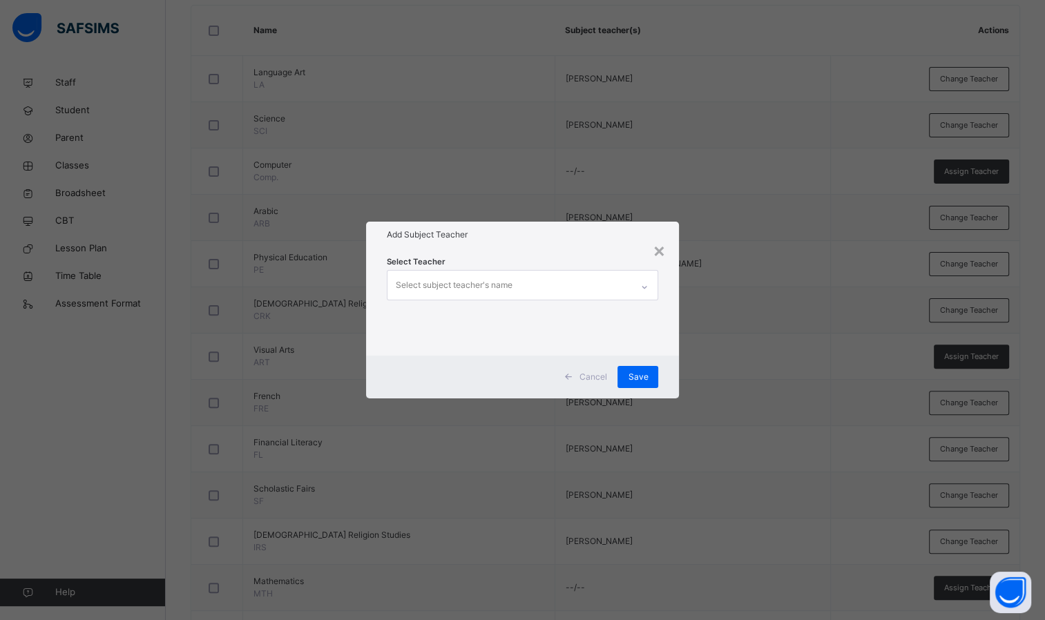
click at [577, 289] on div "Select subject teacher's name" at bounding box center [509, 285] width 244 height 29
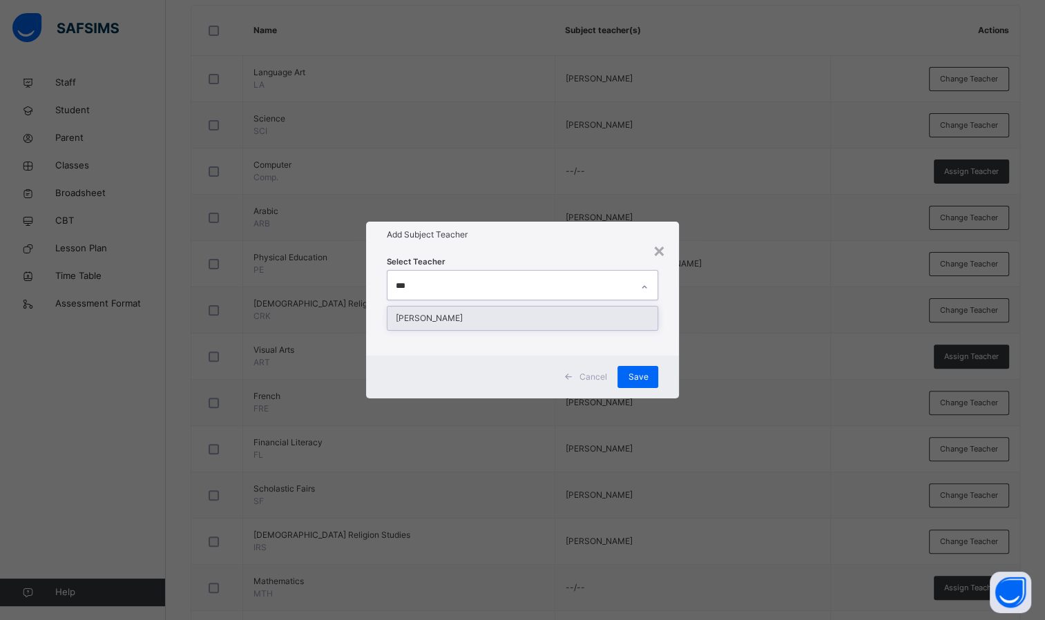
type input "****"
click at [511, 319] on div "[PERSON_NAME]" at bounding box center [522, 318] width 271 height 23
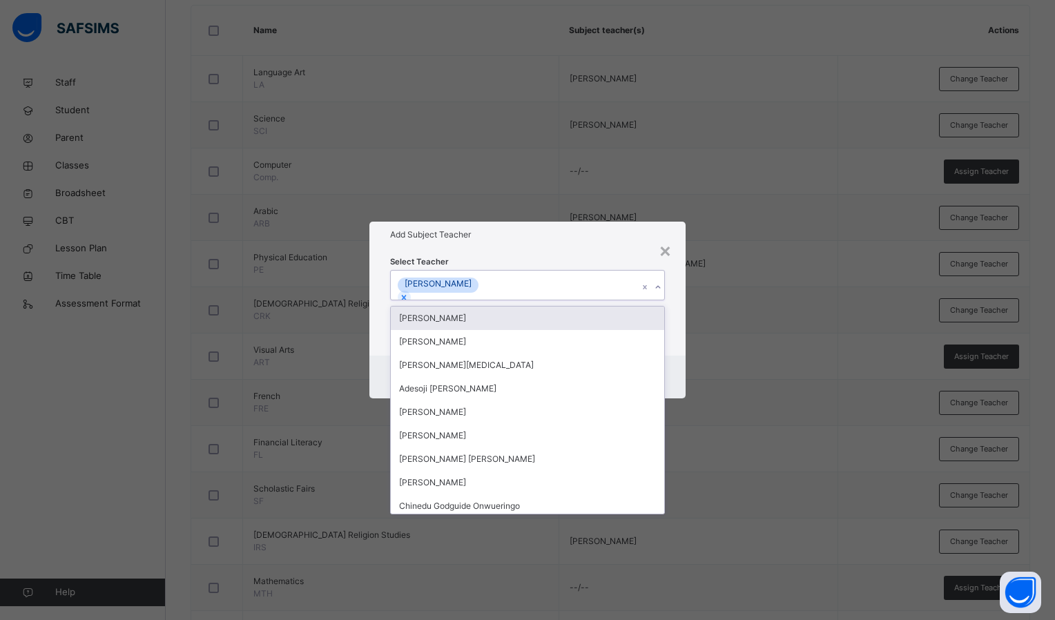
click at [527, 249] on div "Select Teacher option [PERSON_NAME], selected. option [PERSON_NAME] focused, 1 …" at bounding box center [527, 302] width 316 height 108
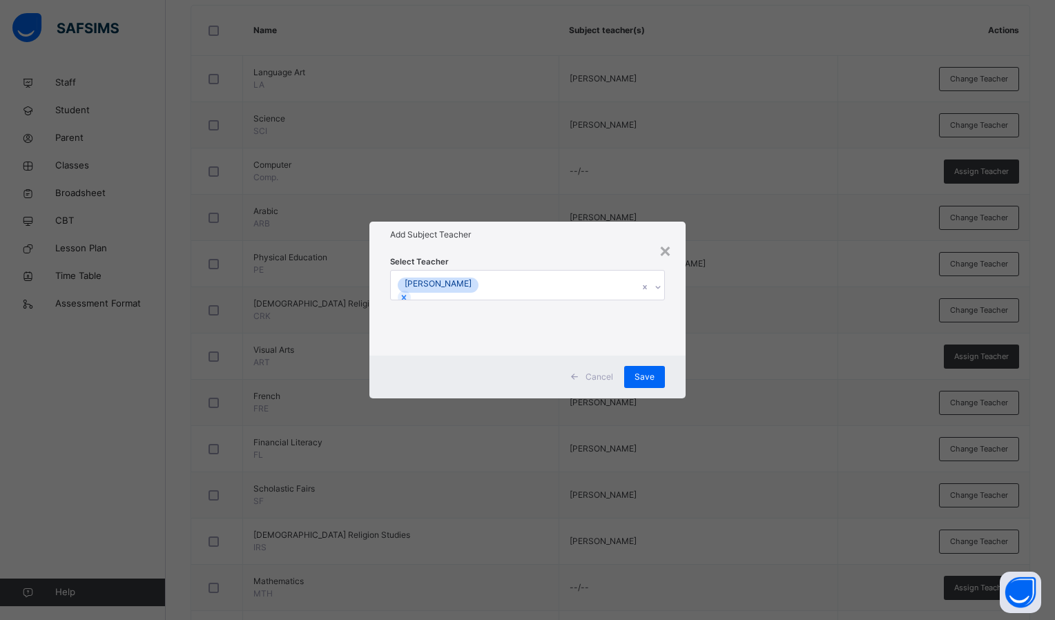
click at [643, 380] on span "Save" at bounding box center [644, 377] width 20 height 12
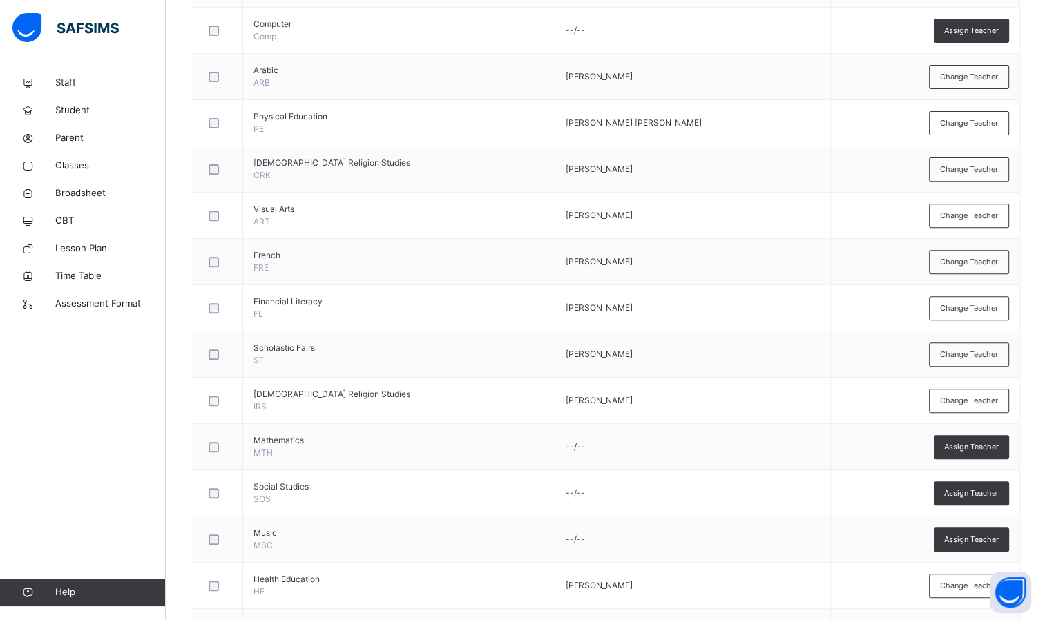
scroll to position [547, 0]
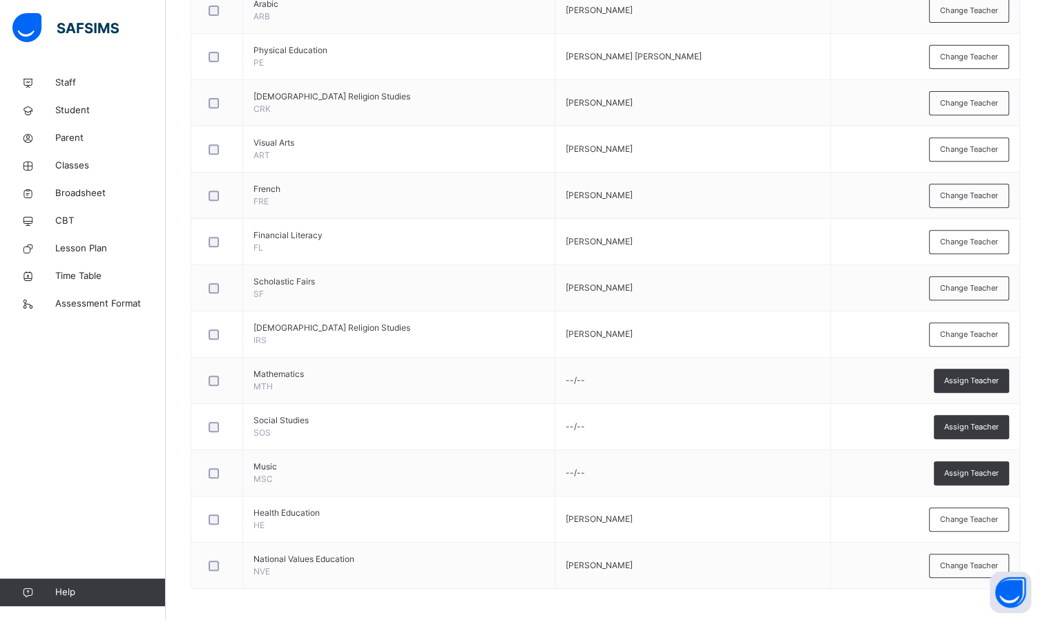
click at [998, 421] on span "Assign Teacher" at bounding box center [971, 427] width 55 height 12
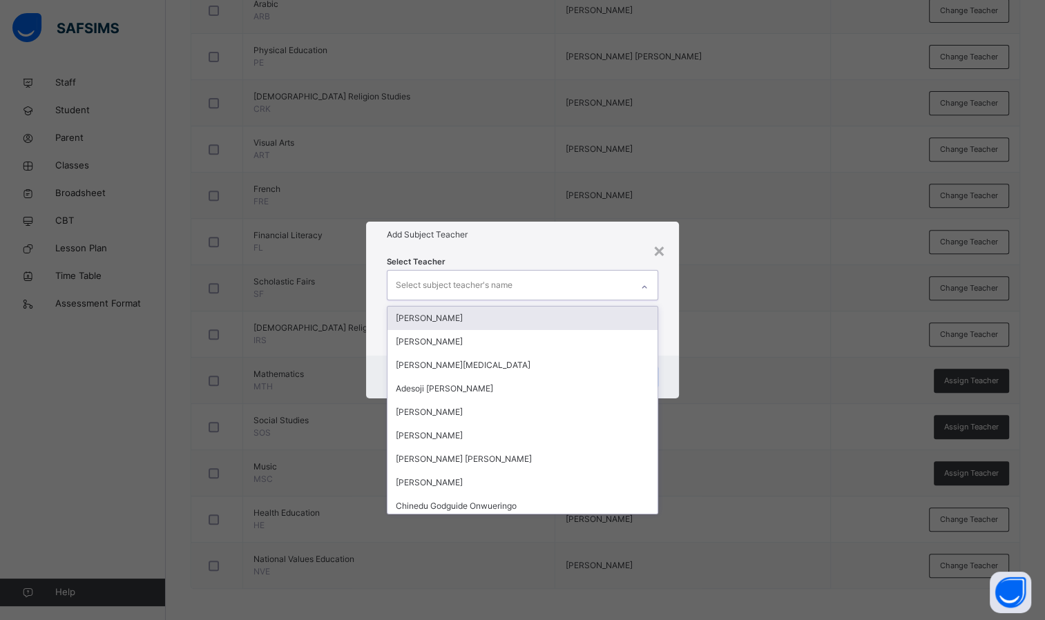
click at [522, 276] on div "Select subject teacher's name" at bounding box center [509, 285] width 244 height 29
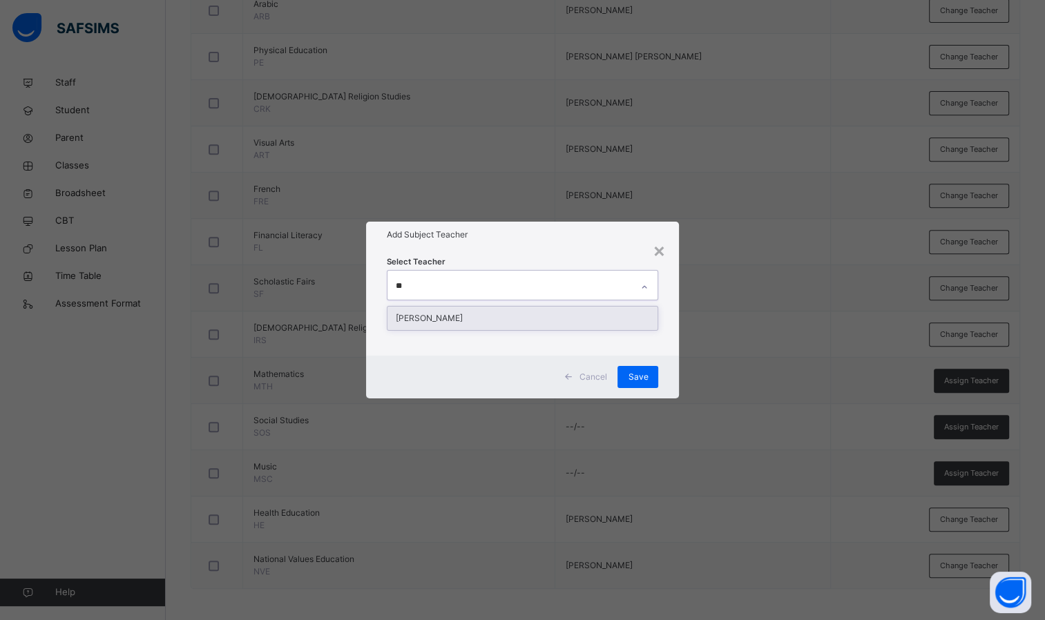
type input "***"
click at [473, 319] on div "[PERSON_NAME]" at bounding box center [522, 318] width 271 height 23
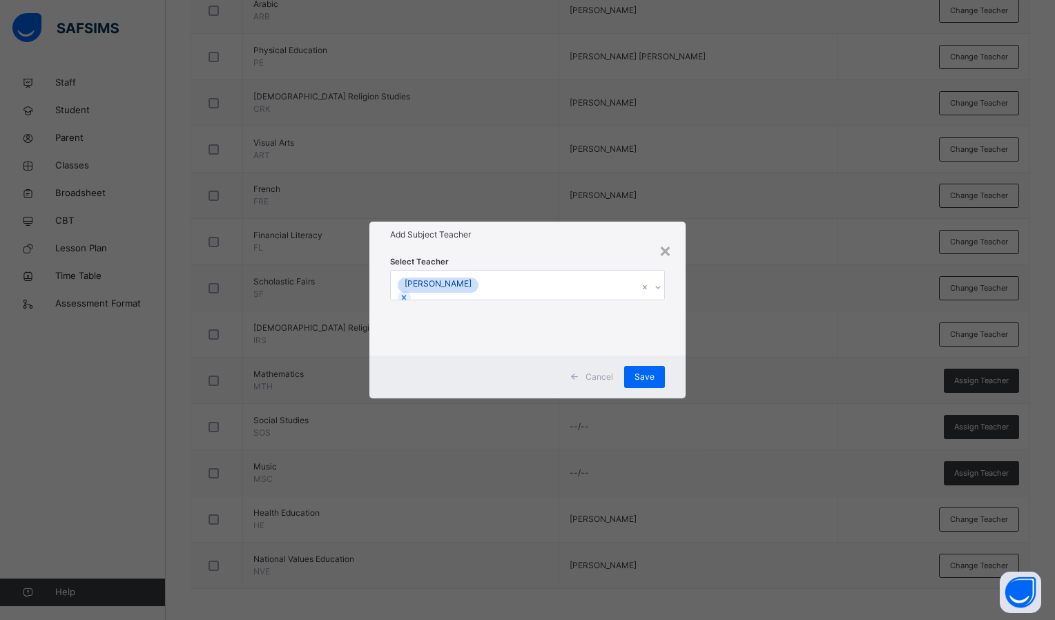
click at [510, 249] on div "Select Teacher [PERSON_NAME]" at bounding box center [527, 302] width 316 height 108
click at [632, 378] on div "Save" at bounding box center [644, 377] width 41 height 22
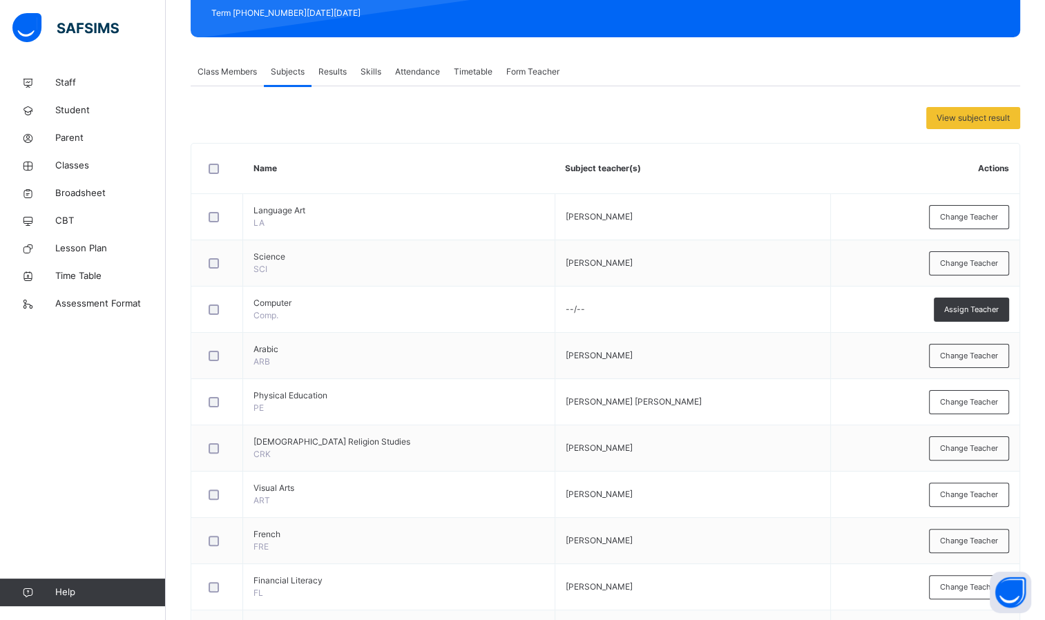
scroll to position [0, 0]
